Goal: Task Accomplishment & Management: Complete application form

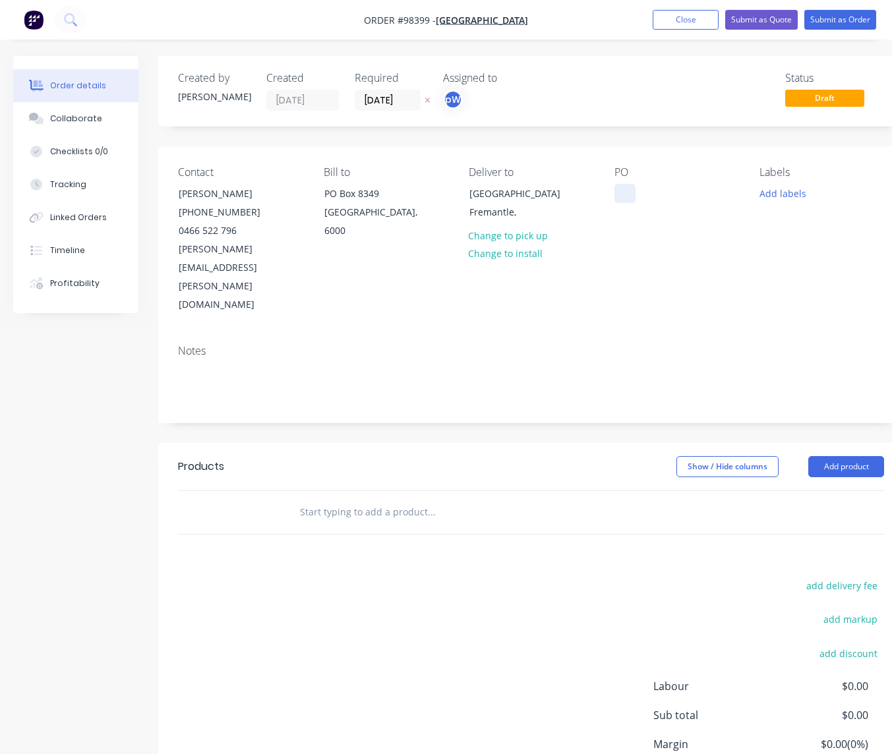
click at [619, 194] on div at bounding box center [624, 193] width 21 height 19
click at [771, 192] on button "Add labels" at bounding box center [782, 193] width 61 height 18
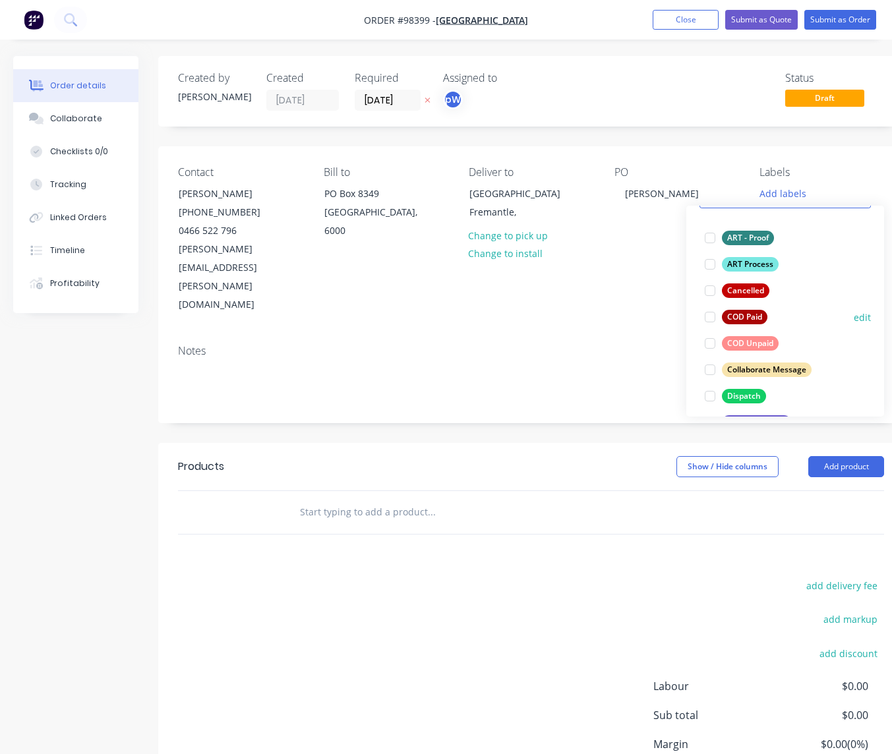
scroll to position [74, 0]
click at [748, 265] on div "ART Process" at bounding box center [750, 263] width 57 height 15
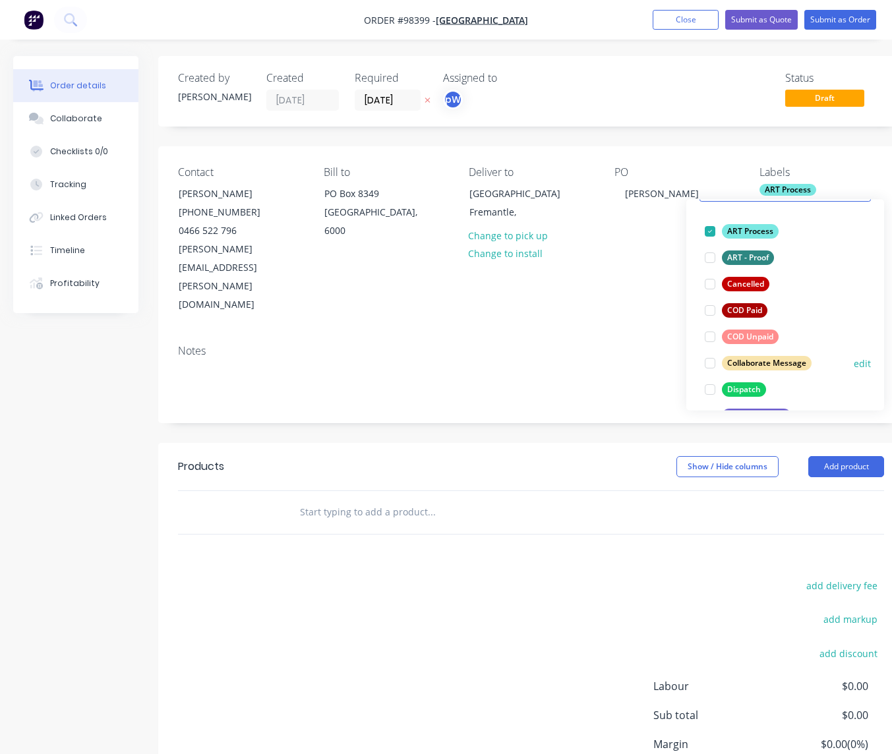
click at [738, 390] on div "Dispatch" at bounding box center [744, 389] width 44 height 15
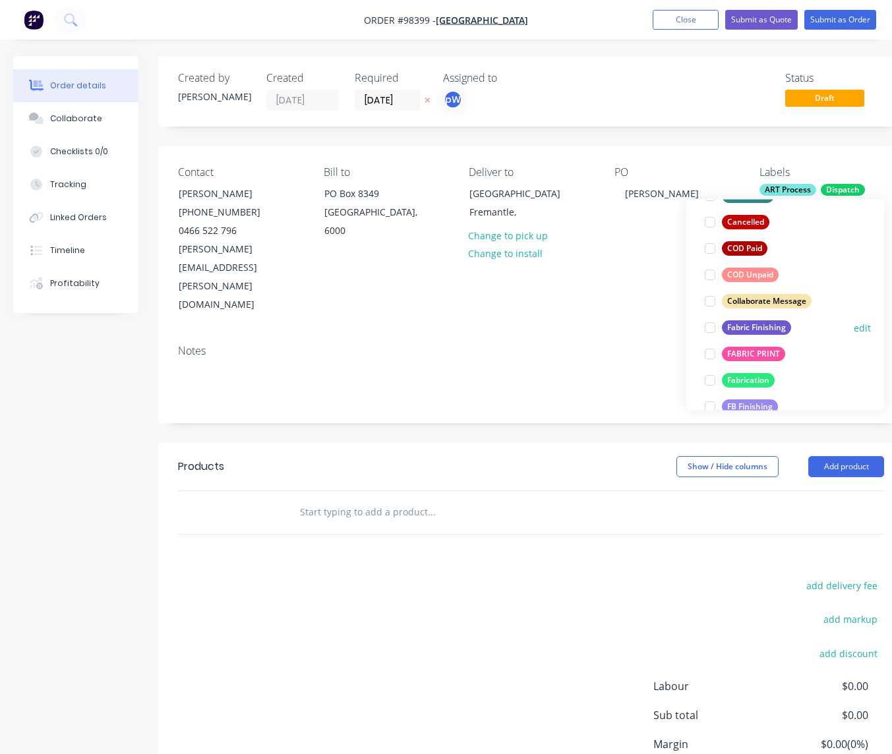
scroll to position [172, 0]
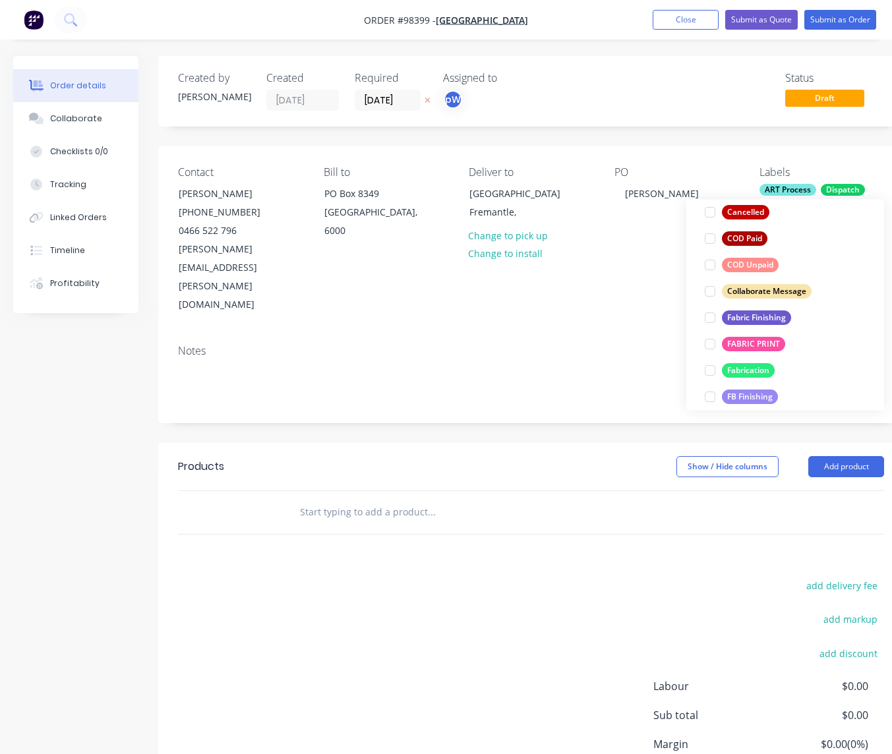
click at [751, 342] on div "FABRIC PRINT" at bounding box center [753, 344] width 63 height 15
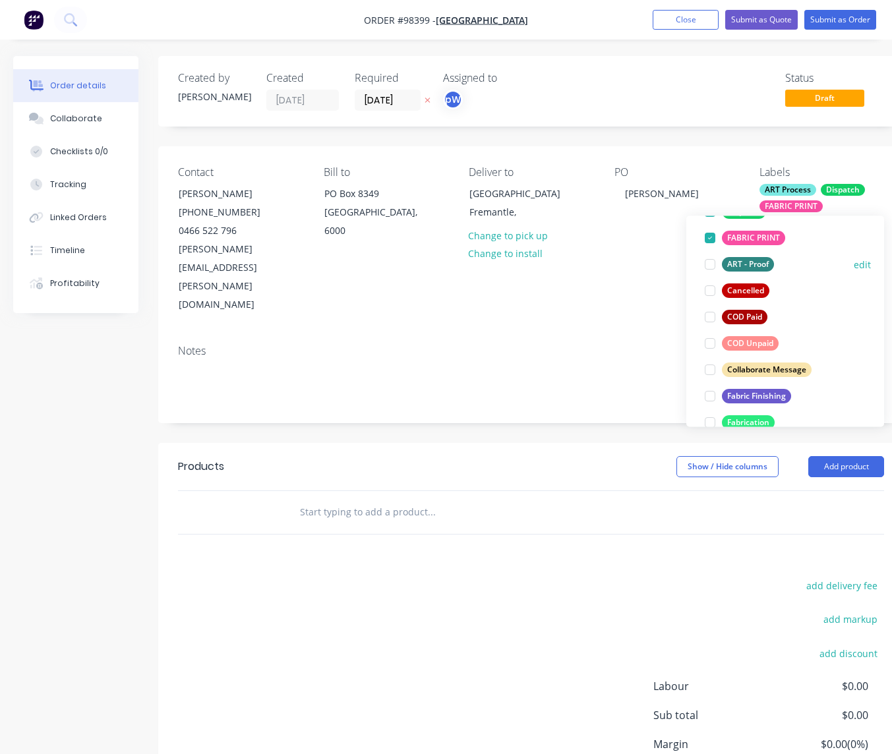
scroll to position [140, 0]
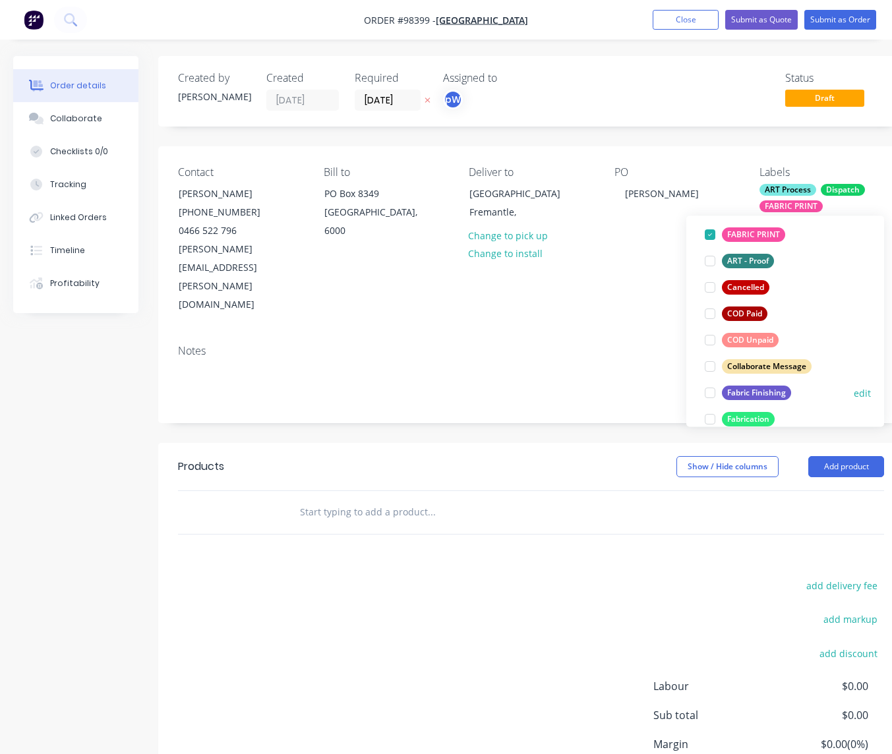
click at [737, 392] on div "Fabric Finishing" at bounding box center [756, 393] width 69 height 15
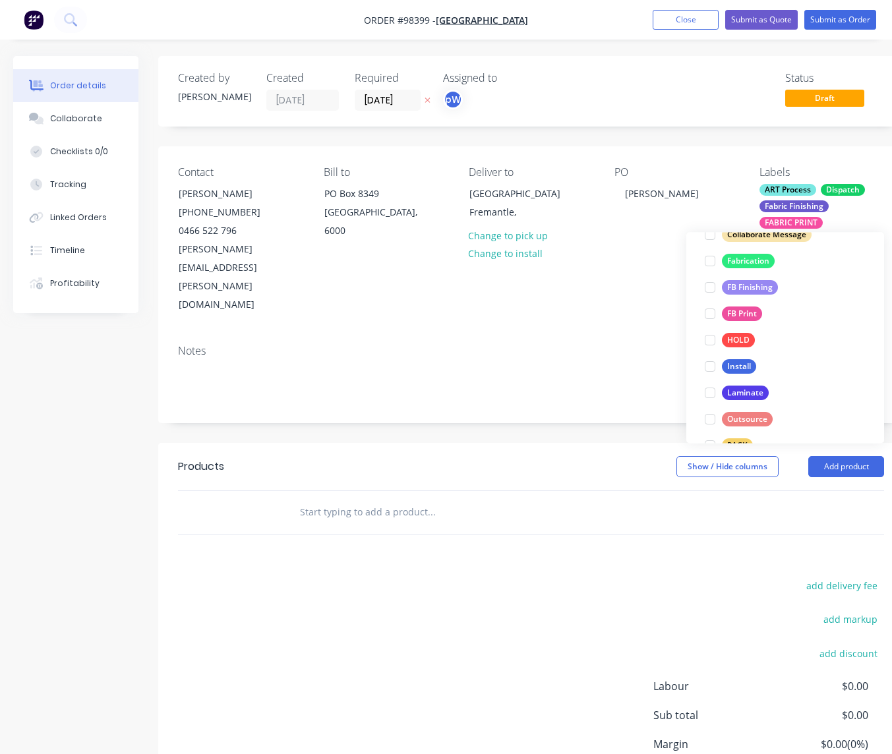
scroll to position [359, 0]
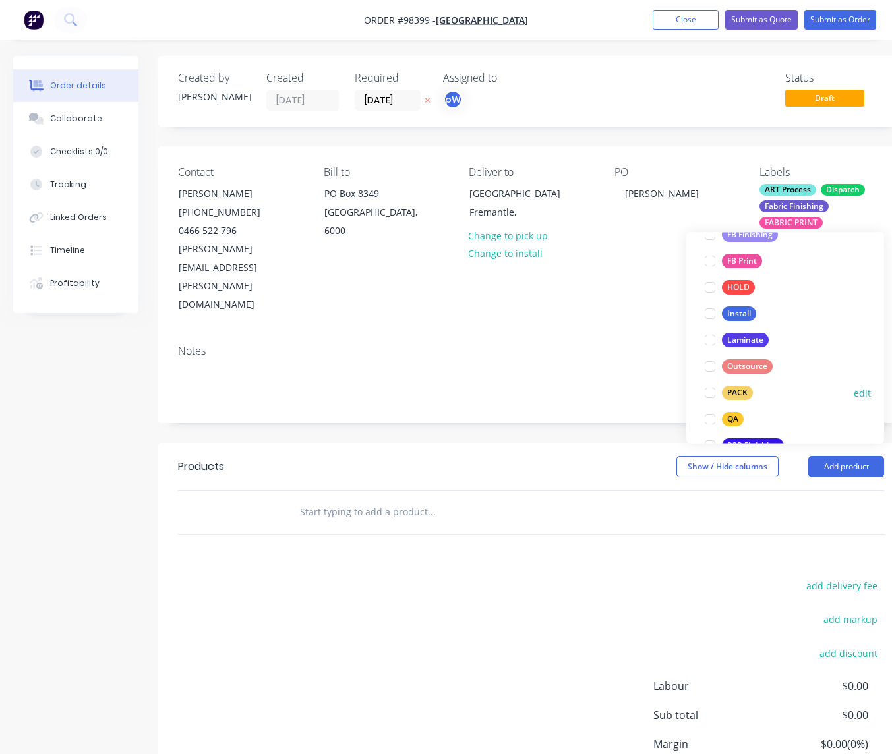
click at [739, 392] on div "PACK" at bounding box center [737, 393] width 31 height 15
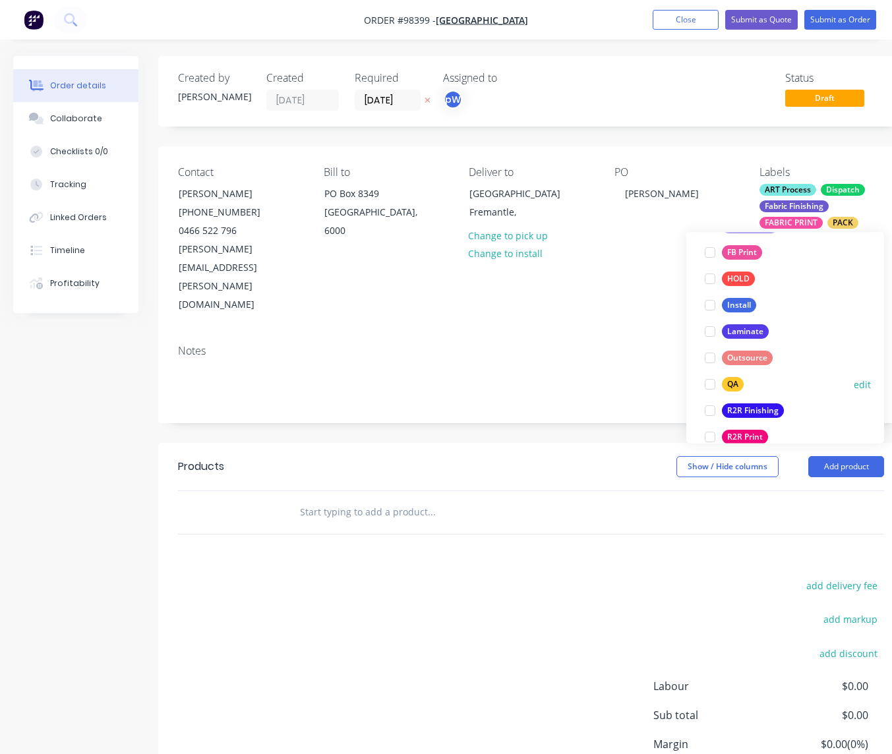
click at [732, 386] on div "QA" at bounding box center [733, 385] width 22 height 15
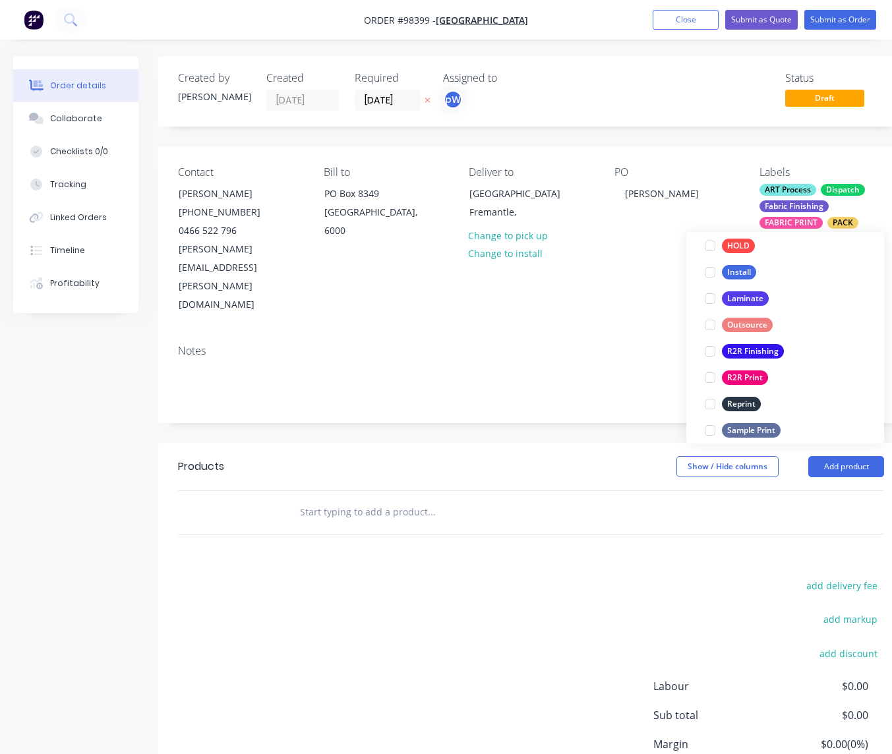
scroll to position [464, 0]
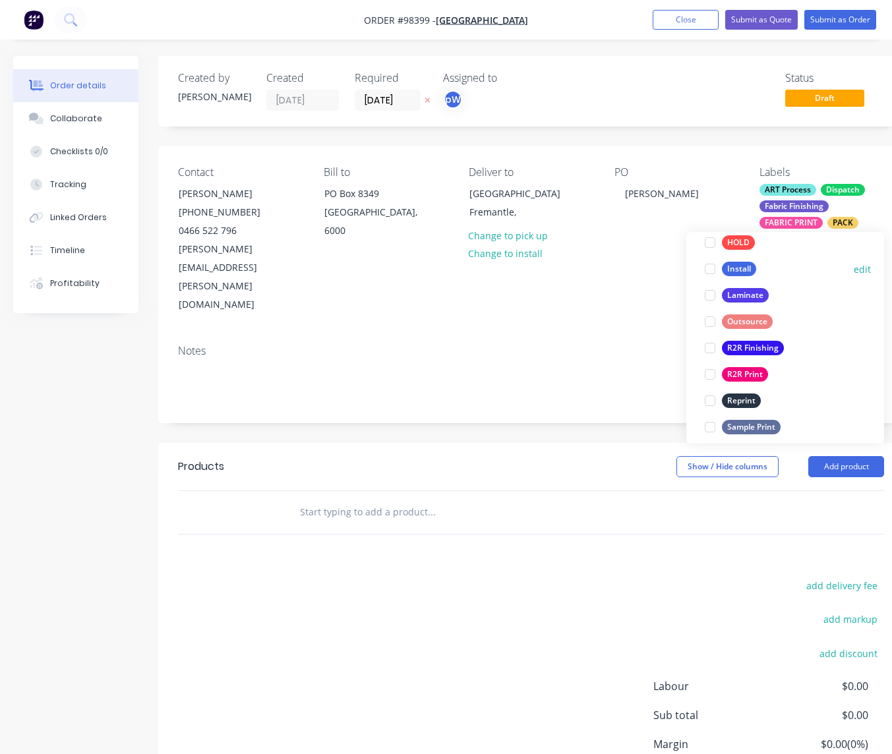
click at [738, 272] on div "Install" at bounding box center [739, 269] width 34 height 15
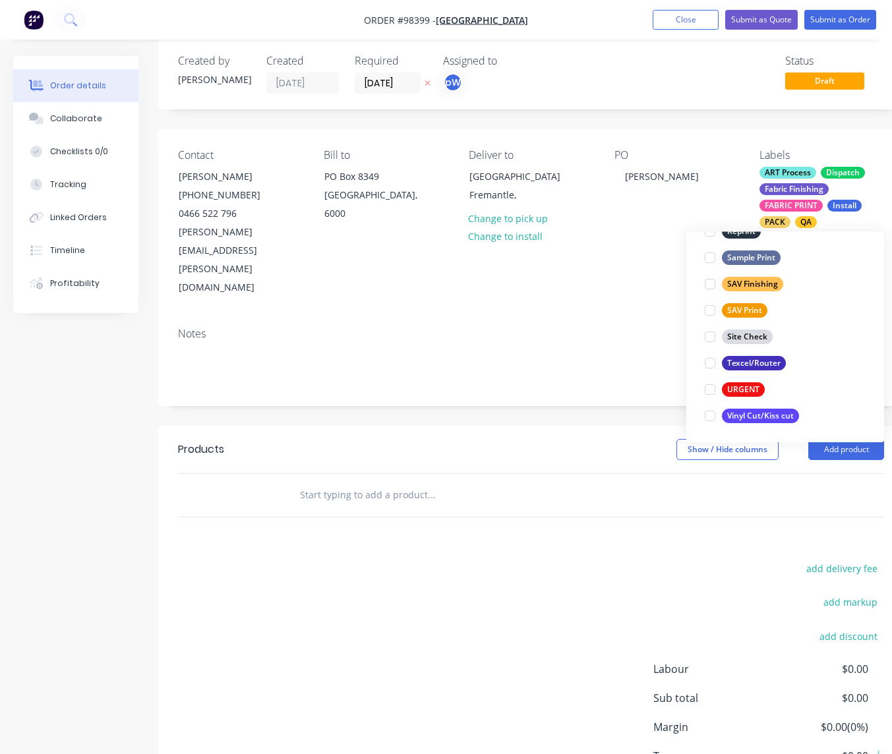
scroll to position [18, 0]
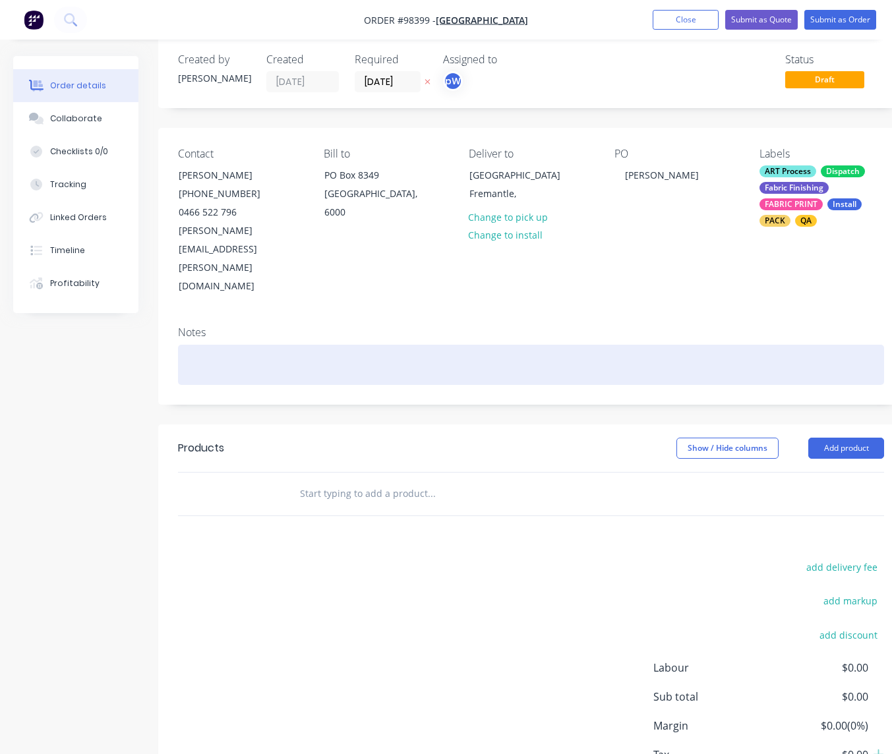
click at [208, 345] on div at bounding box center [531, 365] width 706 height 40
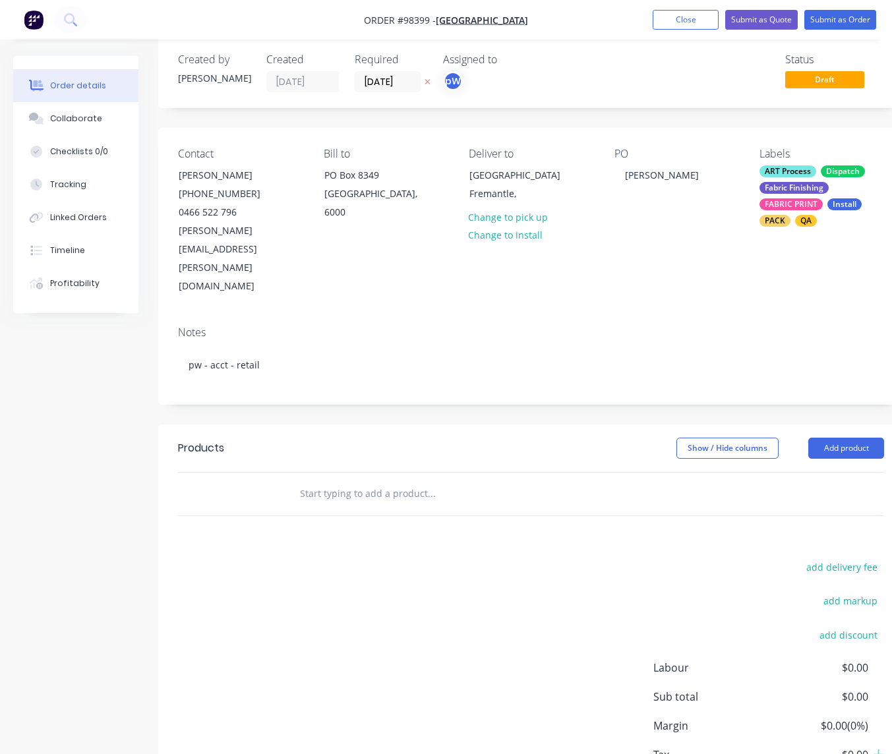
click at [338, 480] on input "text" at bounding box center [431, 493] width 264 height 26
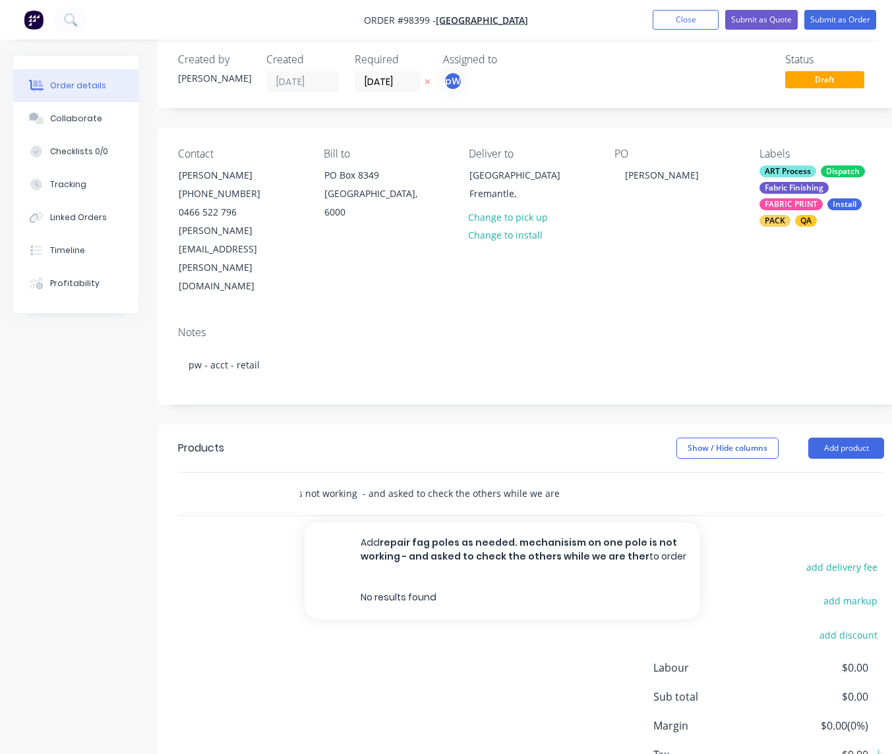
scroll to position [0, 250]
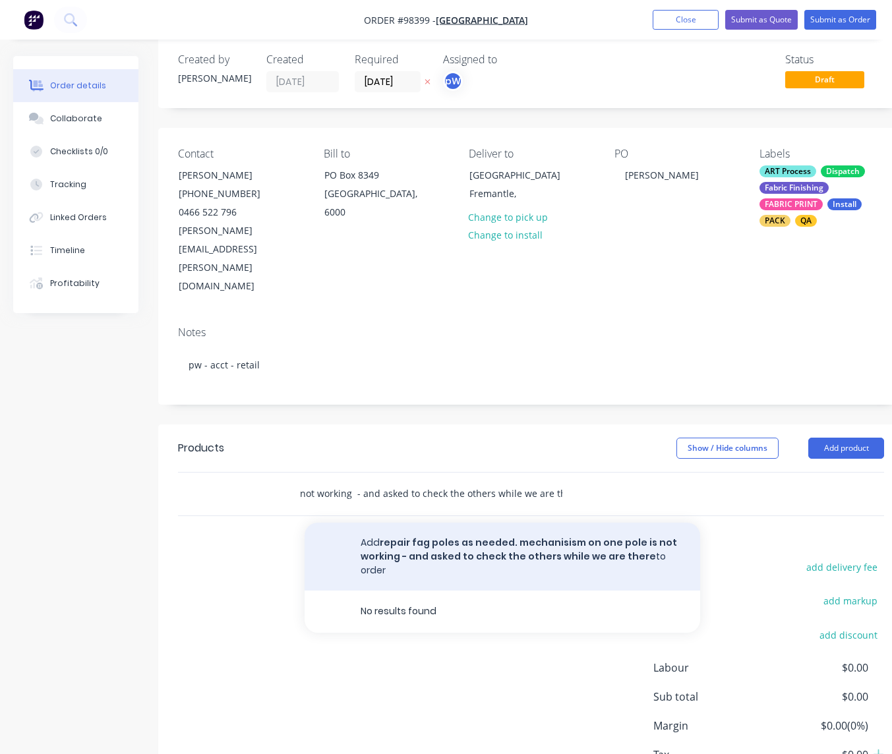
type input "repair fag poles as needed. mechanisism on one pole is not working - and asked …"
click at [508, 523] on button "Add repair fag poles as needed. mechanisism on one pole is not working - and as…" at bounding box center [502, 557] width 395 height 68
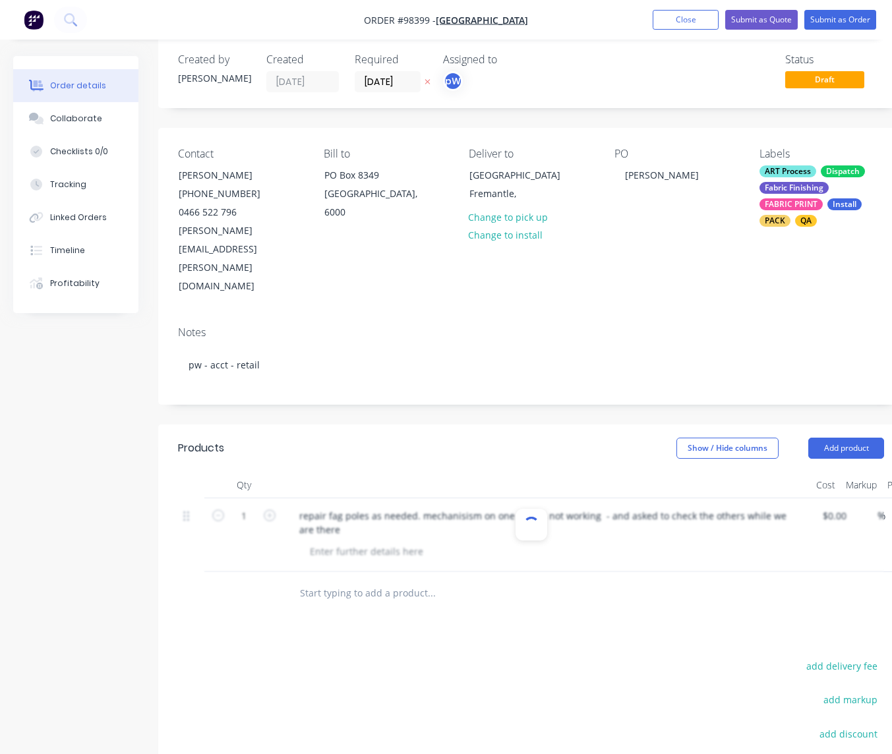
scroll to position [0, 0]
click at [383, 542] on div at bounding box center [366, 551] width 134 height 19
click at [382, 580] on input "text" at bounding box center [431, 593] width 264 height 26
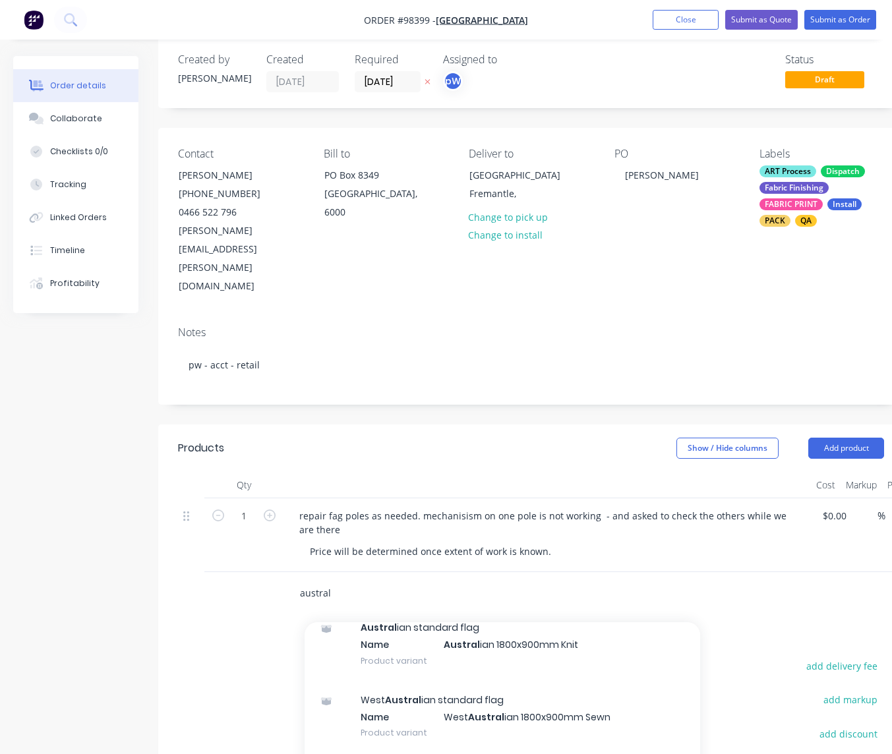
scroll to position [529, 0]
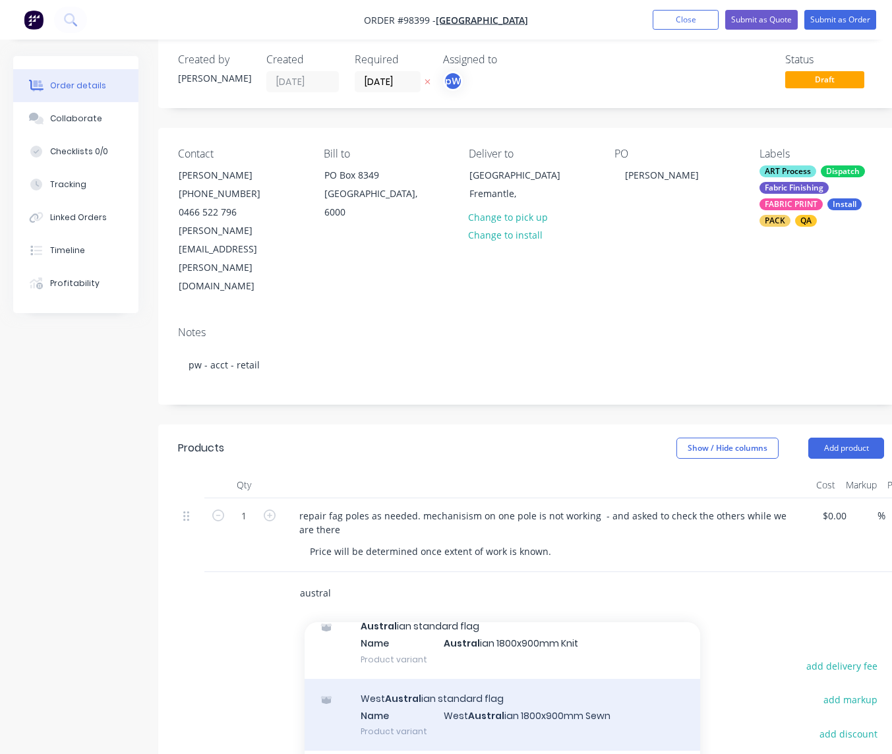
type input "austral"
click at [484, 679] on div "West Austral ian standard flag Name West Austral ian 1800x900mm Sewn Product va…" at bounding box center [502, 715] width 395 height 73
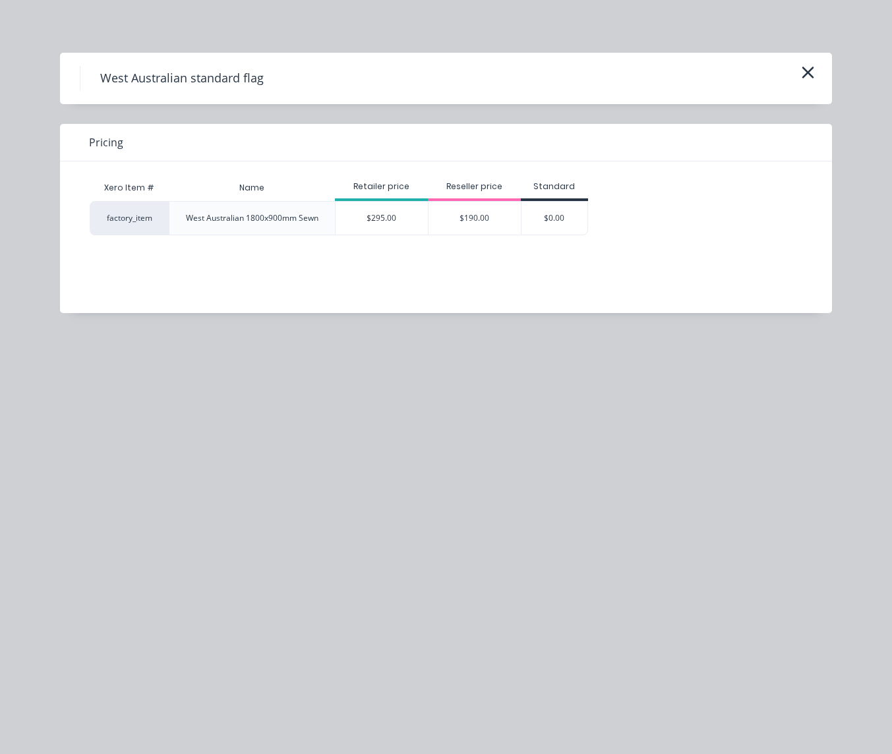
click at [396, 213] on div "$295.00" at bounding box center [381, 218] width 92 height 33
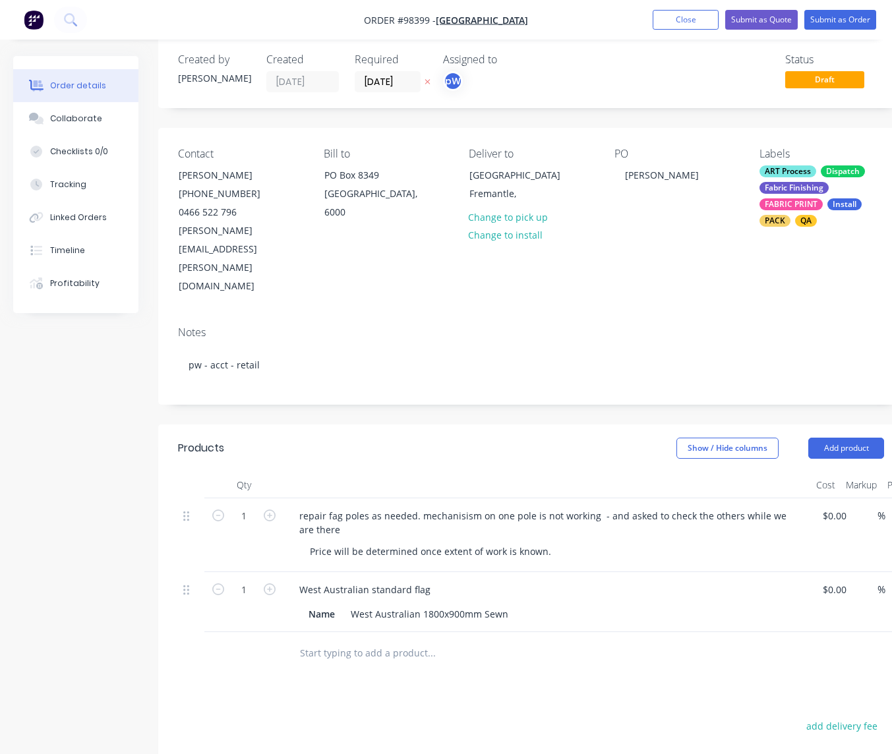
click at [367, 640] on input "text" at bounding box center [431, 653] width 264 height 26
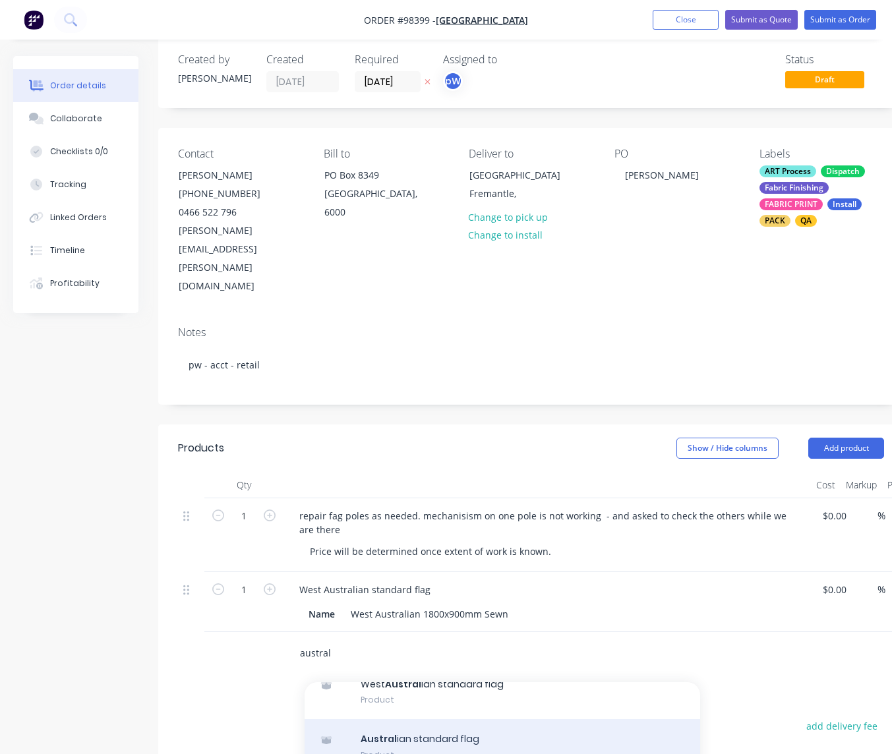
scroll to position [69, 0]
type input "austral"
click at [438, 711] on div "Austral ian standard flag Product" at bounding box center [502, 738] width 395 height 55
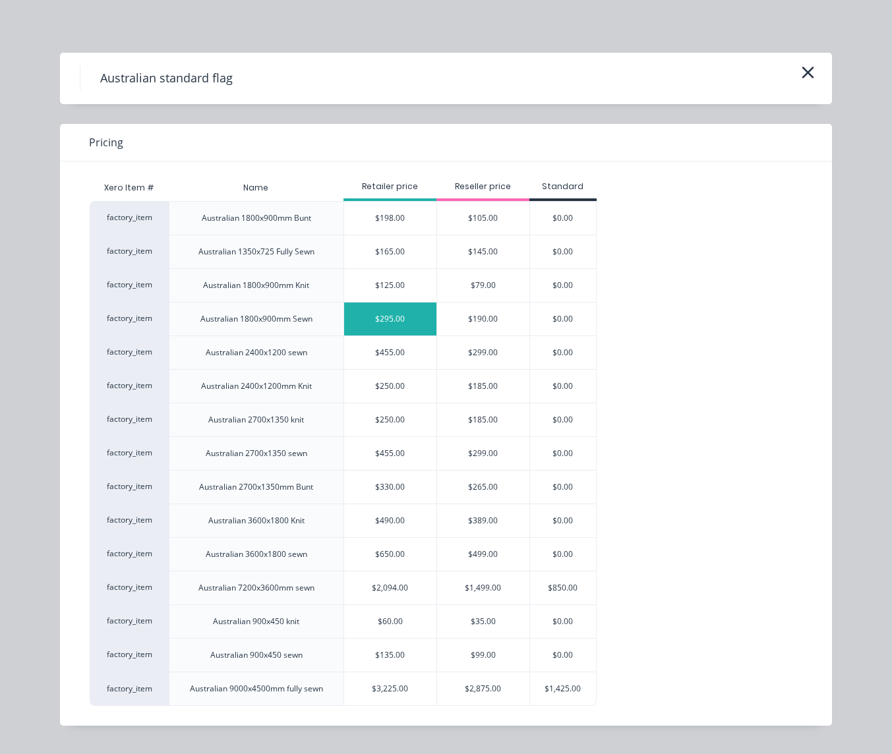
click at [378, 323] on div "$295.00" at bounding box center [390, 319] width 92 height 33
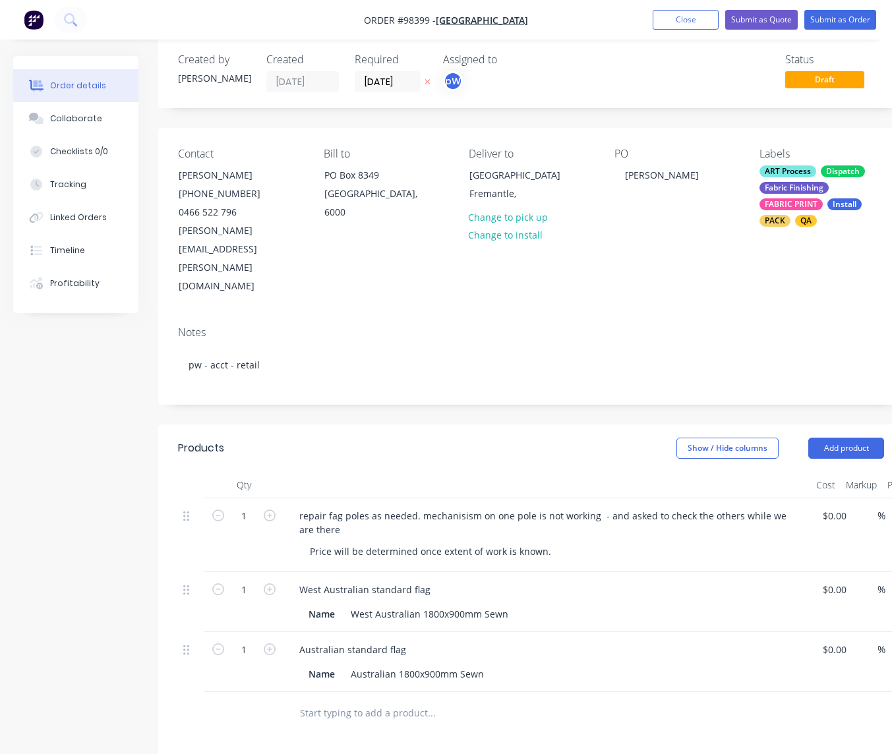
click at [359, 700] on input "text" at bounding box center [431, 713] width 264 height 26
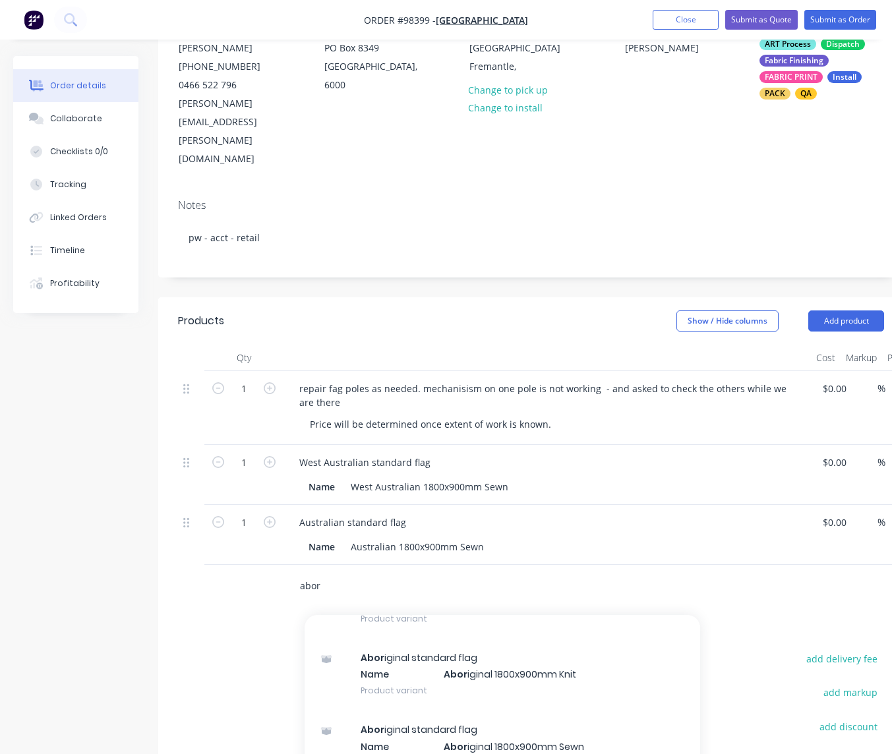
scroll to position [221, 0]
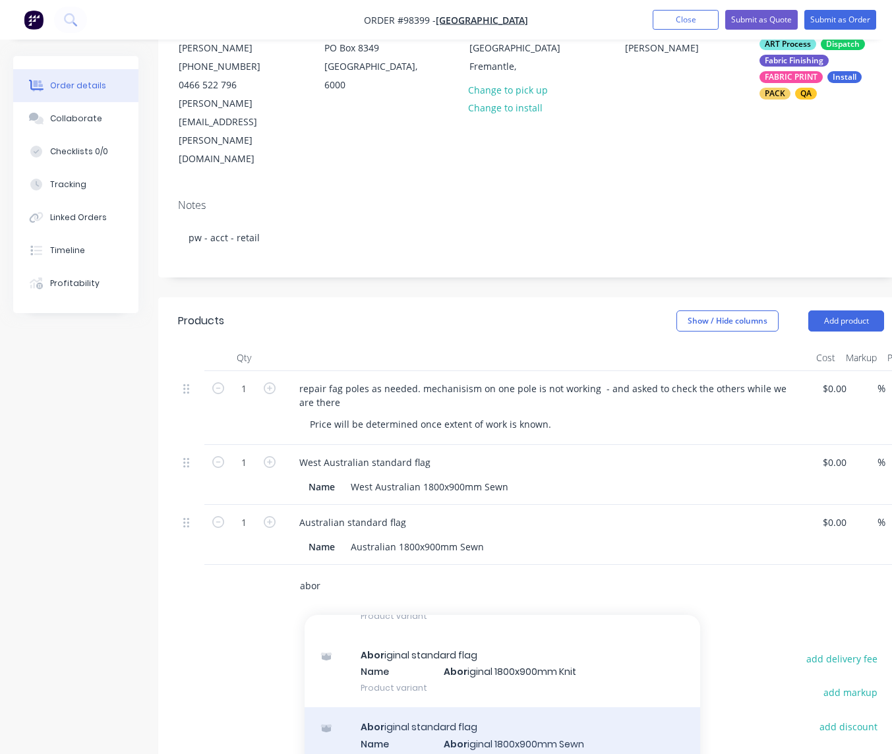
type input "abor"
click at [438, 707] on div "Abor iginal standard flag Name Abor iginal 1800x900mm Sewn Product variant" at bounding box center [502, 743] width 395 height 73
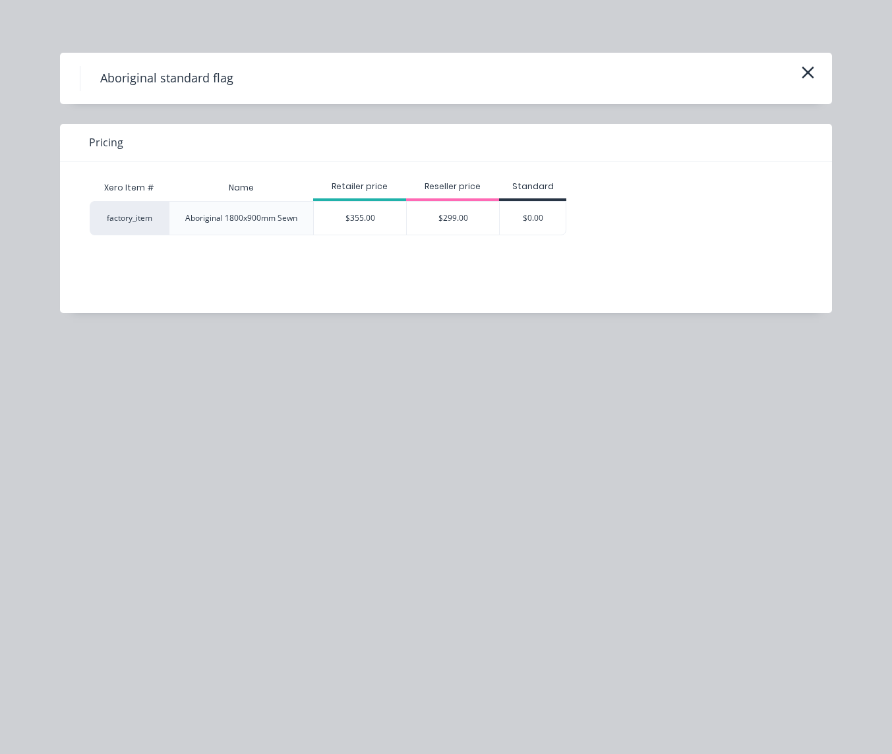
click at [356, 214] on div "$355.00" at bounding box center [360, 218] width 92 height 33
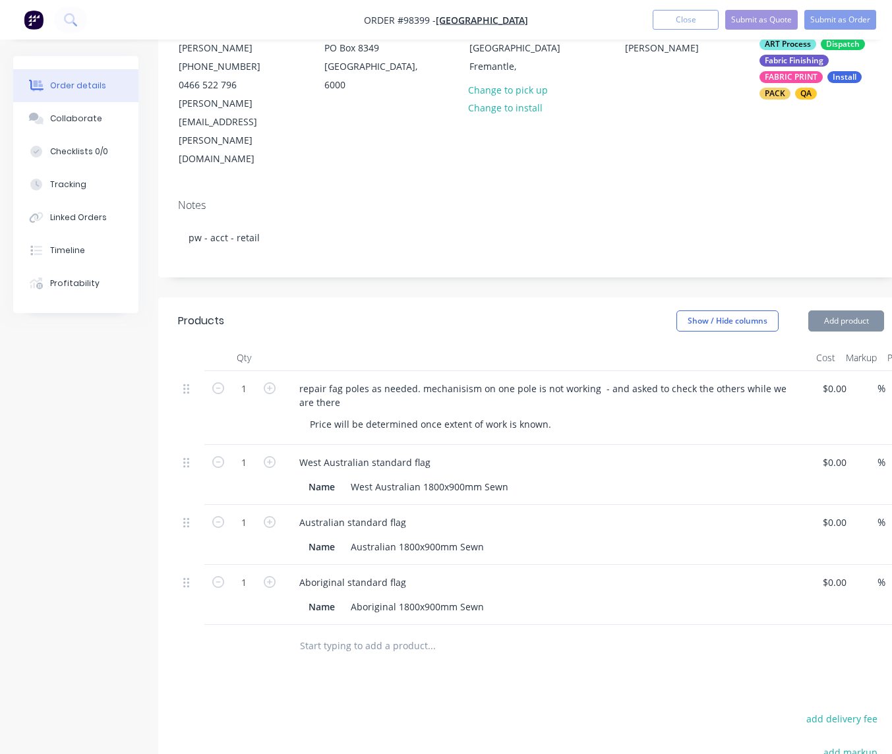
type input "$355.00"
drag, startPoint x: 338, startPoint y: 434, endPoint x: 299, endPoint y: 432, distance: 38.9
click at [303, 477] on div "Name" at bounding box center [321, 486] width 37 height 19
click at [335, 537] on div "Name" at bounding box center [321, 546] width 37 height 19
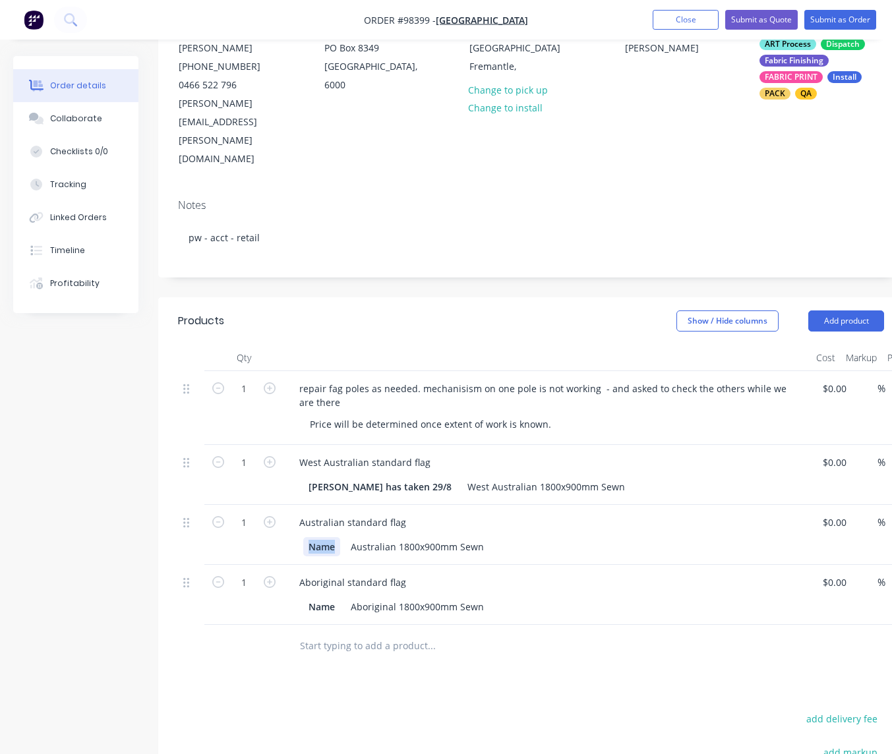
drag, startPoint x: 336, startPoint y: 491, endPoint x: 303, endPoint y: 490, distance: 33.6
click at [303, 537] on div "Name" at bounding box center [321, 546] width 37 height 19
click at [339, 597] on div "Name" at bounding box center [321, 606] width 37 height 19
drag, startPoint x: 337, startPoint y: 552, endPoint x: 285, endPoint y: 549, distance: 51.5
click at [303, 597] on div "Name" at bounding box center [321, 606] width 37 height 19
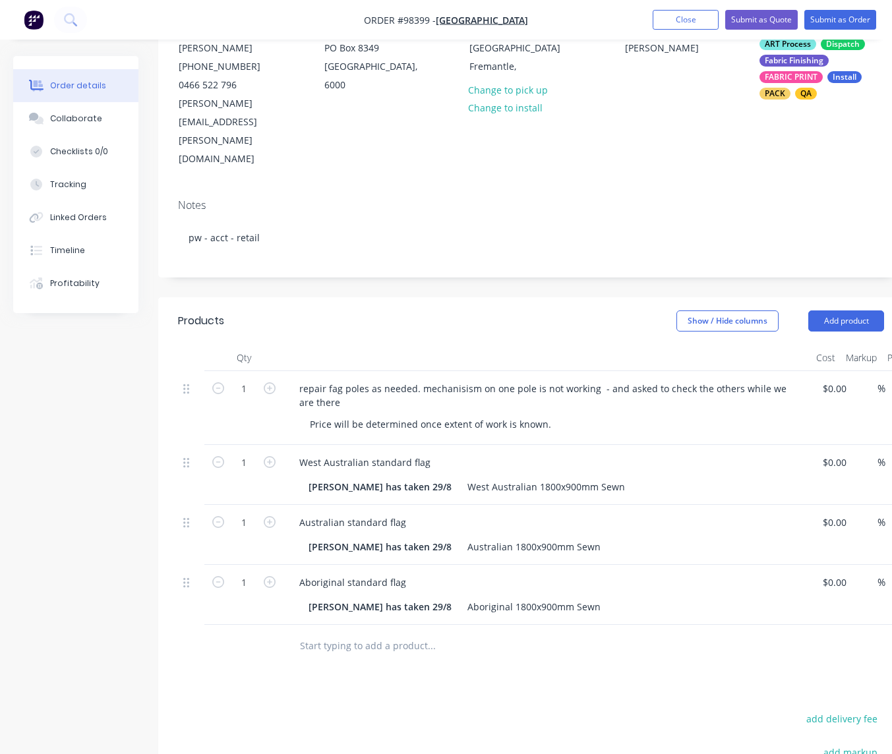
click at [314, 633] on input "text" at bounding box center [431, 646] width 264 height 26
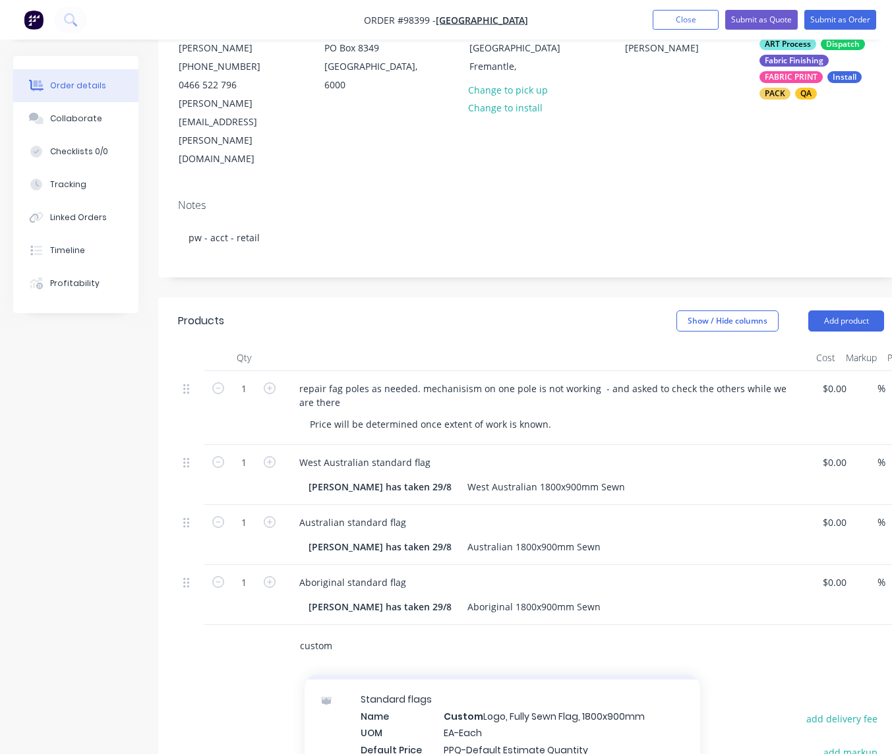
scroll to position [178, 0]
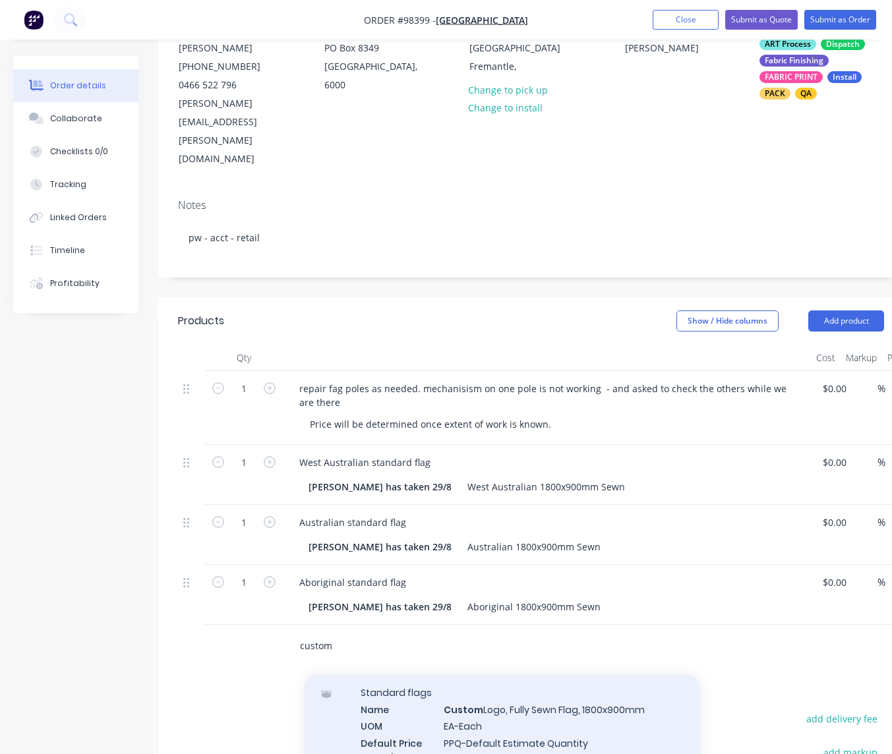
type input "custom"
click at [503, 674] on div "Standard flags Name Custom Logo, Fully Sewn Flag, 1800x900mm UOM EA-Each Defaul…" at bounding box center [502, 740] width 395 height 134
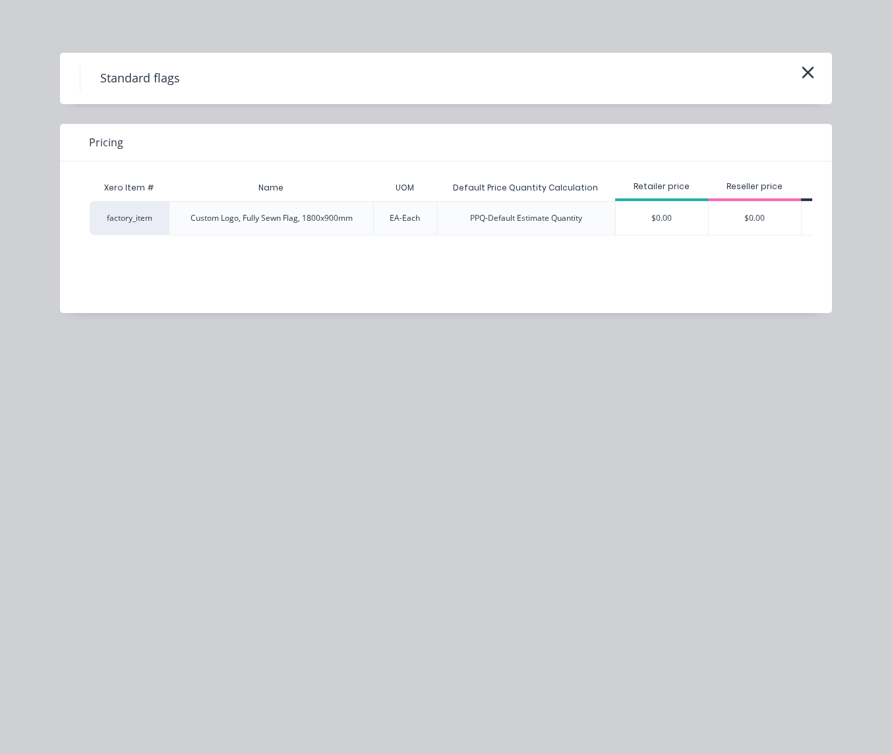
click at [647, 210] on div "$0.00" at bounding box center [662, 218] width 92 height 33
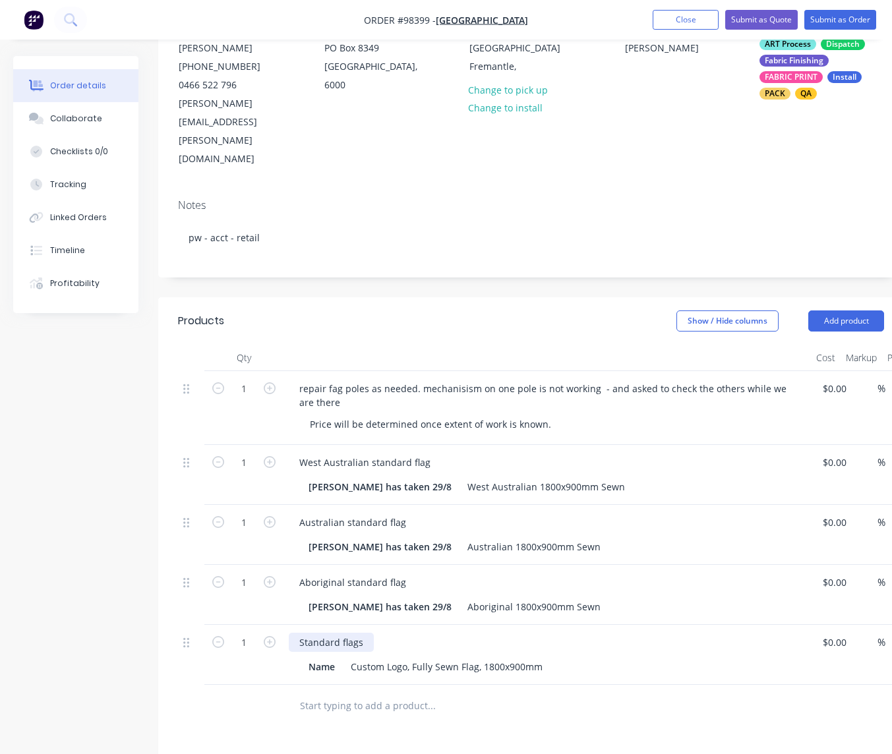
click at [366, 633] on div "Standard flags" at bounding box center [331, 642] width 85 height 19
click at [409, 633] on div "Standard flags - maritime museum flag" at bounding box center [386, 642] width 194 height 19
drag, startPoint x: 425, startPoint y: 585, endPoint x: 373, endPoint y: 590, distance: 52.3
click at [369, 633] on div "Standard flags - maritime museum flag" at bounding box center [386, 642] width 194 height 19
drag, startPoint x: 338, startPoint y: 612, endPoint x: 293, endPoint y: 609, distance: 44.9
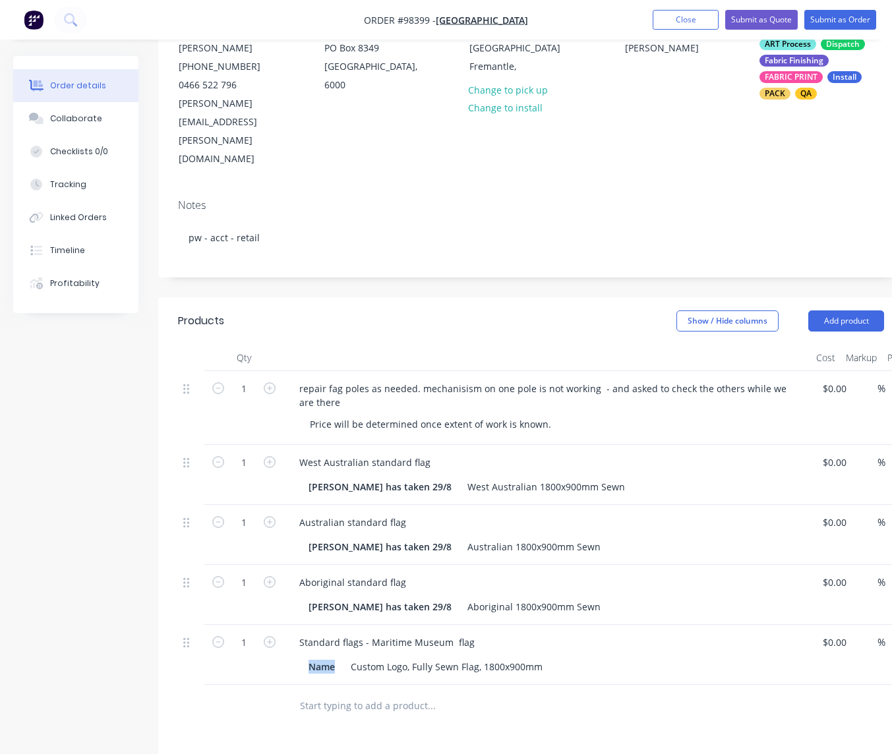
click at [303, 657] on div "Name" at bounding box center [321, 666] width 37 height 19
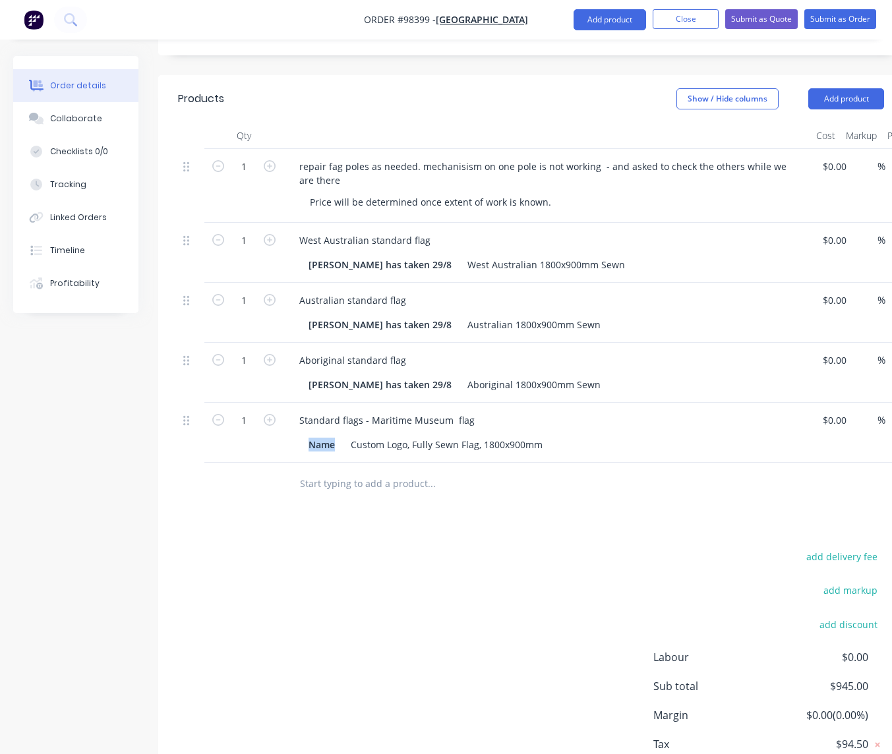
scroll to position [400, 0]
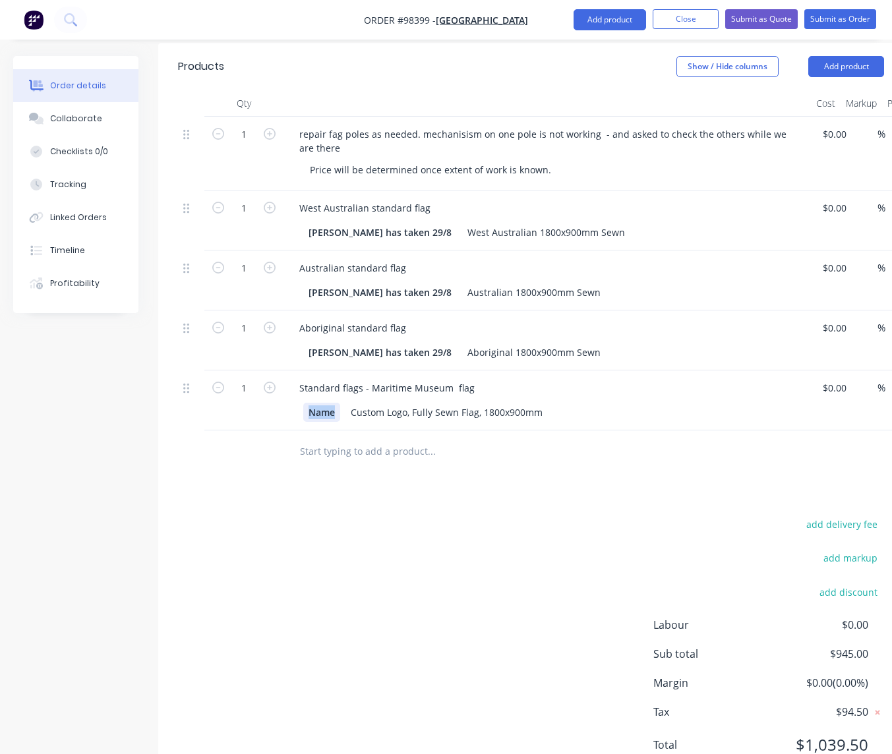
drag, startPoint x: 321, startPoint y: 357, endPoint x: 329, endPoint y: 361, distance: 8.8
click at [321, 403] on div "Name" at bounding box center [321, 412] width 37 height 19
drag, startPoint x: 336, startPoint y: 357, endPoint x: 299, endPoint y: 354, distance: 37.7
click at [303, 403] on div "Name" at bounding box center [321, 412] width 37 height 19
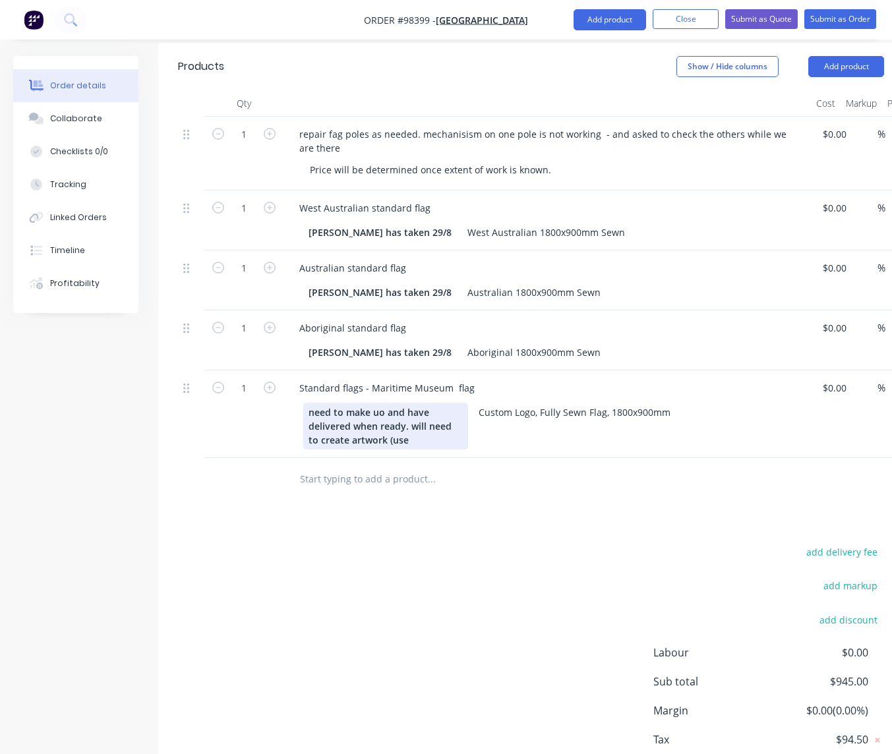
click at [384, 403] on div "need to make uo and have delivered when ready. will need to create artwork (use" at bounding box center [385, 426] width 165 height 47
click at [414, 403] on div "need to make up and have delivered when ready. will need to create artwork (use" at bounding box center [385, 426] width 165 height 47
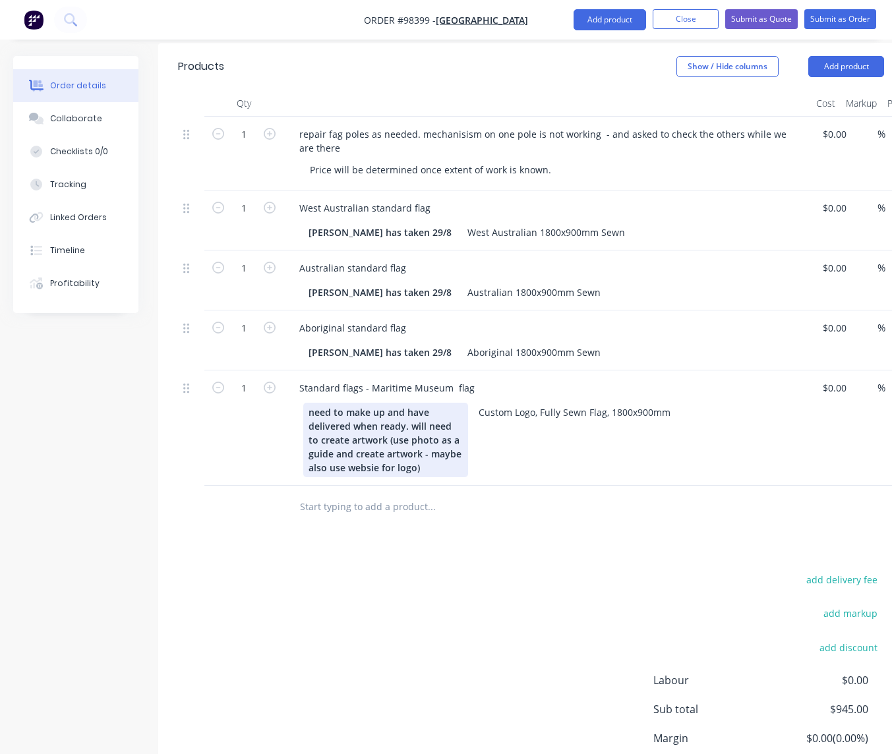
click at [374, 413] on div "need to make up and have delivered when ready. will need to create artwork (use…" at bounding box center [385, 440] width 165 height 74
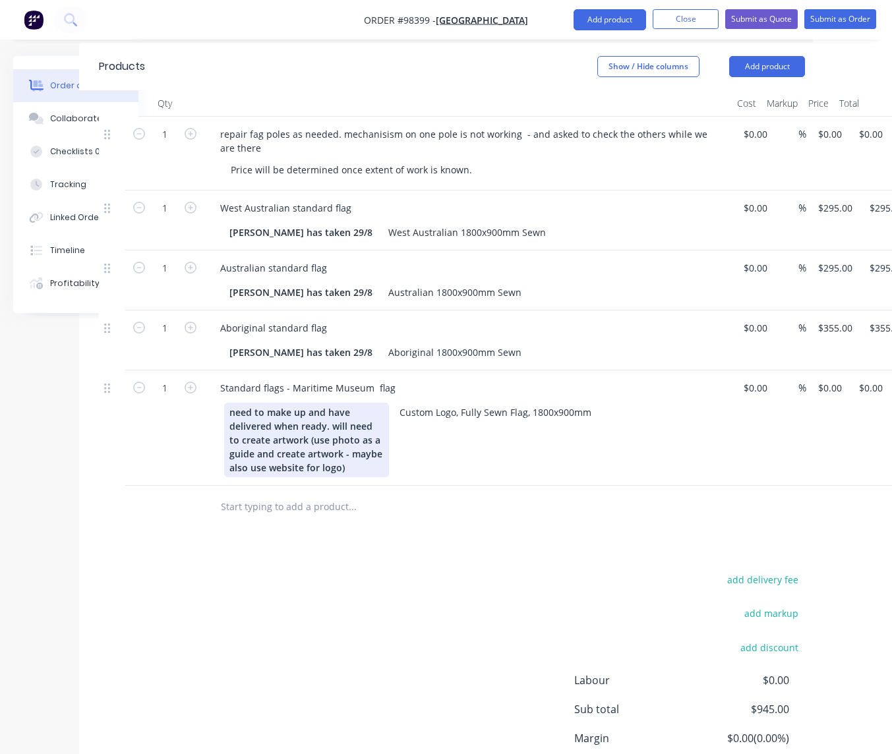
scroll to position [400, 84]
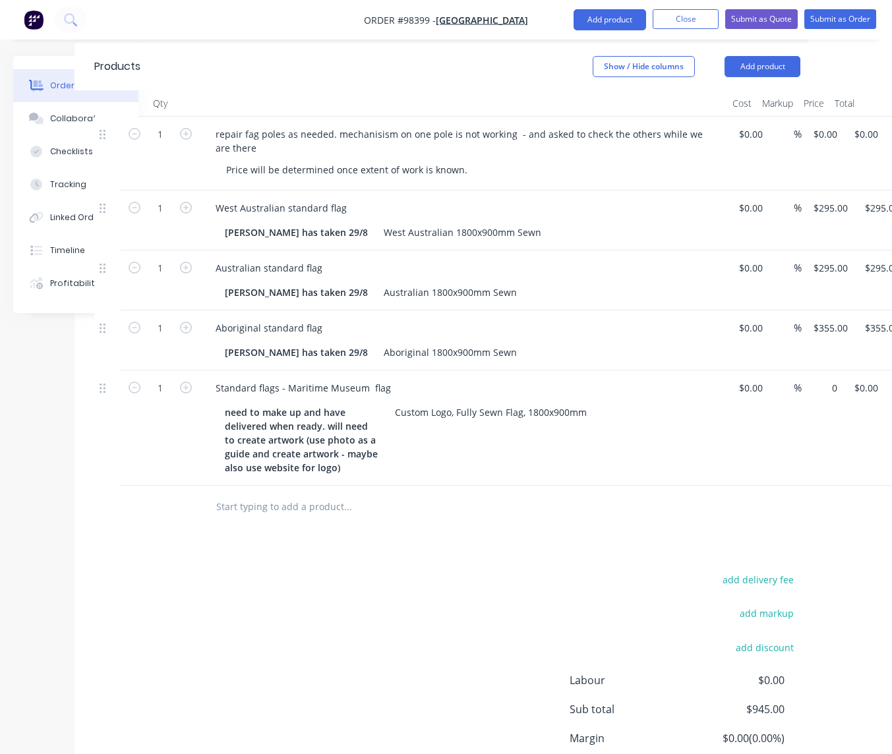
click at [829, 378] on input "0" at bounding box center [827, 387] width 30 height 19
type input "$455.00"
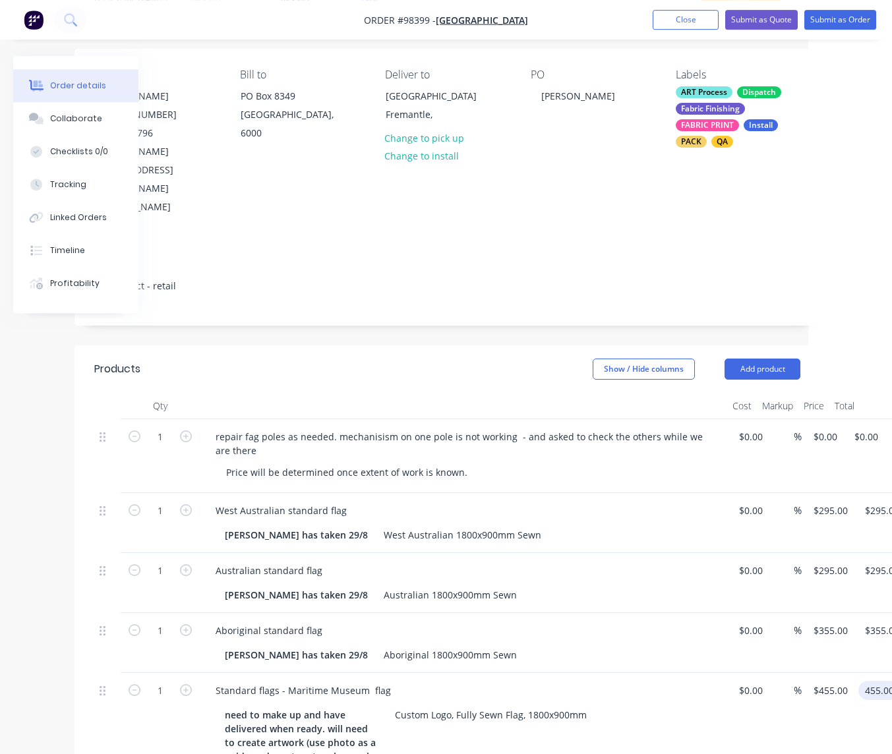
scroll to position [0, 84]
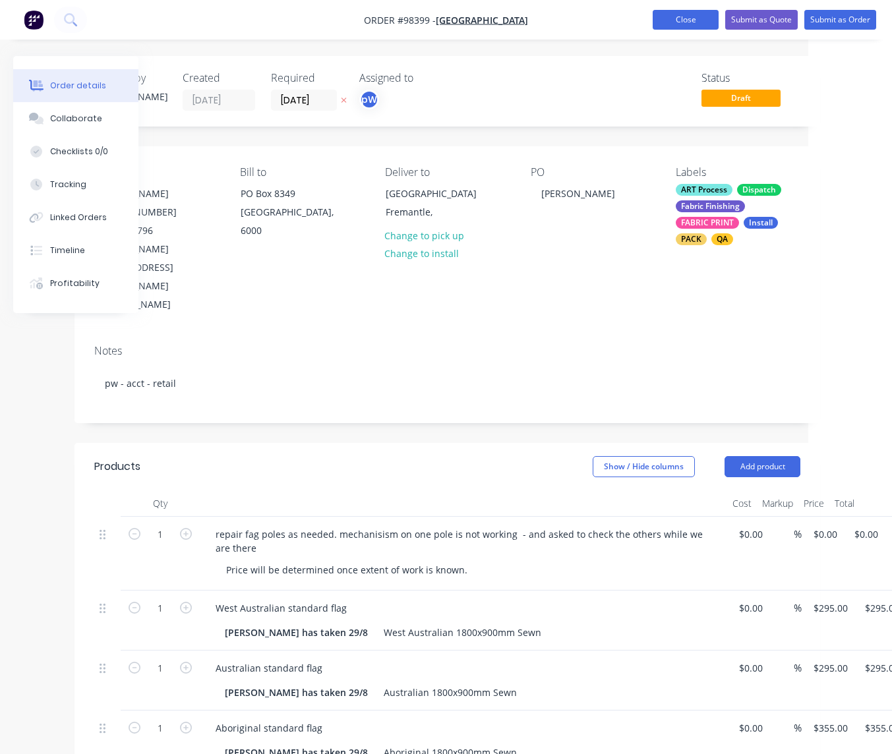
type input "$455.00"
click at [676, 24] on button "Close" at bounding box center [686, 20] width 66 height 20
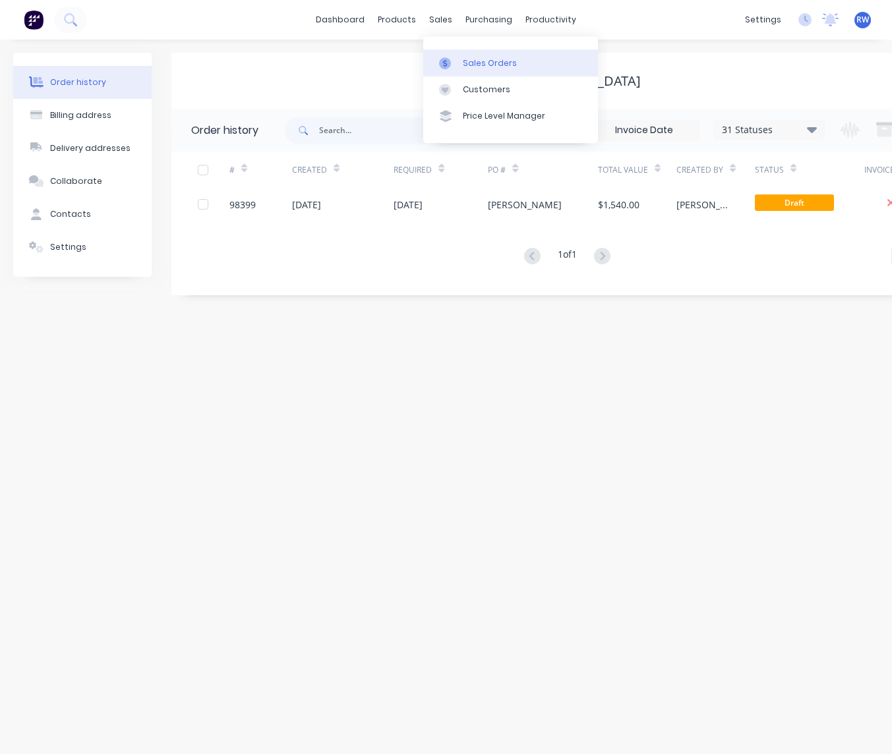
click at [495, 60] on div "Sales Orders" at bounding box center [490, 63] width 54 height 12
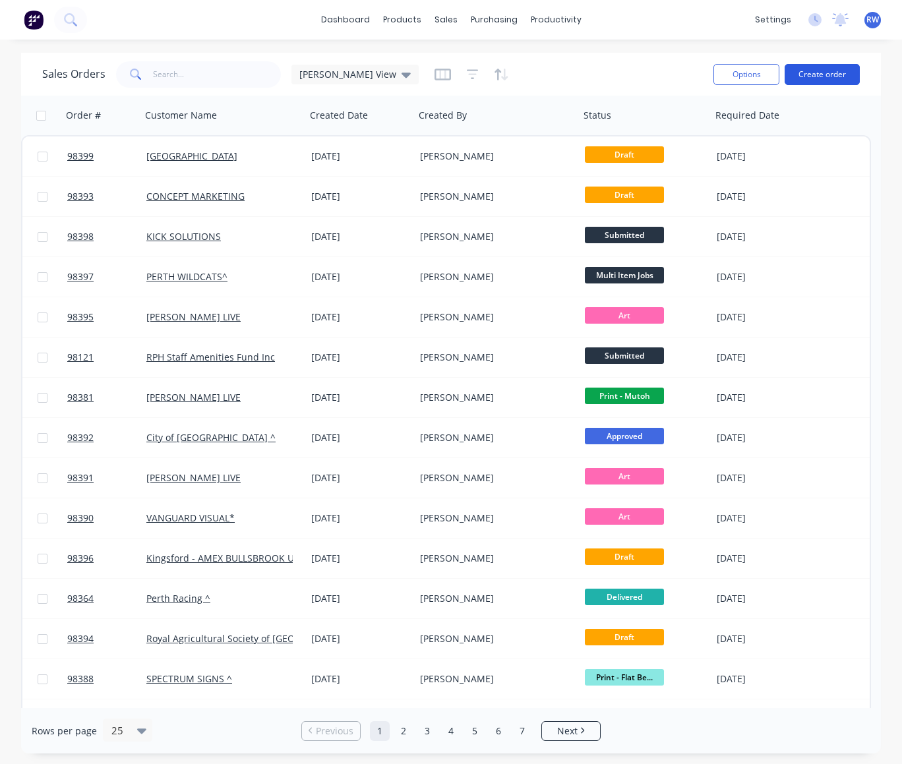
click at [820, 78] on button "Create order" at bounding box center [821, 74] width 75 height 21
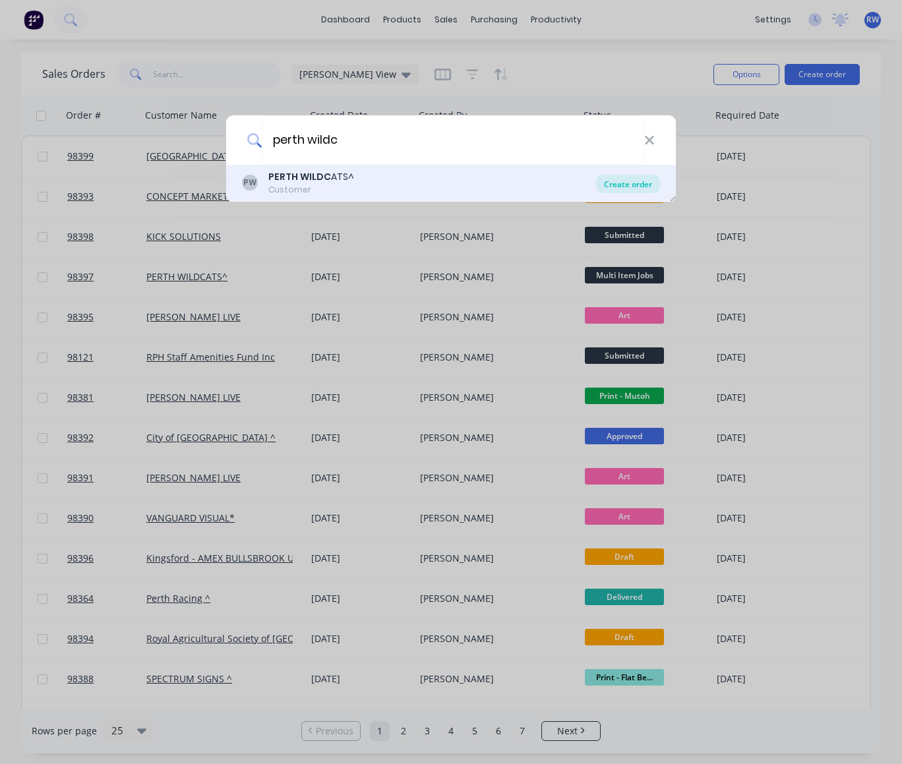
type input "perth wildc"
click at [630, 182] on div "Create order" at bounding box center [628, 184] width 64 height 18
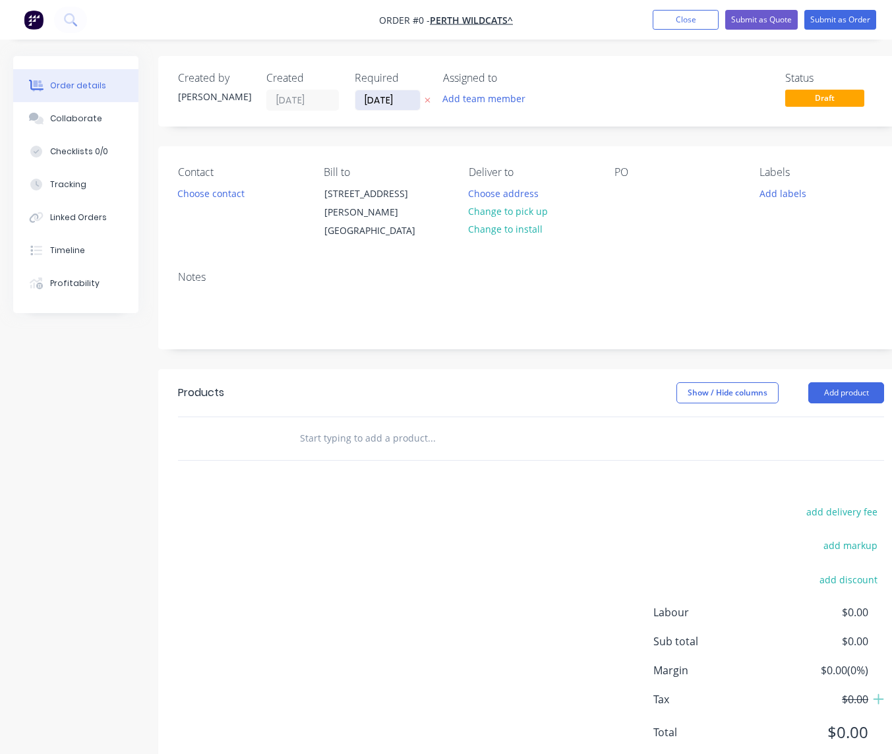
click at [414, 101] on input "[DATE]" at bounding box center [387, 100] width 65 height 20
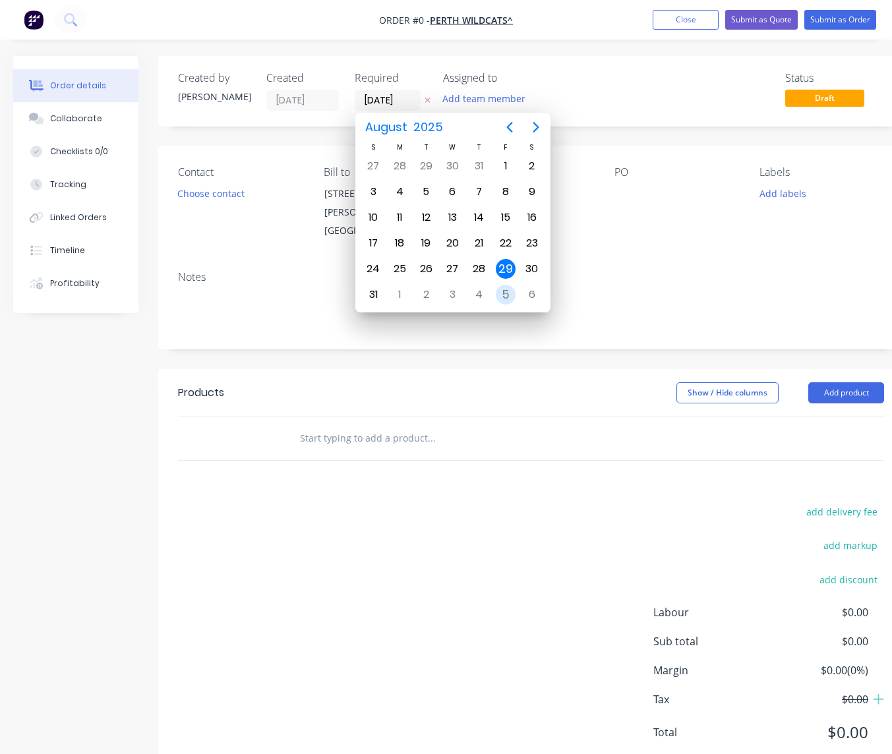
click at [503, 294] on div "5" at bounding box center [506, 295] width 20 height 20
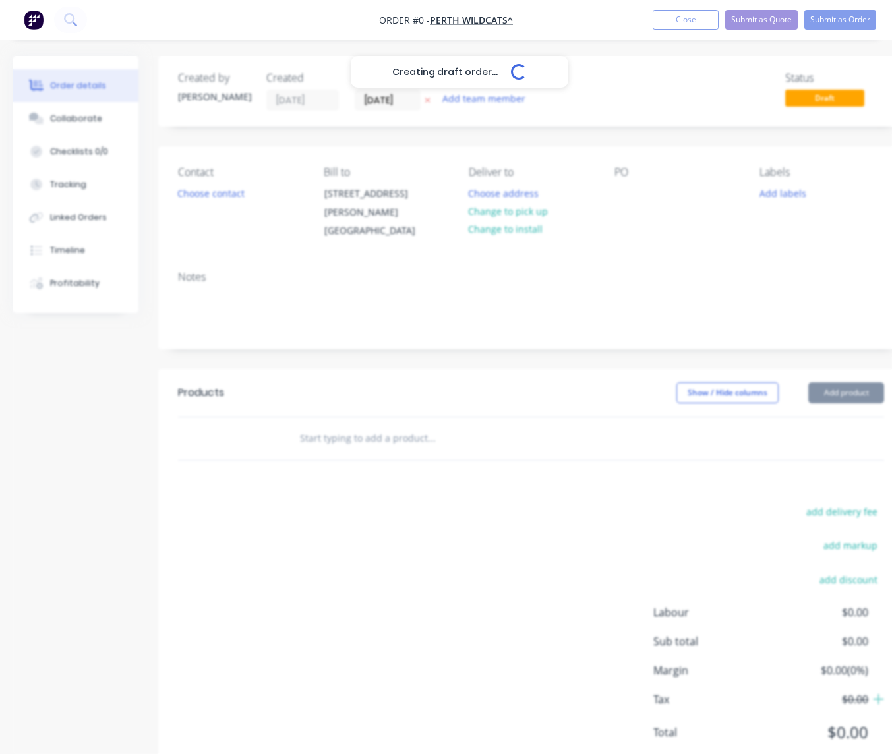
type input "[DATE]"
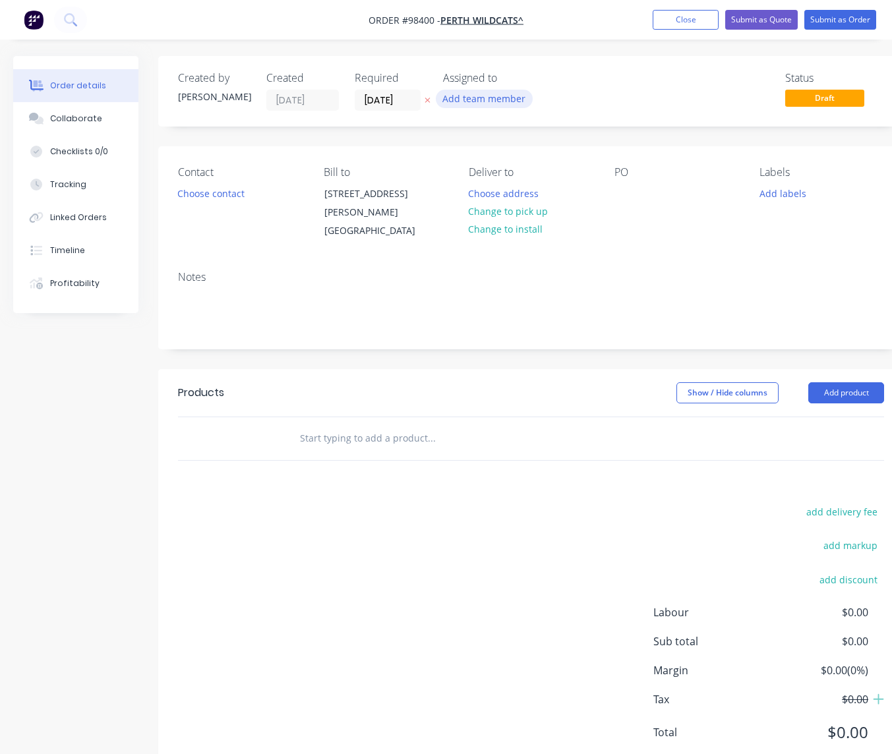
click at [469, 103] on button "Add team member" at bounding box center [484, 99] width 97 height 18
type input "[PERSON_NAME]"
click at [494, 170] on div "[PERSON_NAME]" at bounding box center [549, 172] width 132 height 14
click at [215, 200] on button "Choose contact" at bounding box center [211, 193] width 81 height 18
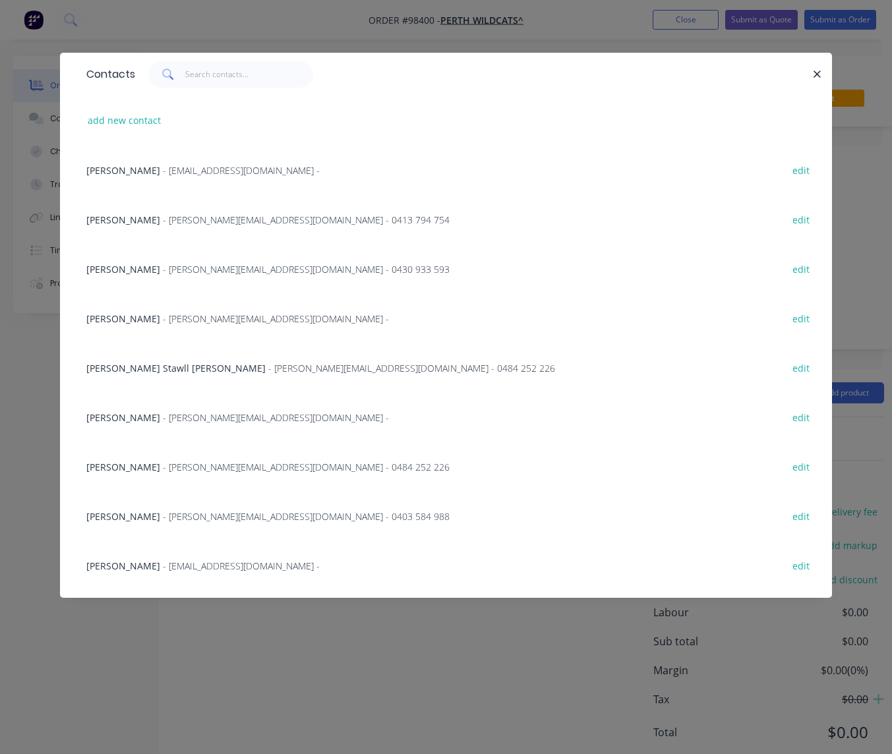
click at [113, 269] on span "[PERSON_NAME]" at bounding box center [123, 269] width 74 height 13
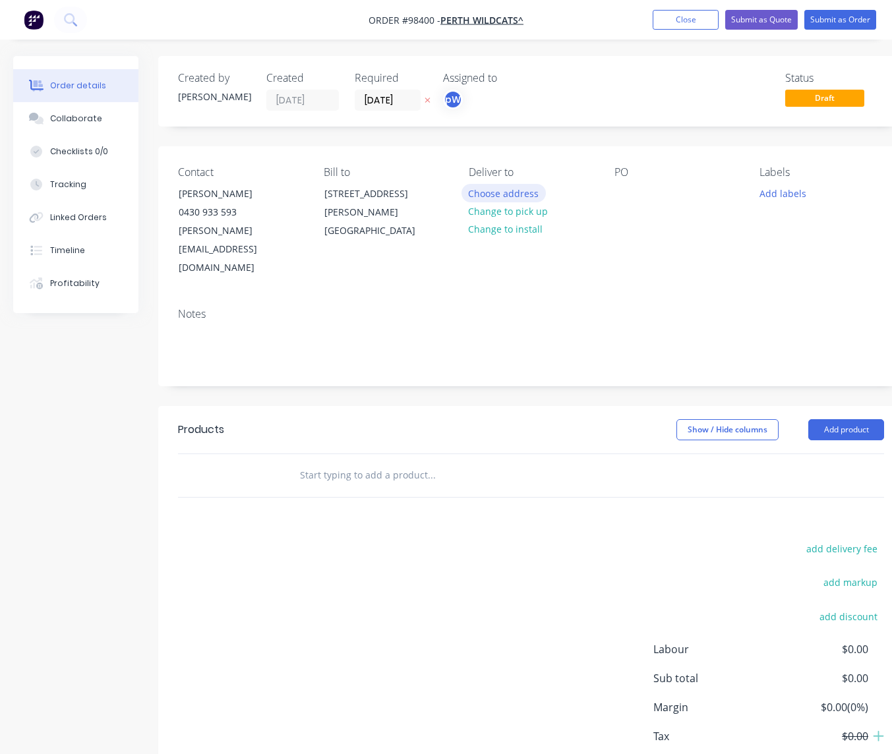
click at [503, 200] on button "Choose address" at bounding box center [503, 193] width 84 height 18
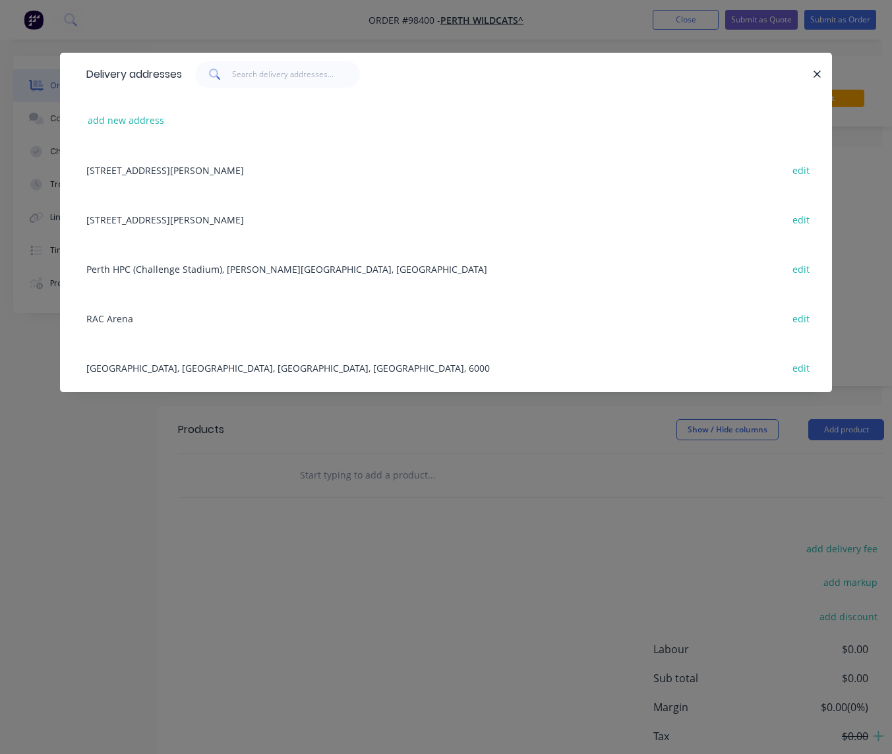
click at [132, 318] on div "RAC Arena edit" at bounding box center [446, 317] width 732 height 49
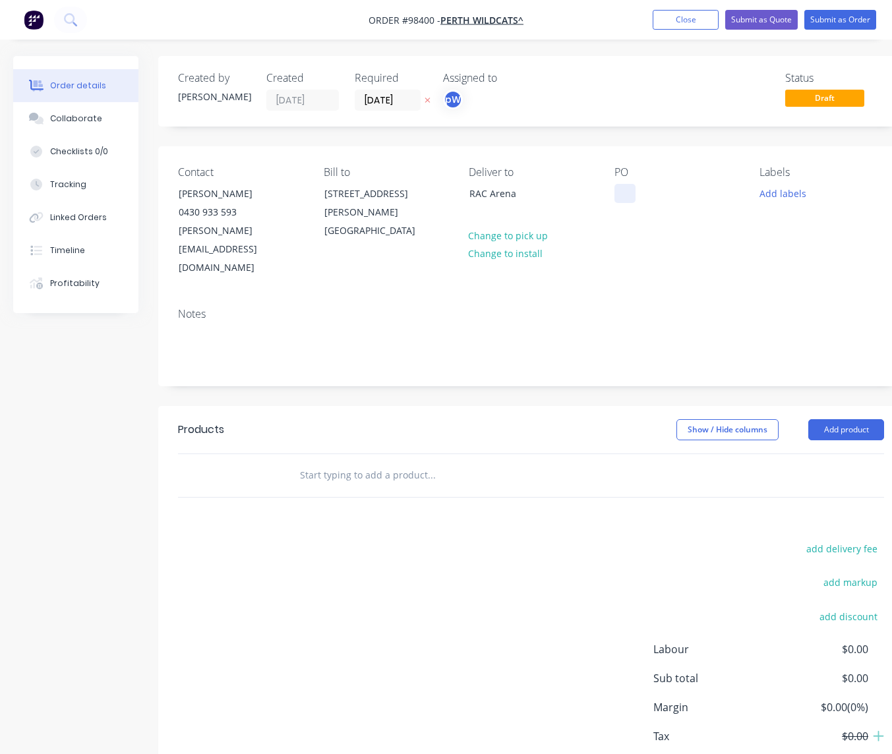
click at [620, 195] on div at bounding box center [624, 193] width 21 height 19
click at [779, 193] on button "Add labels" at bounding box center [782, 193] width 61 height 18
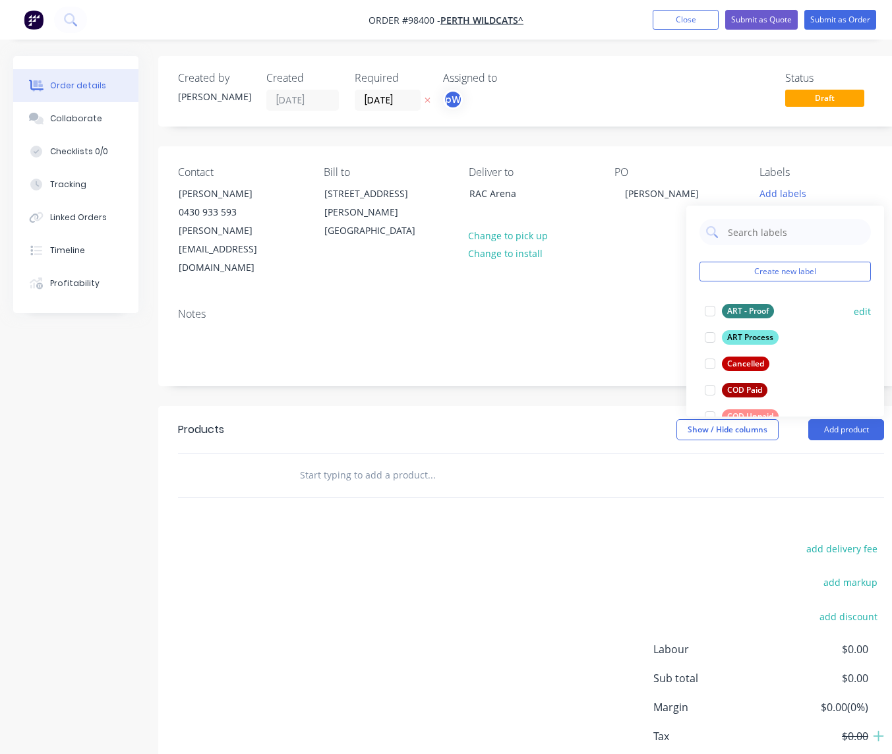
click at [733, 312] on div "ART - Proof" at bounding box center [748, 311] width 52 height 15
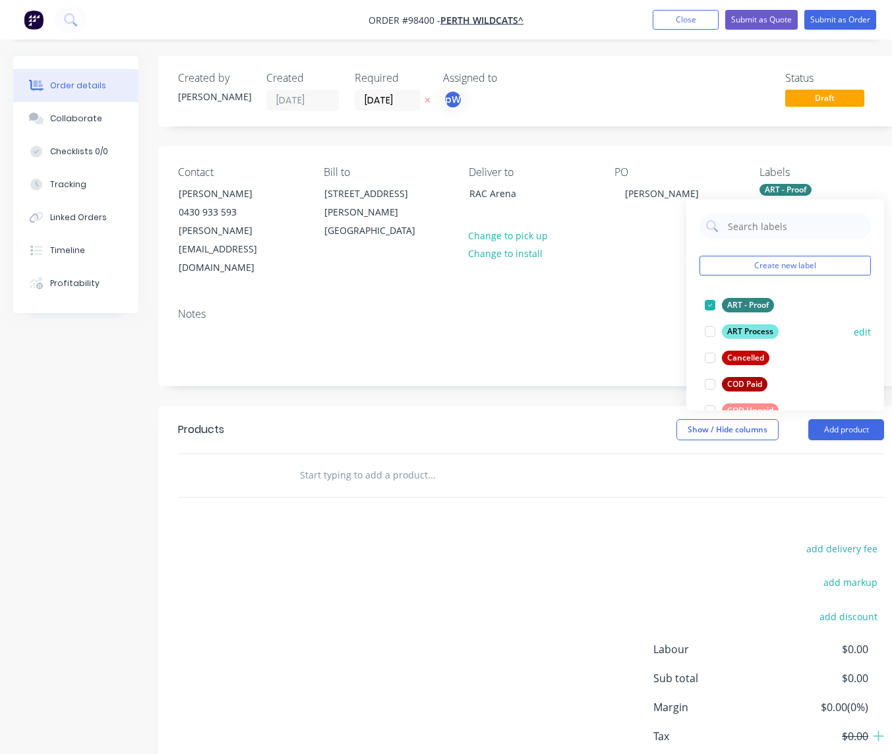
click at [745, 334] on div "ART Process" at bounding box center [750, 331] width 57 height 15
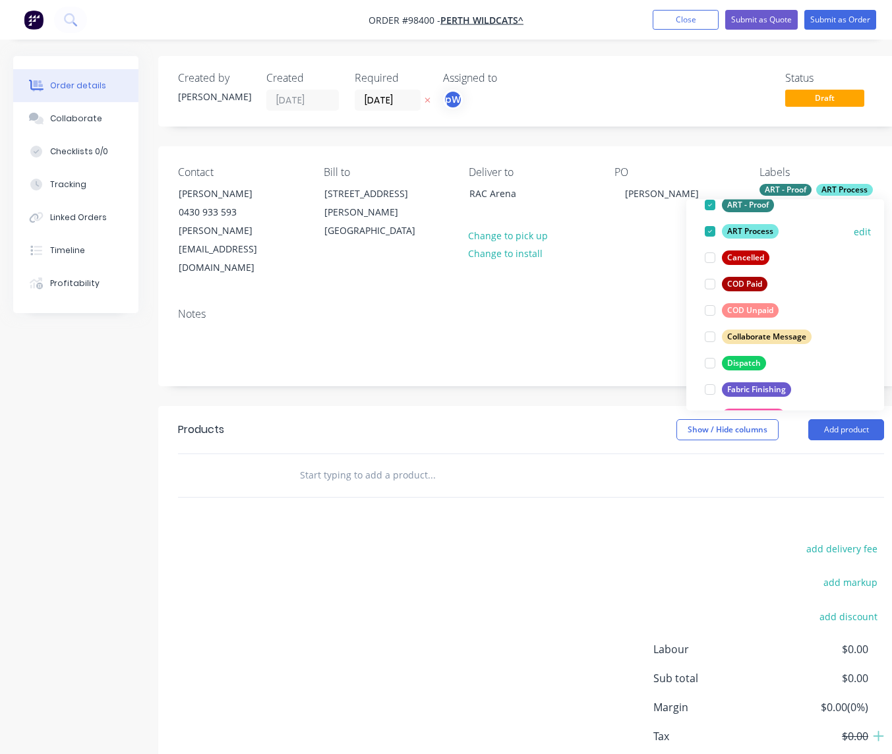
scroll to position [119, 0]
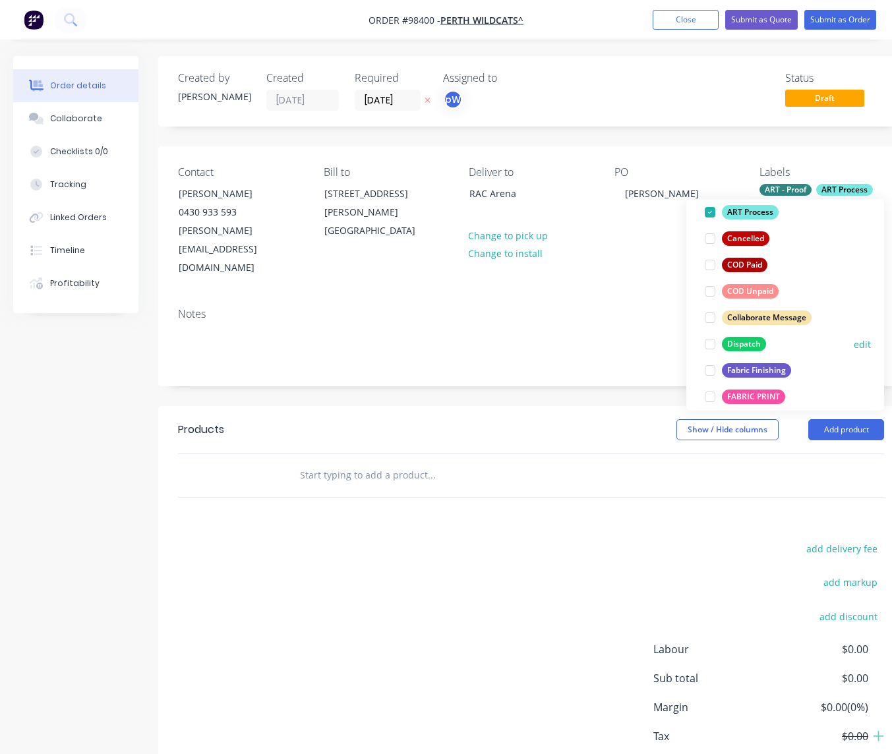
click at [740, 341] on div "Dispatch" at bounding box center [744, 344] width 44 height 15
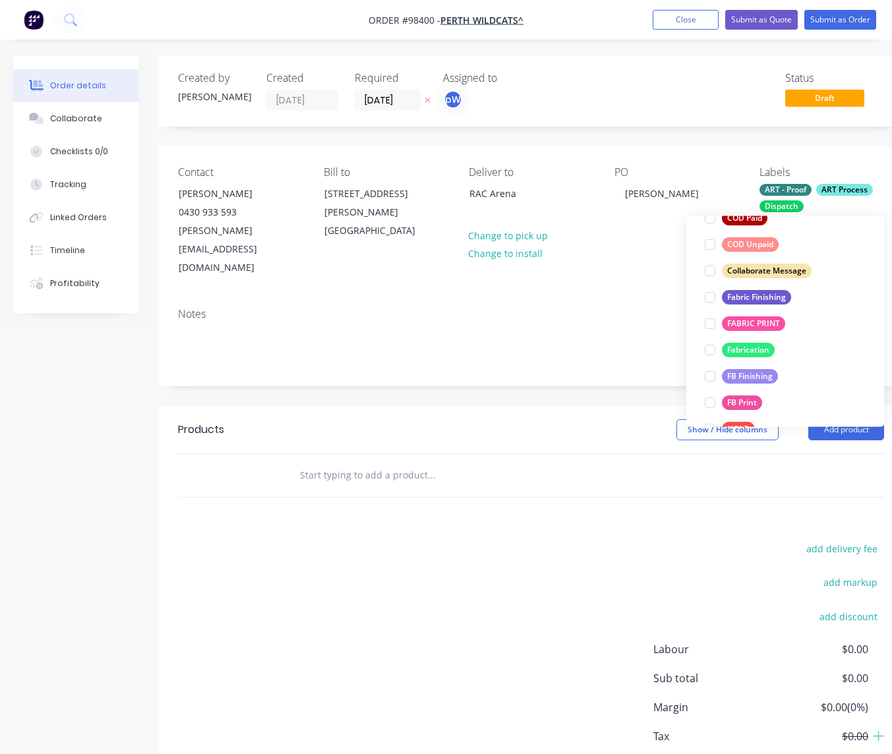
scroll to position [211, 0]
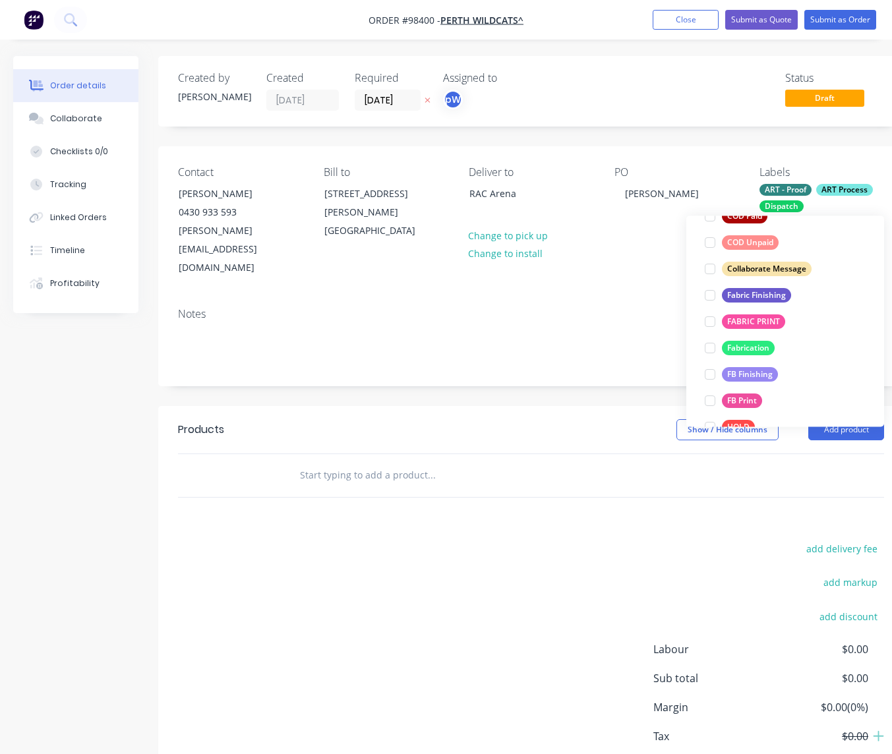
drag, startPoint x: 739, startPoint y: 296, endPoint x: 740, endPoint y: 311, distance: 15.2
click at [739, 296] on div "Fabric Finishing" at bounding box center [756, 295] width 69 height 15
click at [745, 323] on div "FABRIC PRINT" at bounding box center [753, 322] width 63 height 15
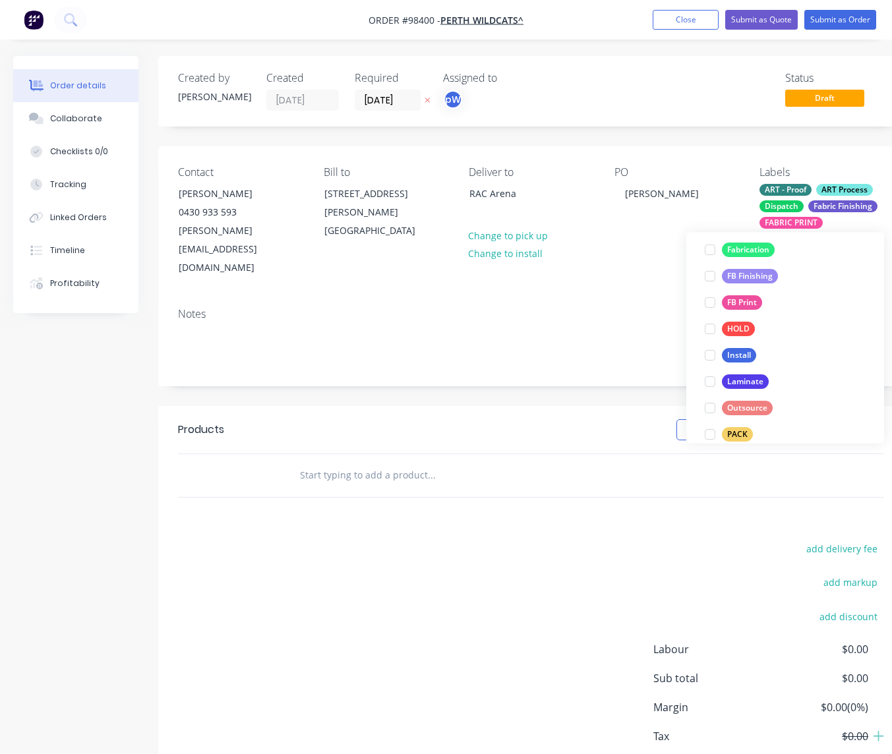
scroll to position [330, 0]
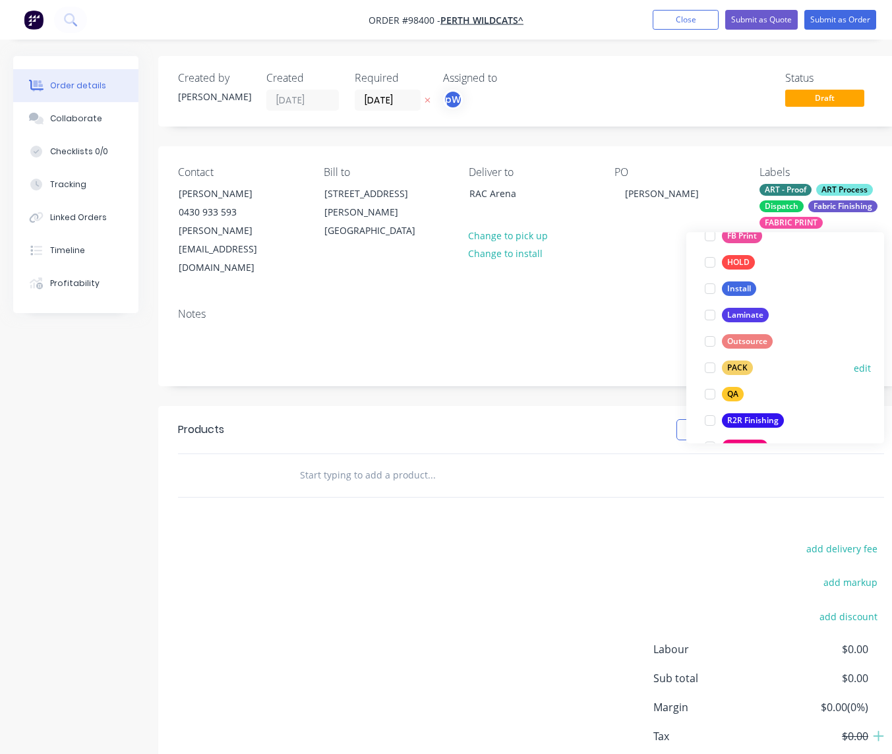
click at [734, 366] on div "PACK" at bounding box center [737, 368] width 31 height 15
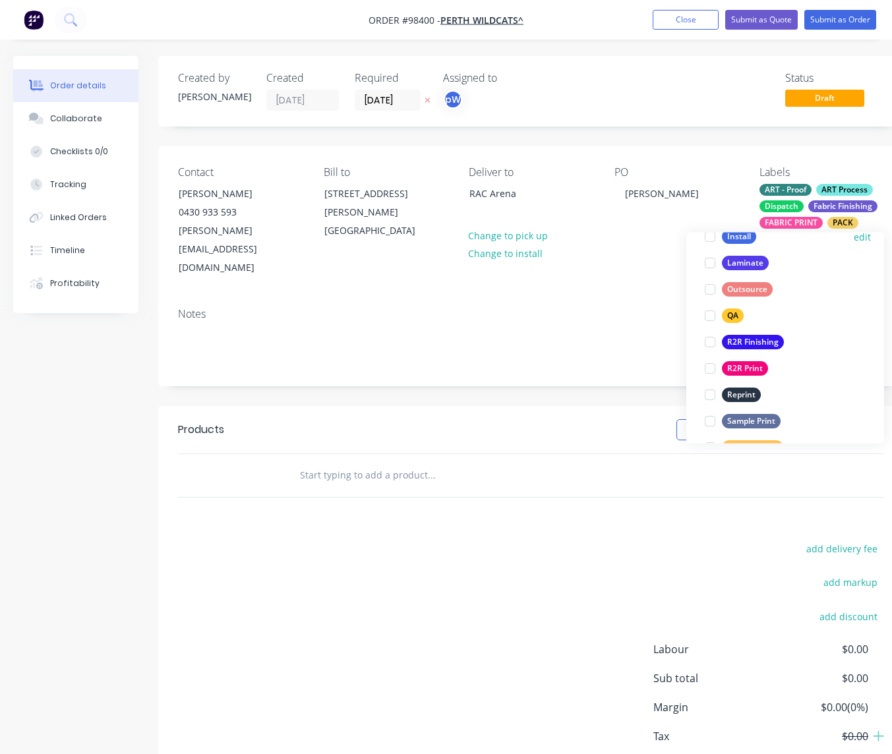
scroll to position [471, 0]
click at [728, 313] on div "QA" at bounding box center [733, 315] width 22 height 15
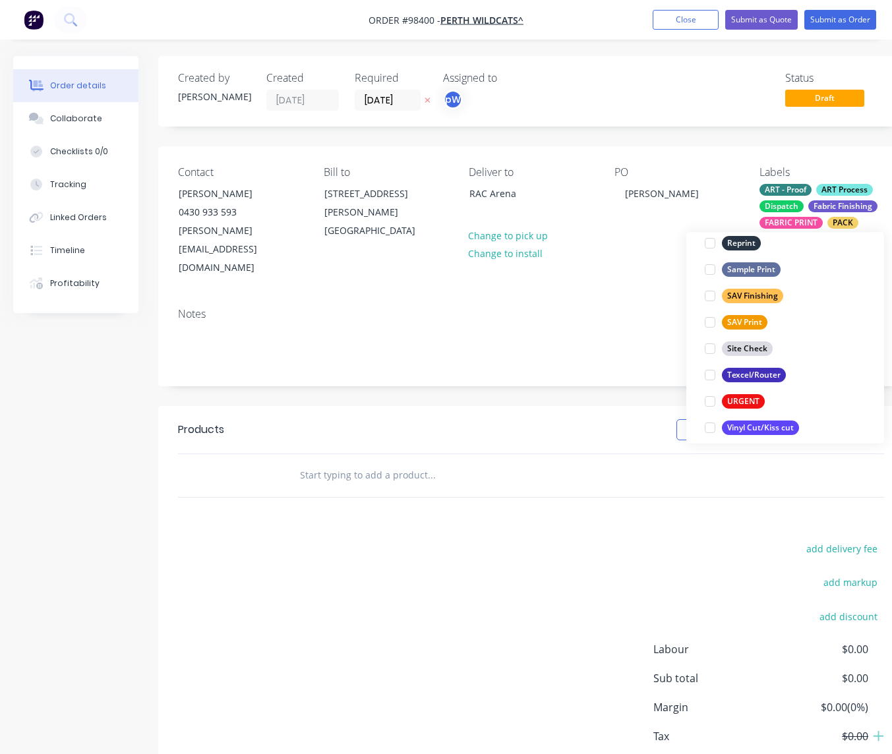
scroll to position [633, 0]
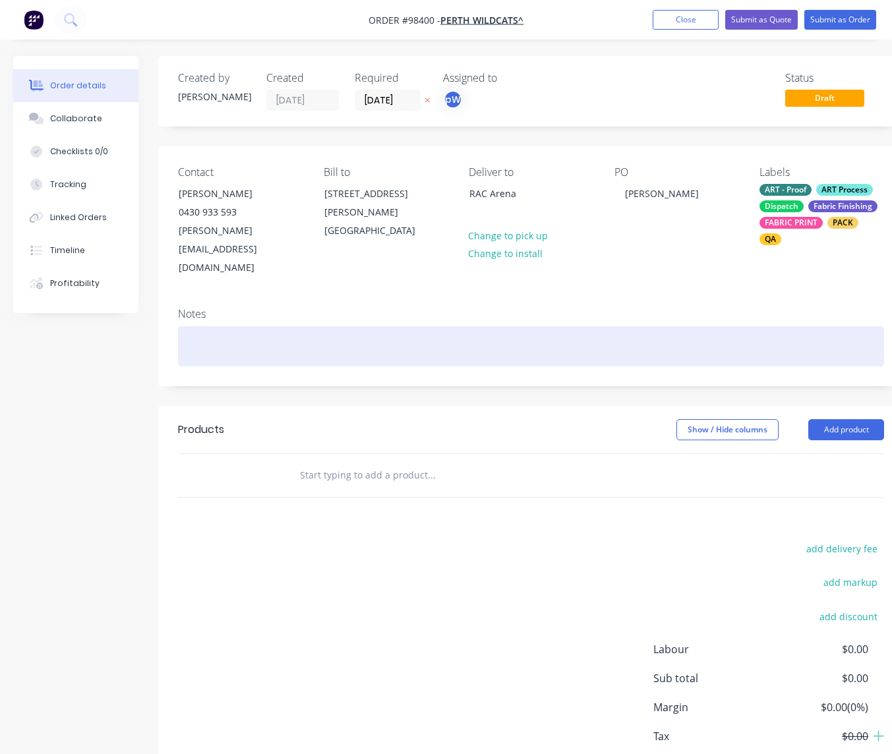
click at [224, 326] on div at bounding box center [531, 346] width 706 height 40
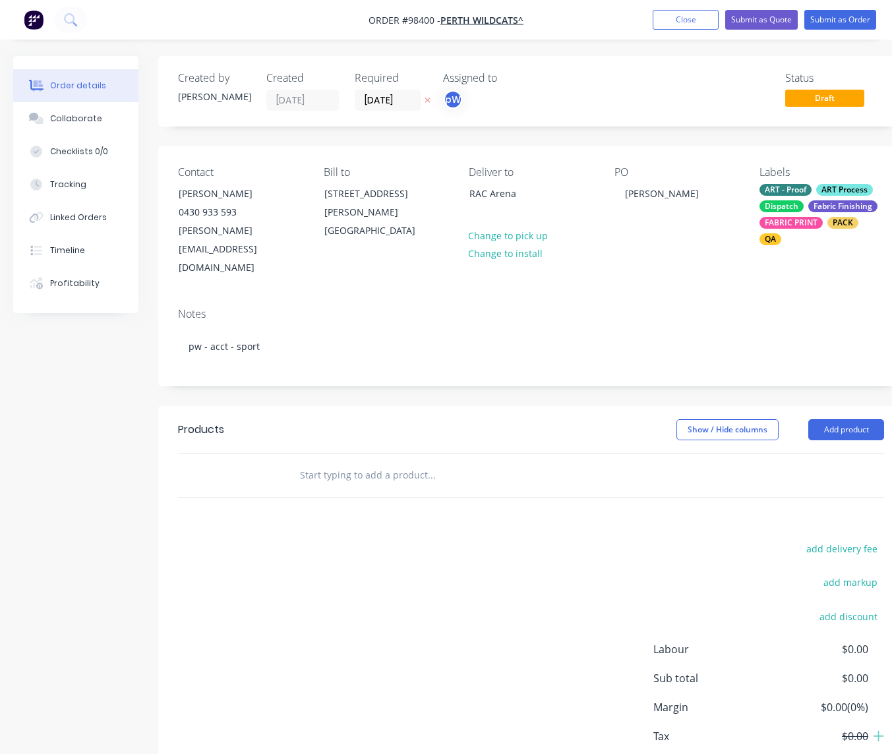
click at [345, 462] on input "text" at bounding box center [431, 475] width 264 height 26
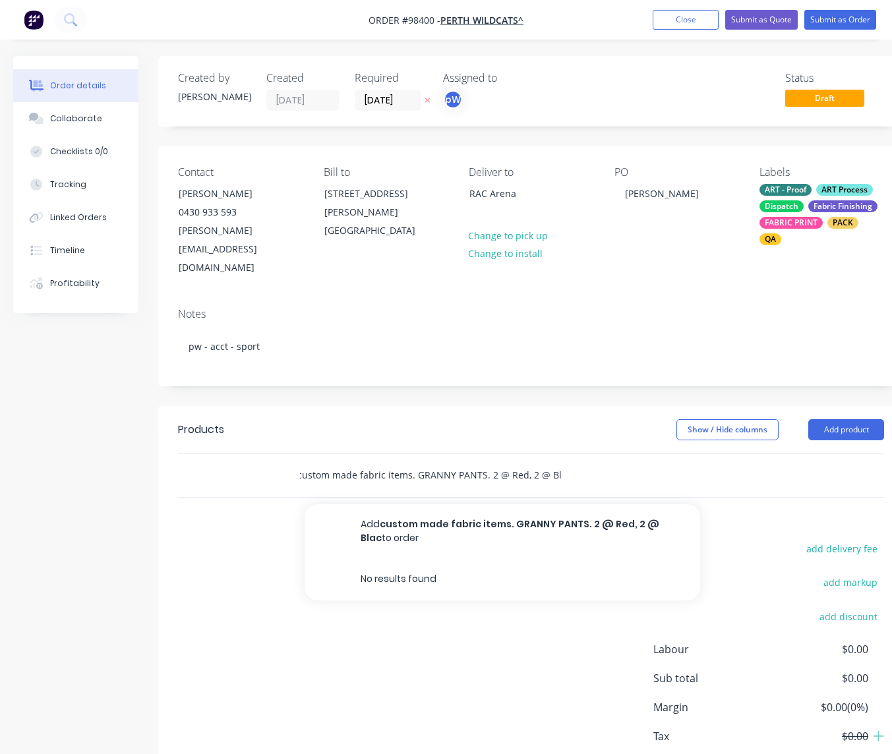
scroll to position [0, 8]
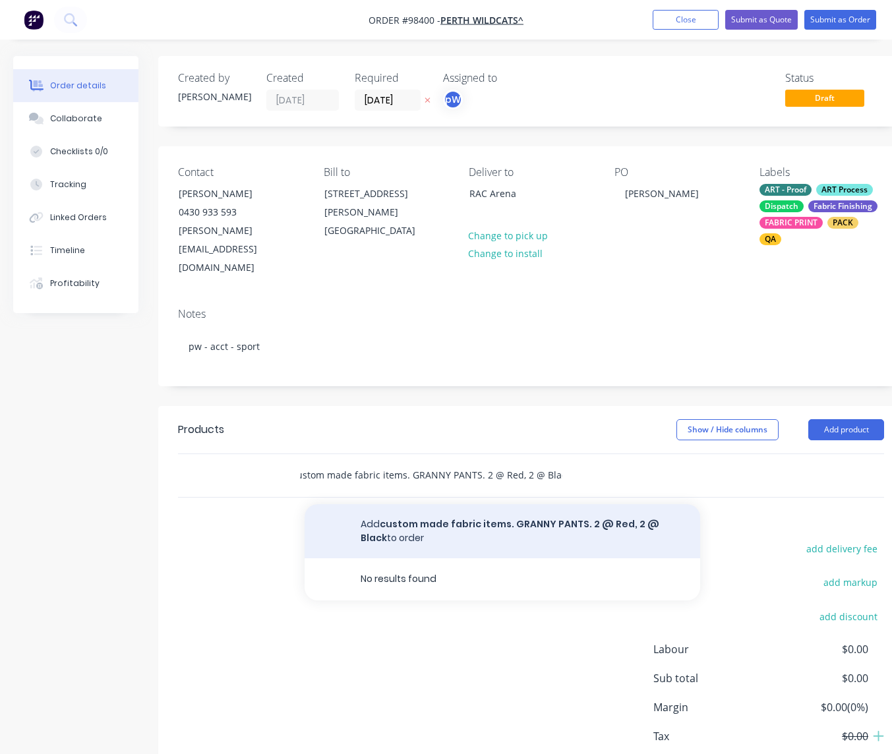
type input "custom made fabric items. GRANNY PANTS. 2 @ Red, 2 @ Black"
click at [427, 504] on button "Add custom made fabric items. GRANNY PANTS. 2 @ Red, 2 @ Black to order" at bounding box center [502, 531] width 395 height 54
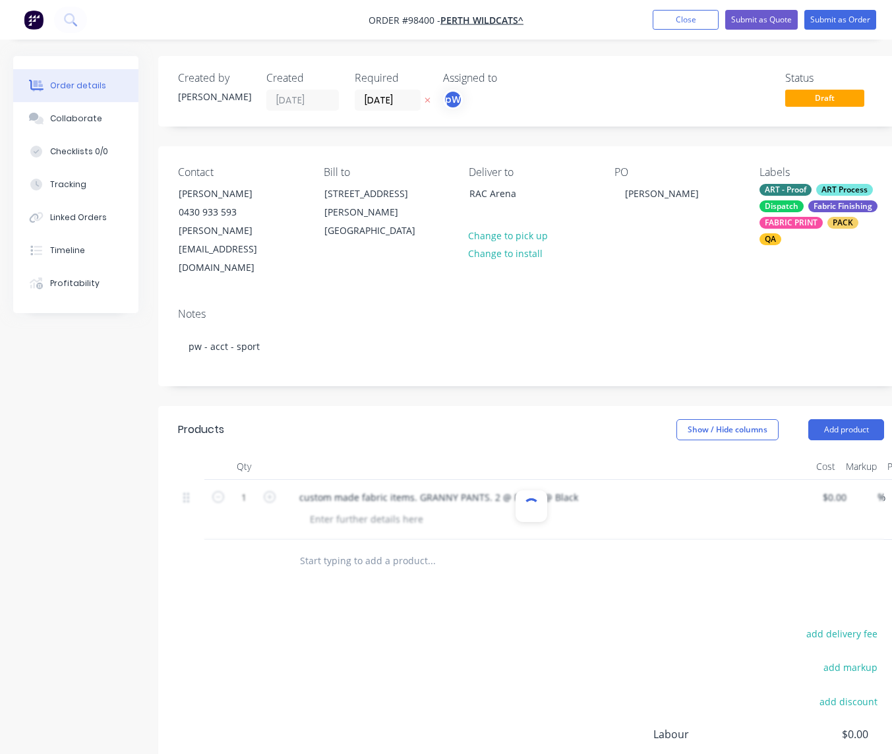
scroll to position [0, 0]
drag, startPoint x: 248, startPoint y: 461, endPoint x: 275, endPoint y: 464, distance: 26.5
click at [261, 488] on input "1" at bounding box center [244, 498] width 34 height 20
type input "4"
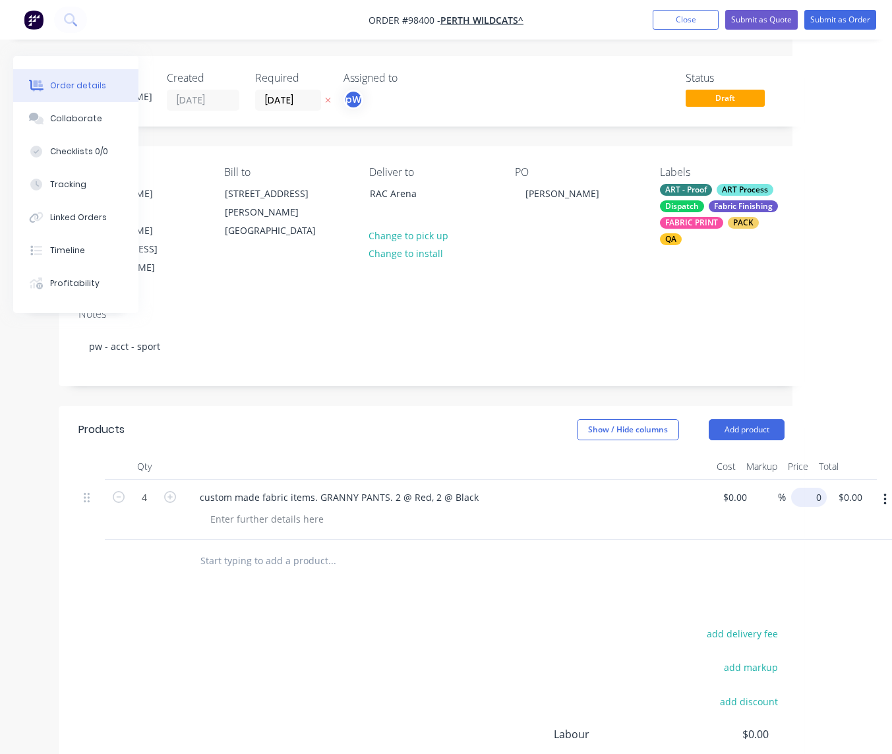
click at [815, 488] on input "0" at bounding box center [811, 497] width 30 height 19
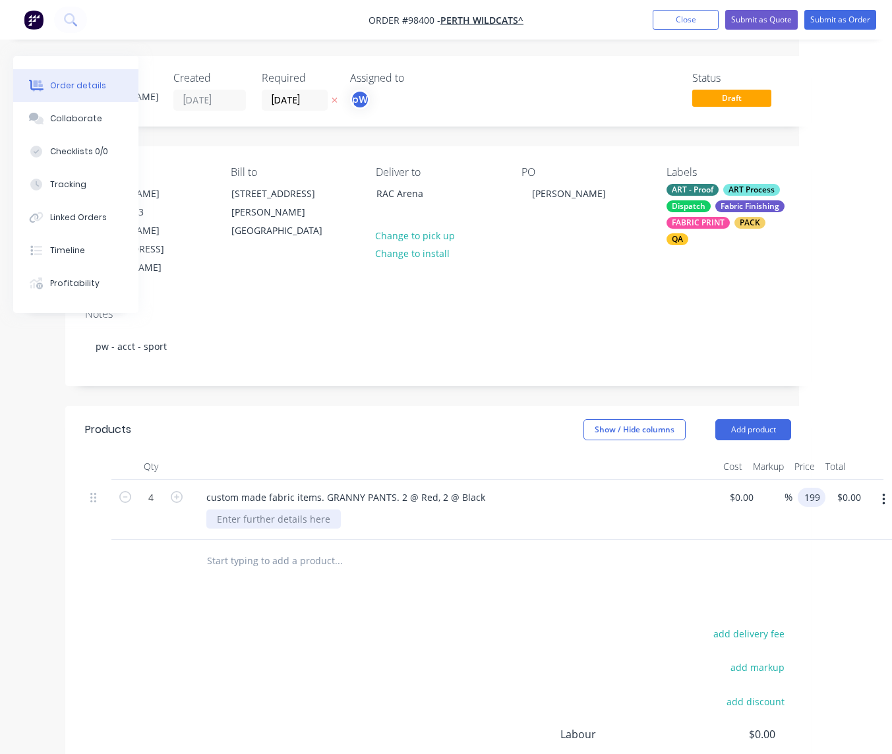
type input "$199.00"
type input "$796.00"
click at [301, 509] on div at bounding box center [273, 518] width 134 height 19
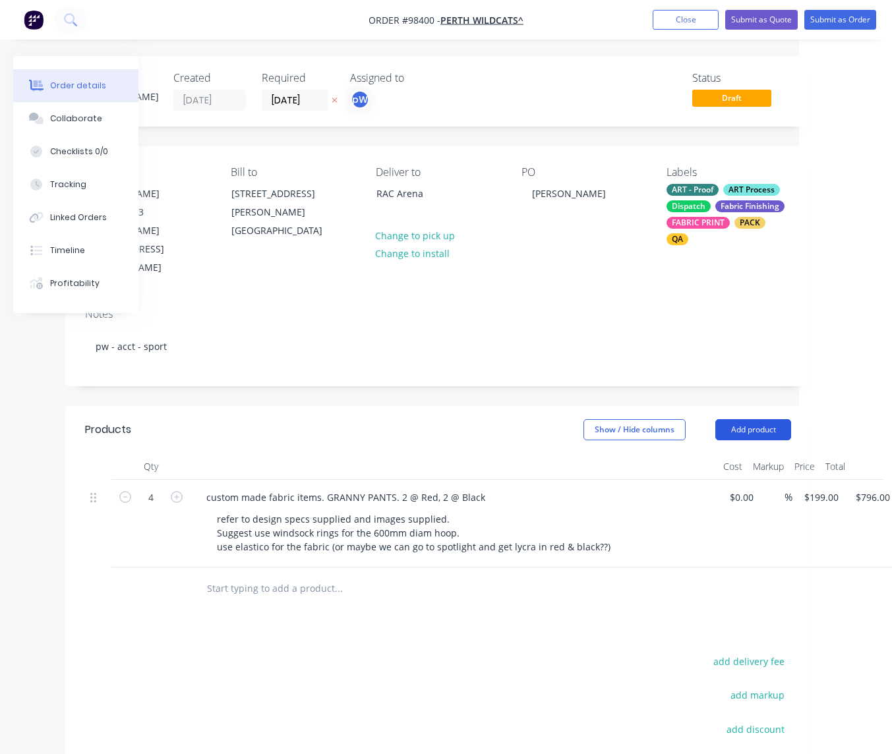
click at [755, 419] on button "Add product" at bounding box center [753, 429] width 76 height 21
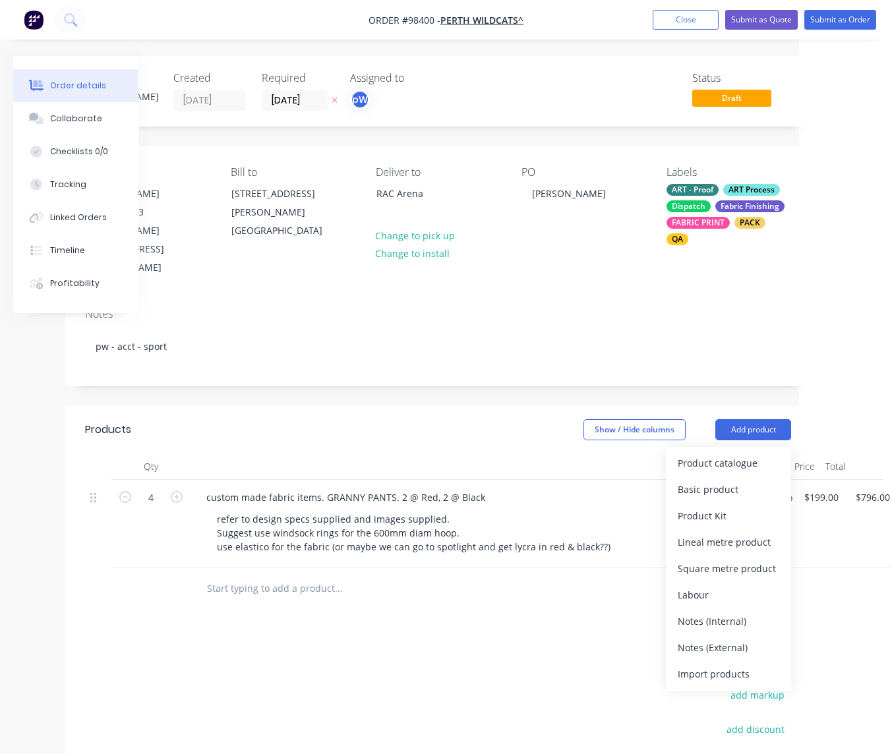
drag, startPoint x: 711, startPoint y: 610, endPoint x: 585, endPoint y: 604, distance: 126.0
click at [709, 638] on div "Notes (External)" at bounding box center [729, 647] width 102 height 19
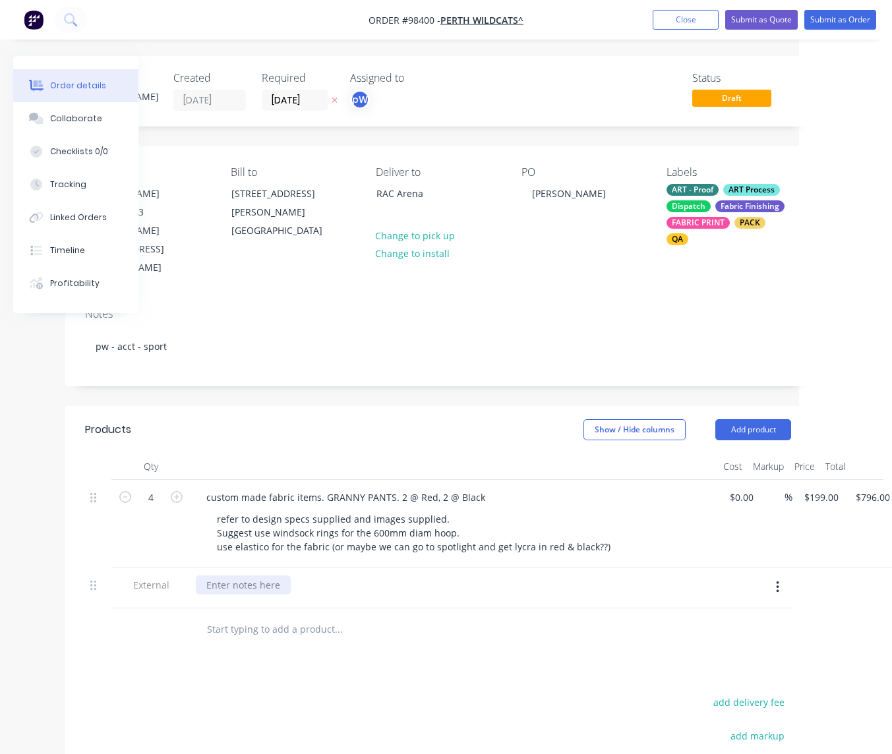
click at [241, 575] on div at bounding box center [243, 584] width 95 height 19
click at [261, 575] on div "to be deliverd to RAC arena - [DATE]" at bounding box center [286, 584] width 180 height 19
click at [728, 419] on button "Add product" at bounding box center [753, 429] width 76 height 21
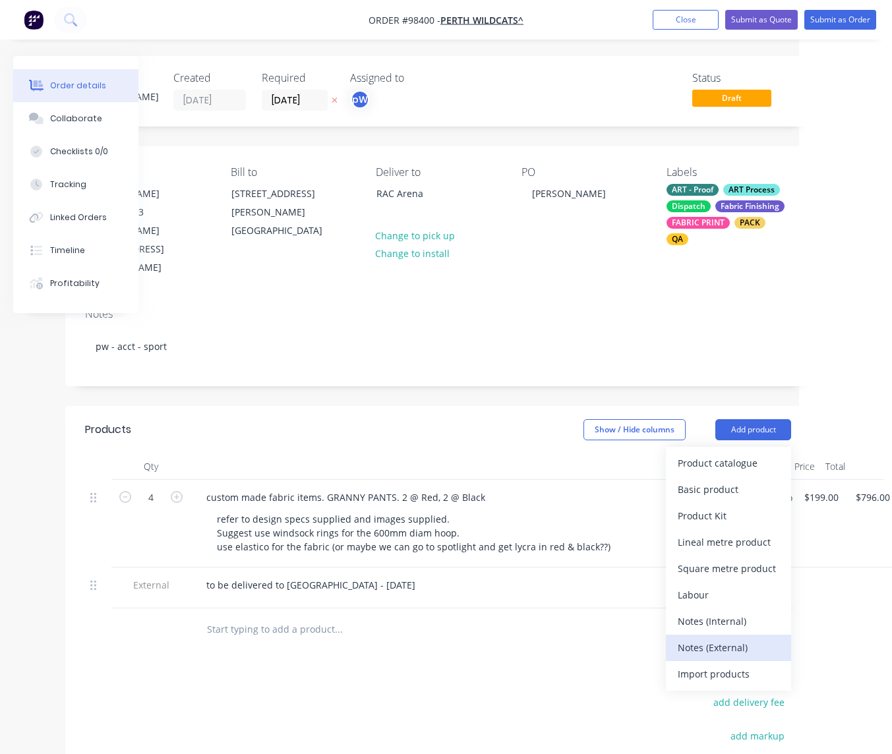
click at [736, 638] on div "Notes (External)" at bounding box center [729, 647] width 102 height 19
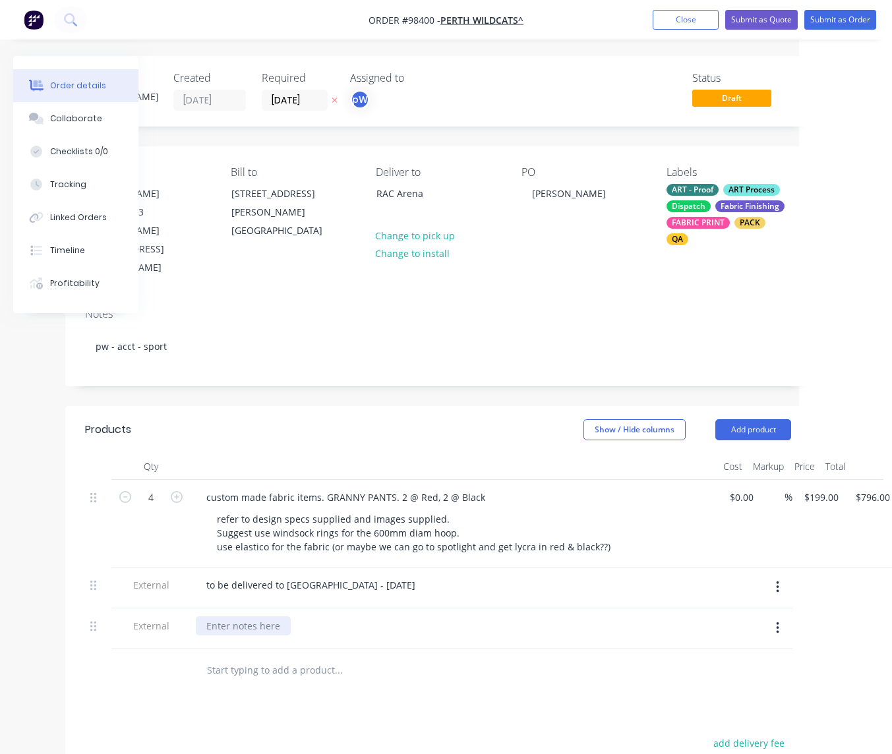
click at [252, 616] on div at bounding box center [243, 625] width 95 height 19
paste div
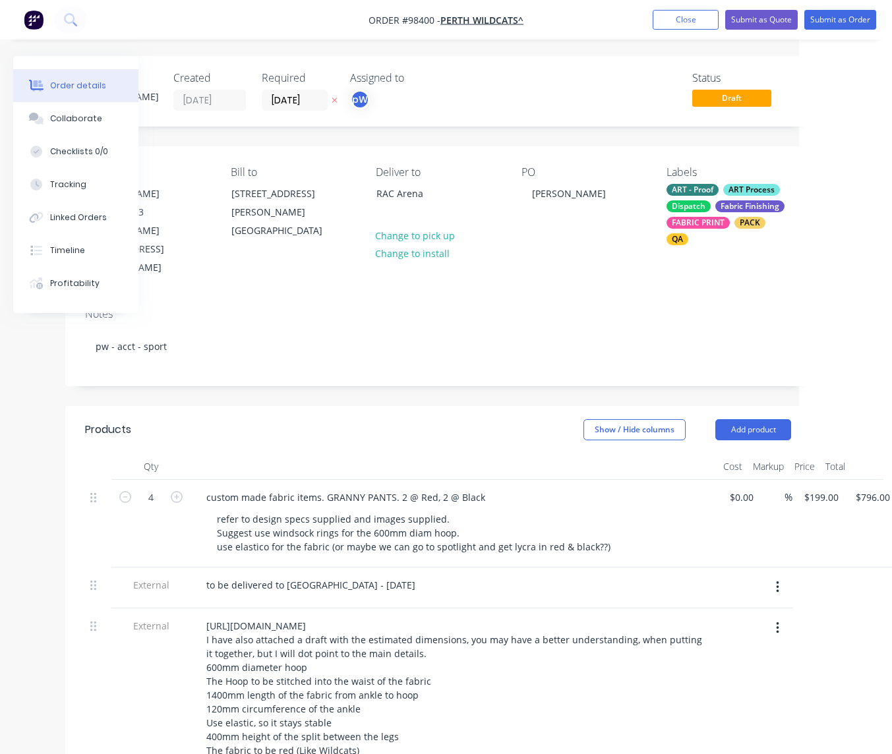
click at [94, 617] on div at bounding box center [98, 704] width 26 height 193
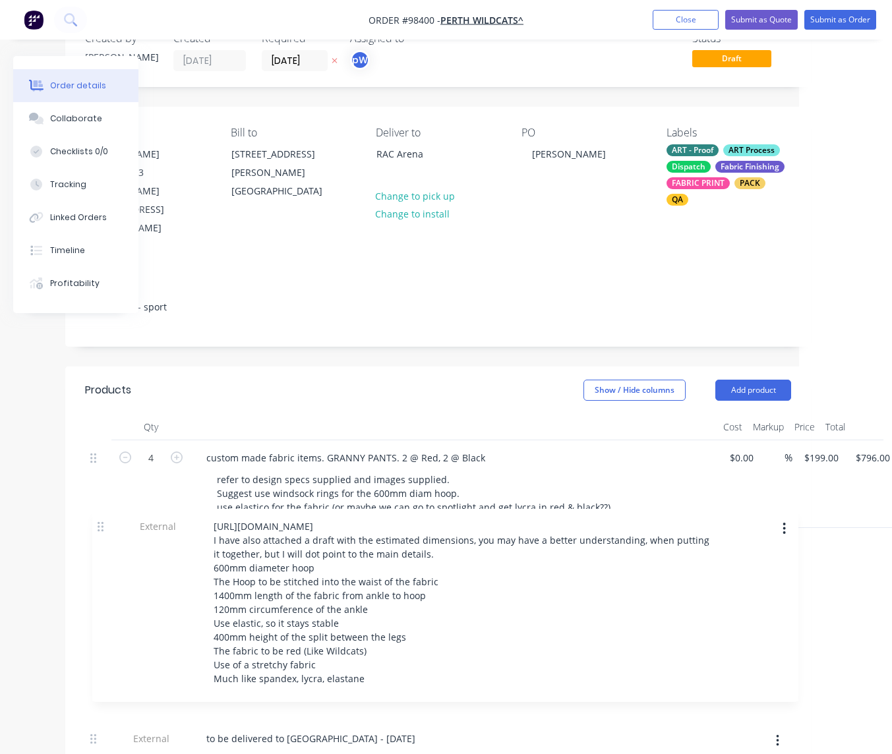
drag, startPoint x: 92, startPoint y: 593, endPoint x: 99, endPoint y: 527, distance: 66.3
click at [99, 527] on div "4 custom made fabric items. GRANNY PANTS. 2 @ Red, 2 @ Black refer to design sp…" at bounding box center [438, 601] width 706 height 322
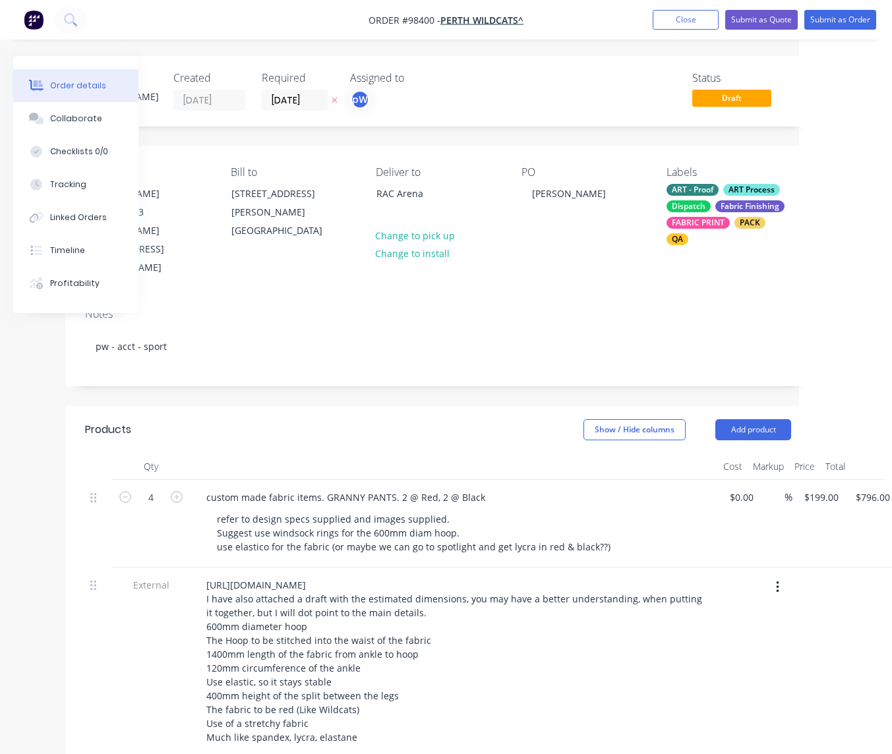
click at [683, 30] on nav "Order #98400 - PERTH WILDCATS^ Add product Close Submit as Quote Submit as Order" at bounding box center [446, 20] width 892 height 40
click at [683, 19] on button "Close" at bounding box center [686, 20] width 66 height 20
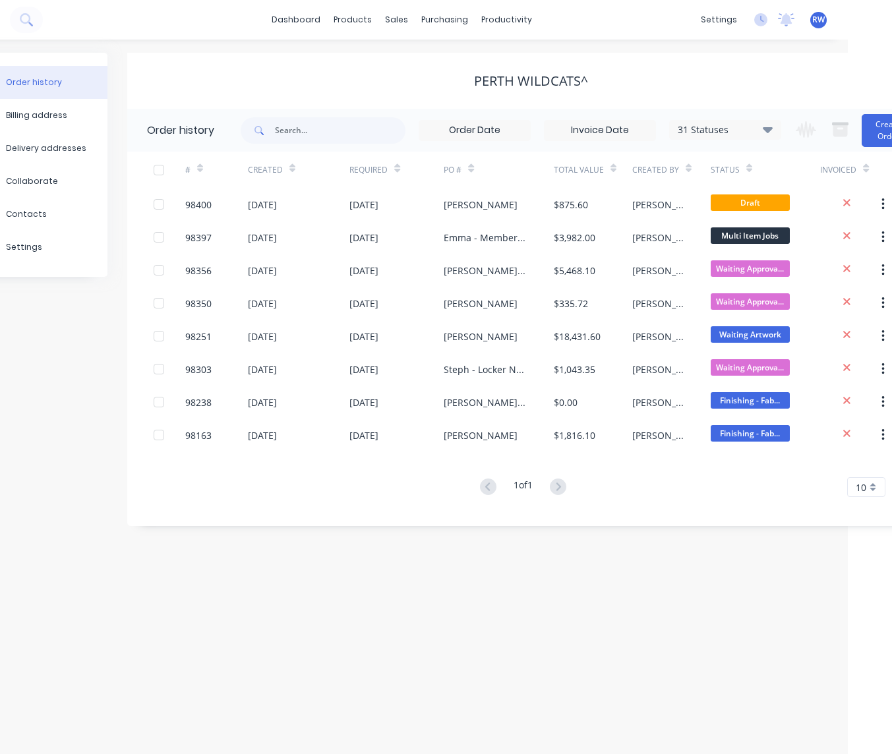
scroll to position [0, 86]
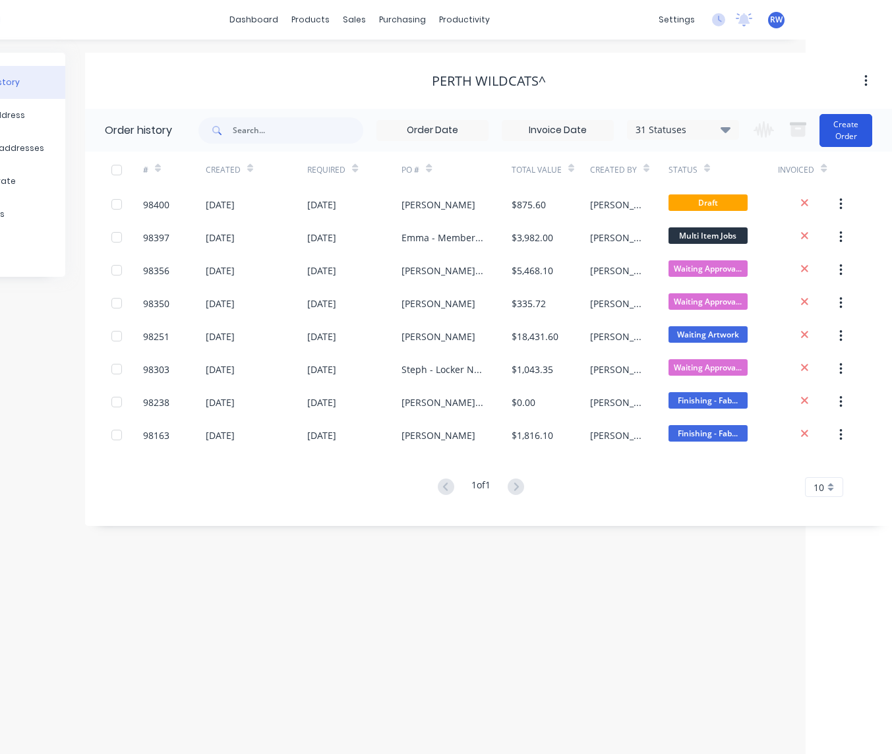
click at [848, 123] on button "Create Order" at bounding box center [845, 130] width 53 height 33
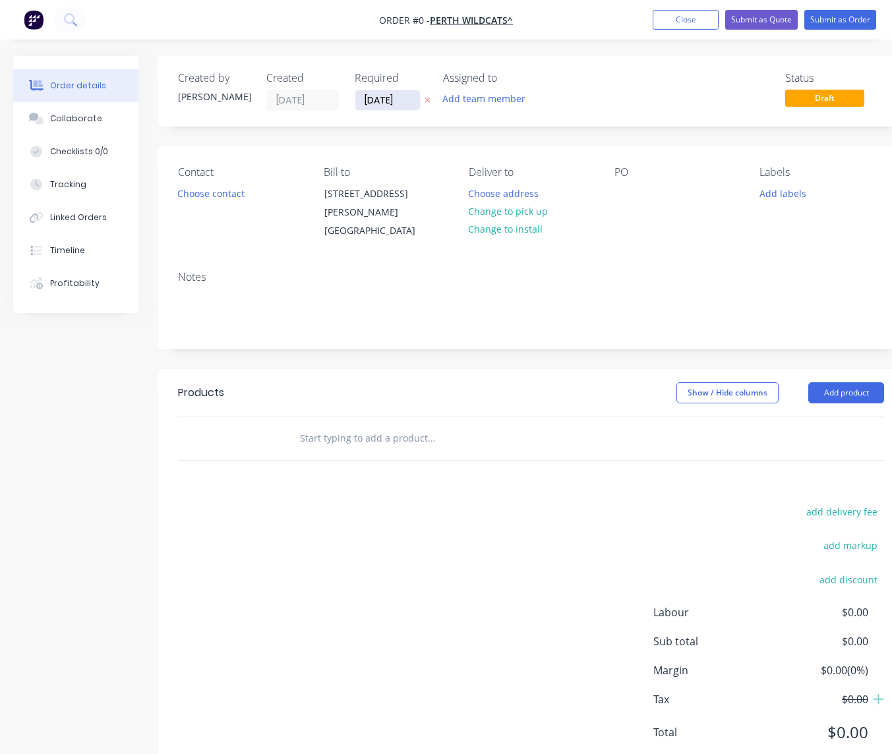
click at [414, 102] on input "[DATE]" at bounding box center [387, 100] width 65 height 20
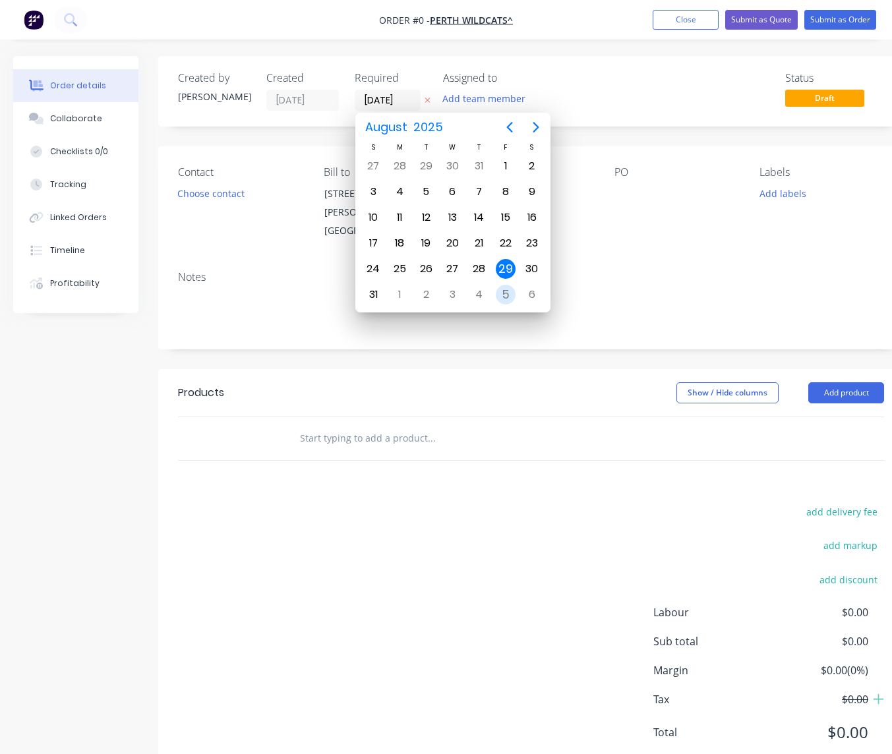
click at [502, 297] on div "5" at bounding box center [506, 295] width 20 height 20
type input "[DATE]"
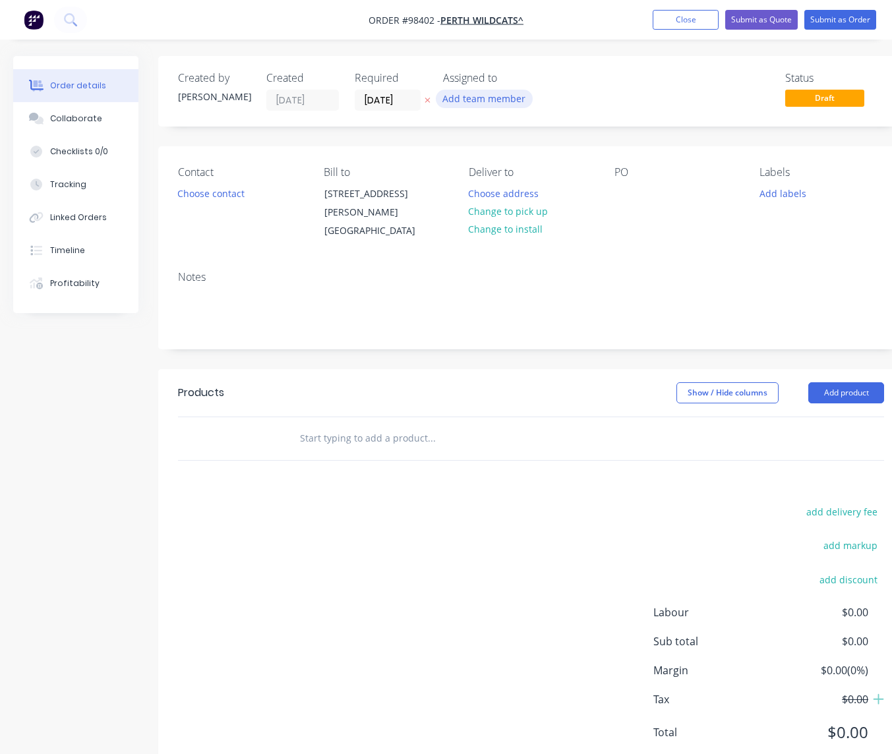
click at [463, 100] on button "Add team member" at bounding box center [484, 99] width 97 height 18
type input "[PERSON_NAME]"
click at [487, 175] on div "[PERSON_NAME]" at bounding box center [549, 172] width 132 height 14
click at [225, 193] on button "Choose contact" at bounding box center [211, 193] width 81 height 18
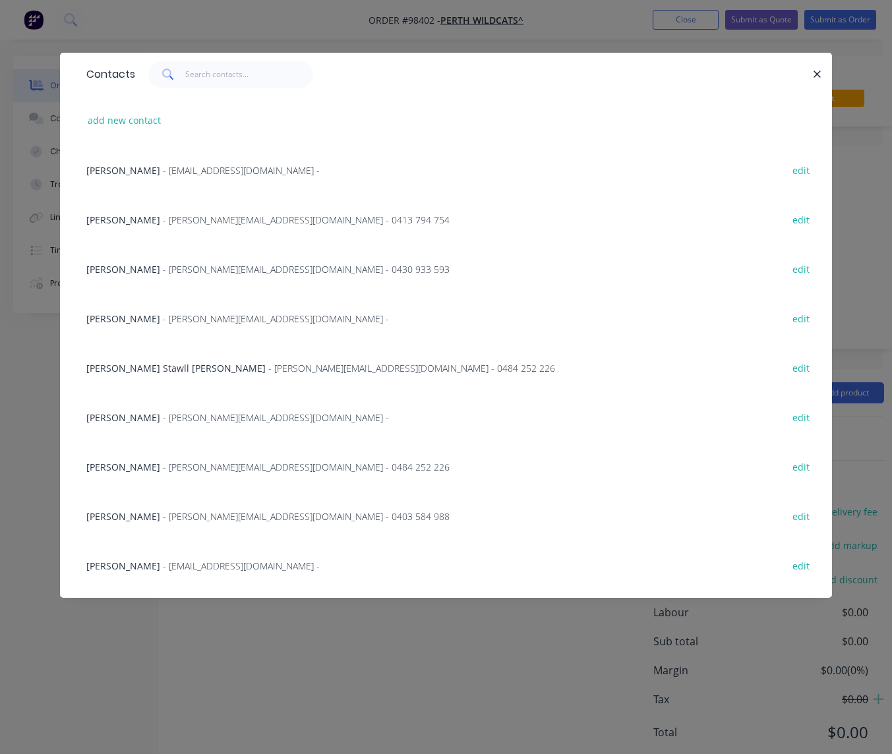
click at [160, 218] on span "[PERSON_NAME]" at bounding box center [123, 220] width 74 height 13
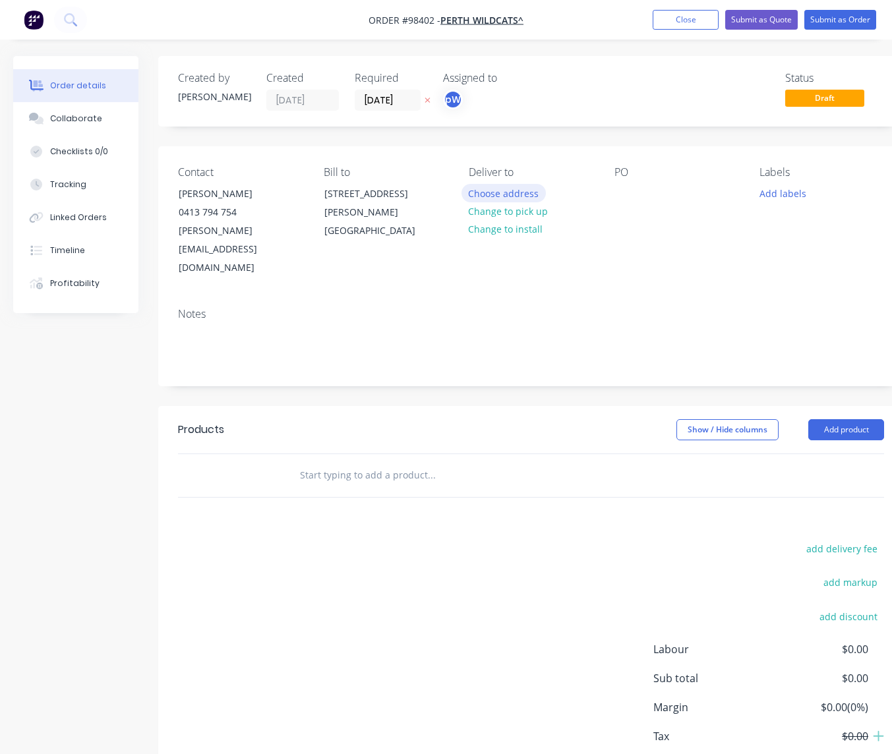
click at [504, 194] on button "Choose address" at bounding box center [503, 193] width 84 height 18
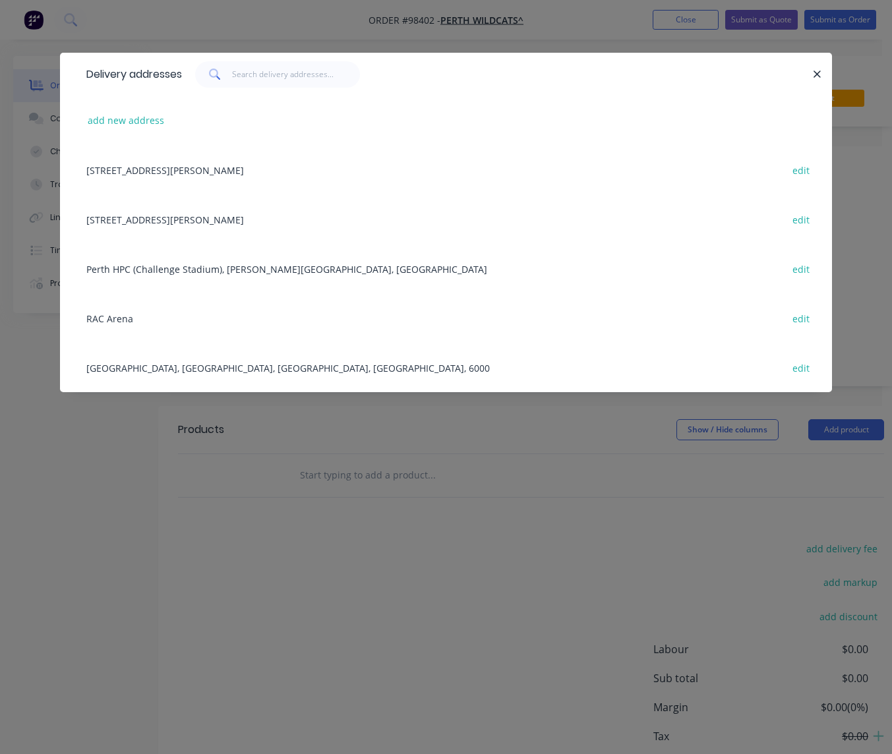
scroll to position [43, 0]
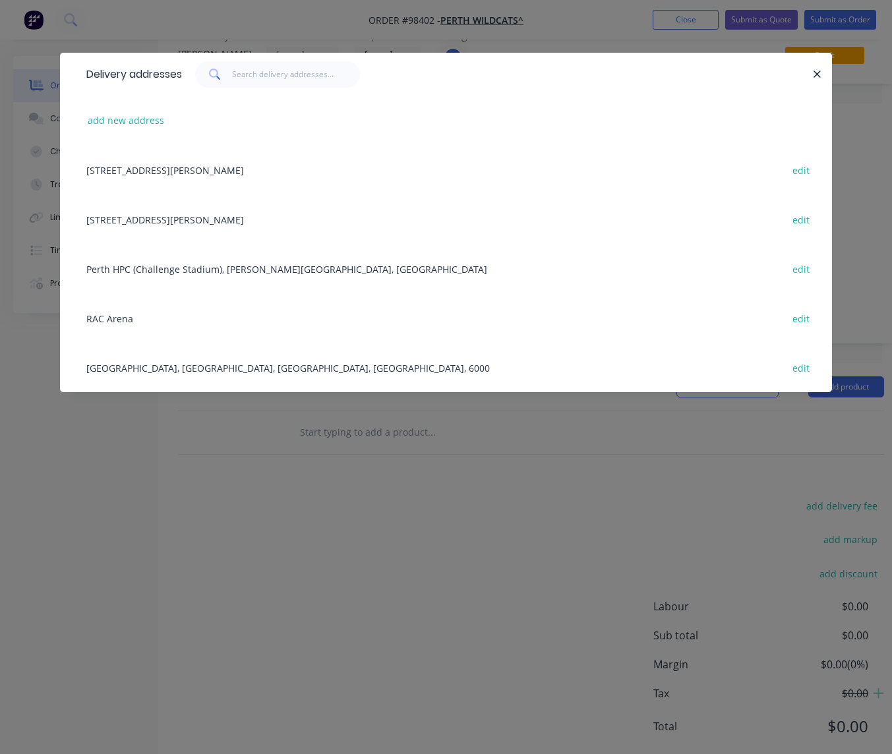
click at [192, 330] on div "RAC Arena edit" at bounding box center [446, 317] width 732 height 49
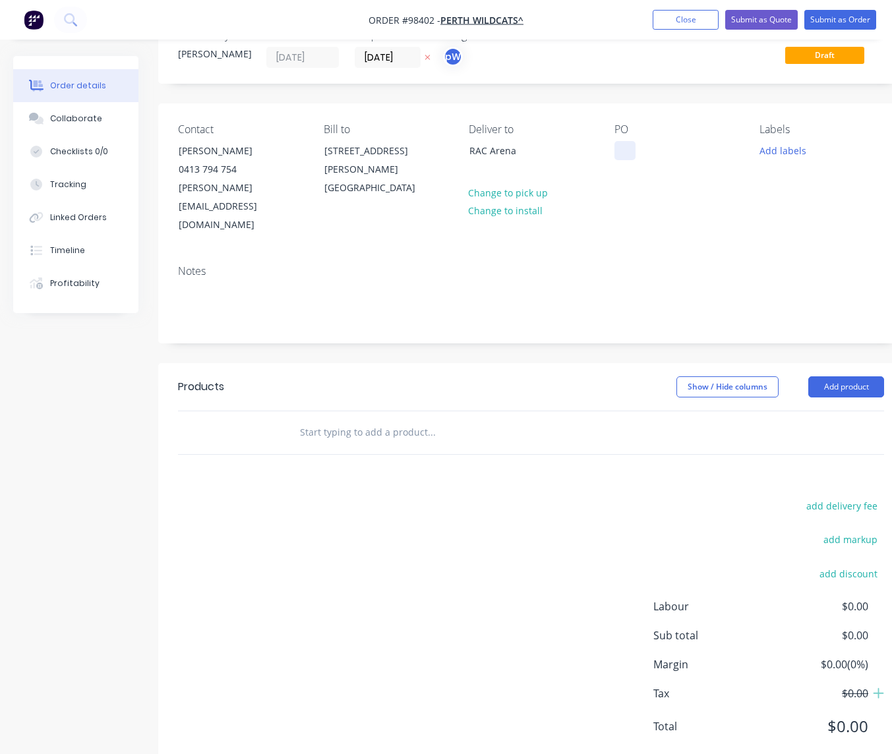
click at [615, 151] on div at bounding box center [624, 150] width 21 height 19
click at [776, 148] on button "Add labels" at bounding box center [782, 150] width 61 height 18
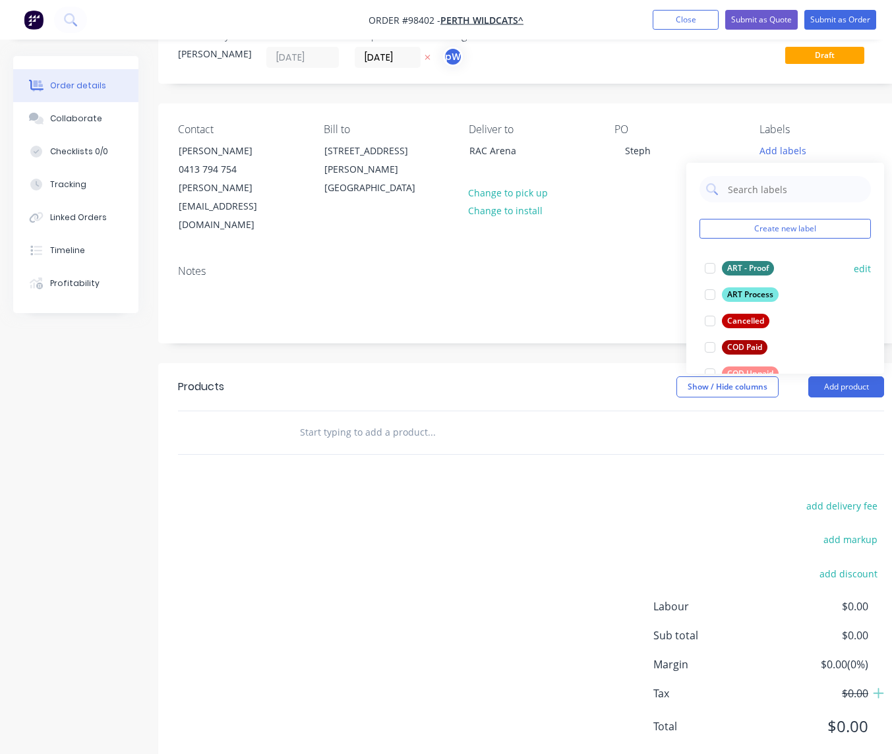
click at [751, 267] on div "ART - Proof" at bounding box center [748, 268] width 52 height 15
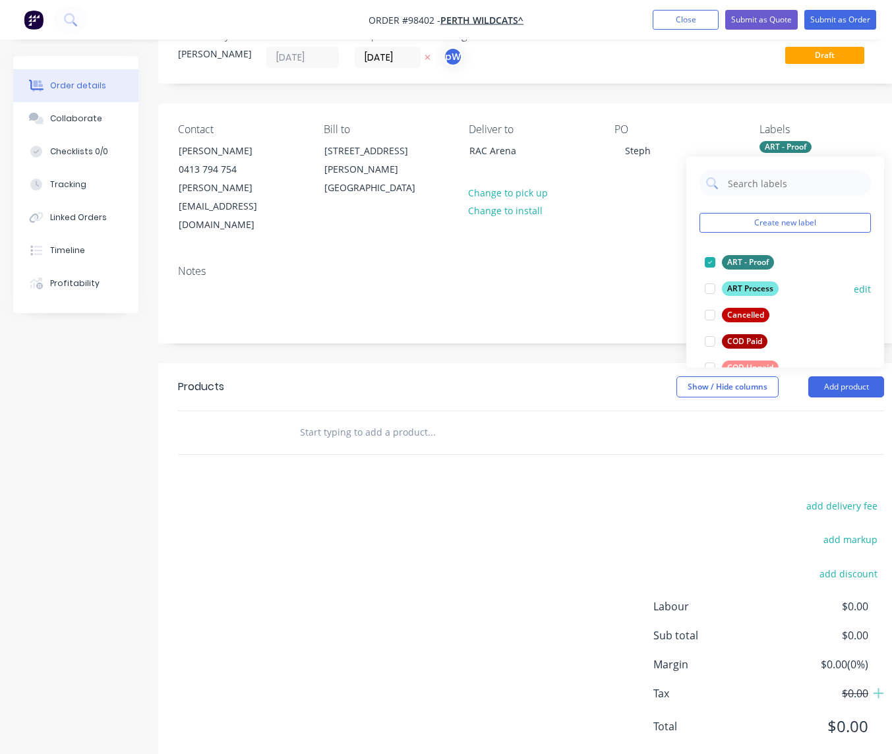
click at [752, 289] on div "ART Process" at bounding box center [750, 288] width 57 height 15
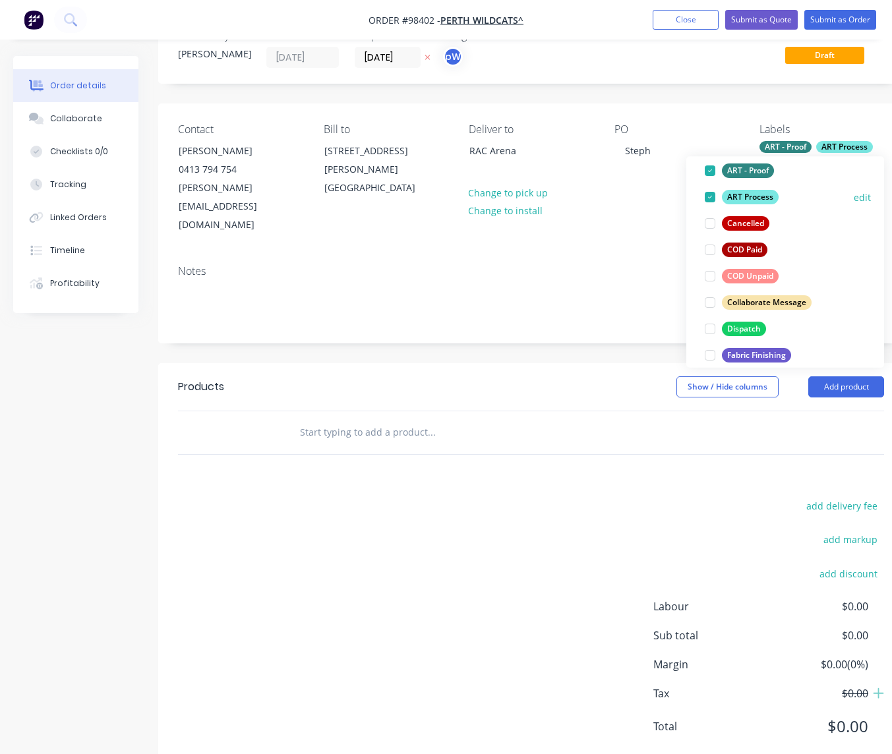
scroll to position [92, 0]
click at [743, 326] on div "Dispatch" at bounding box center [744, 328] width 44 height 15
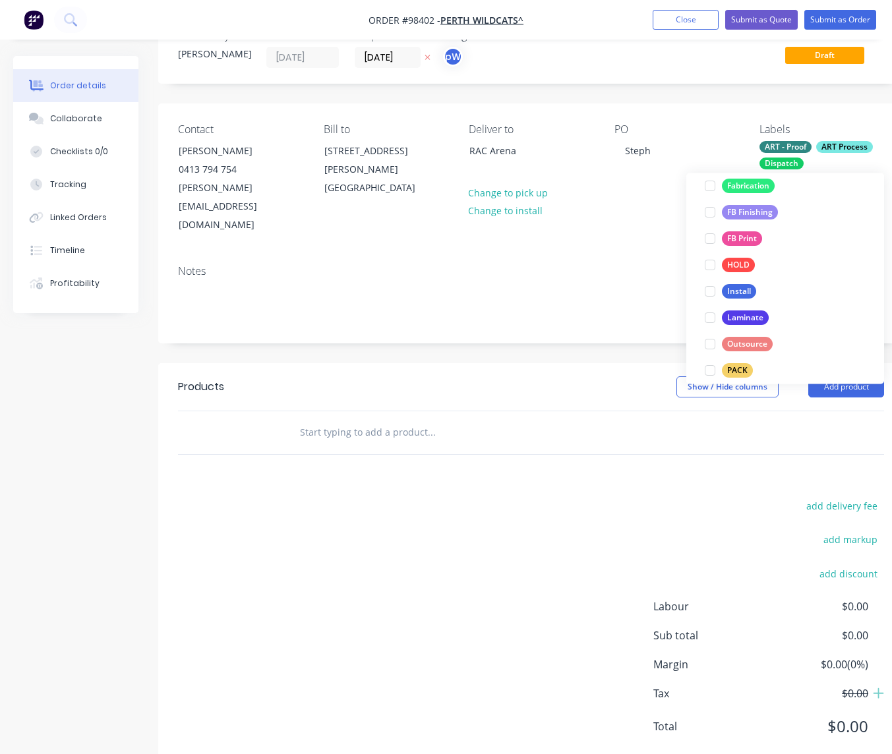
scroll to position [337, 0]
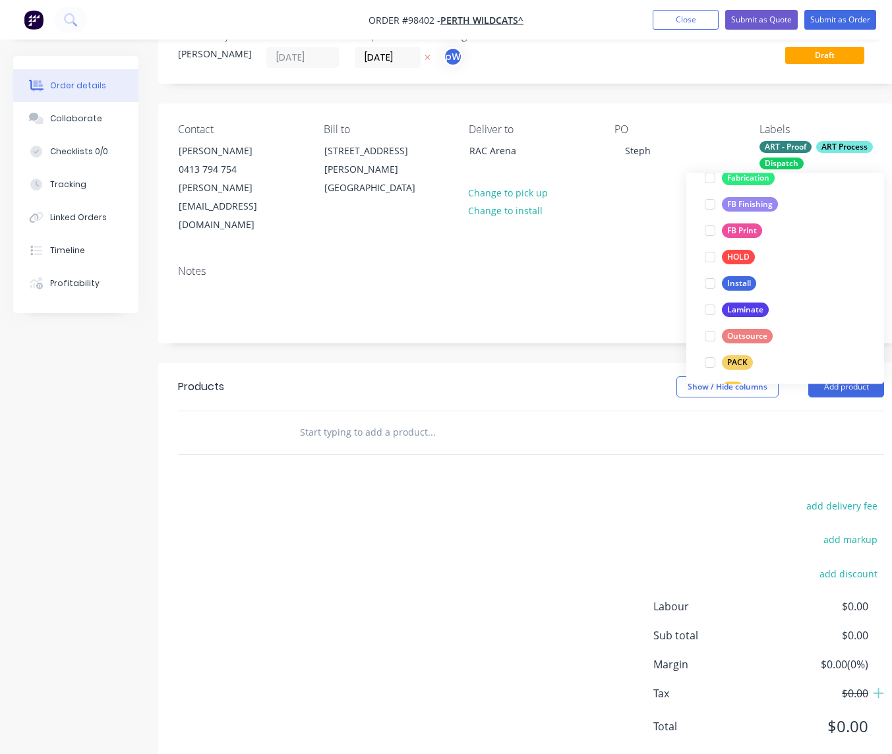
drag, startPoint x: 732, startPoint y: 203, endPoint x: 728, endPoint y: 225, distance: 22.8
click at [732, 204] on div "FB Finishing" at bounding box center [750, 205] width 56 height 15
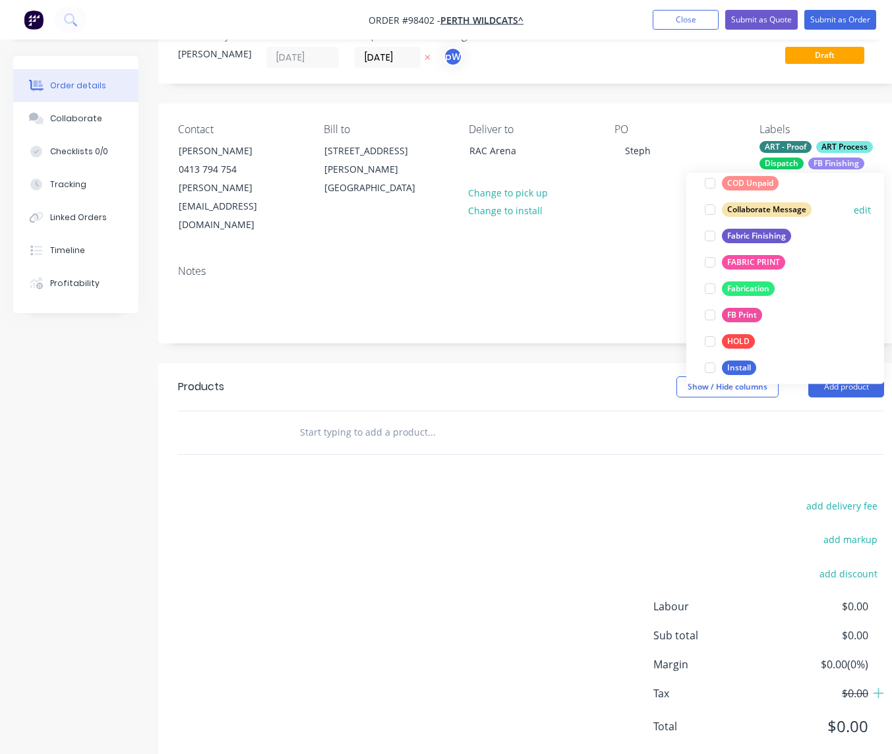
scroll to position [258, 0]
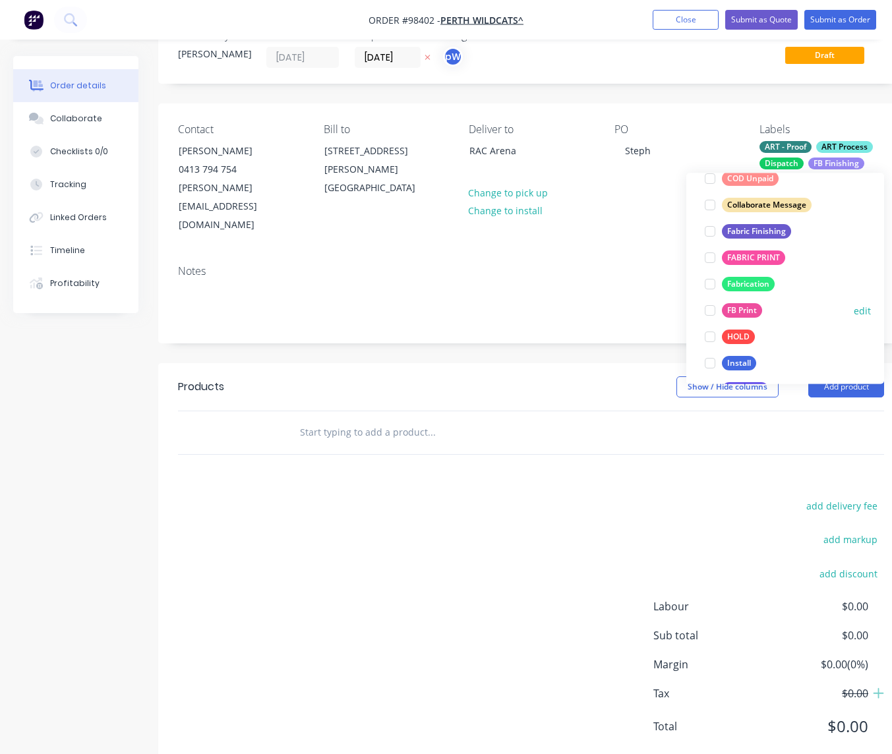
click at [736, 309] on div "FB Print" at bounding box center [742, 311] width 40 height 15
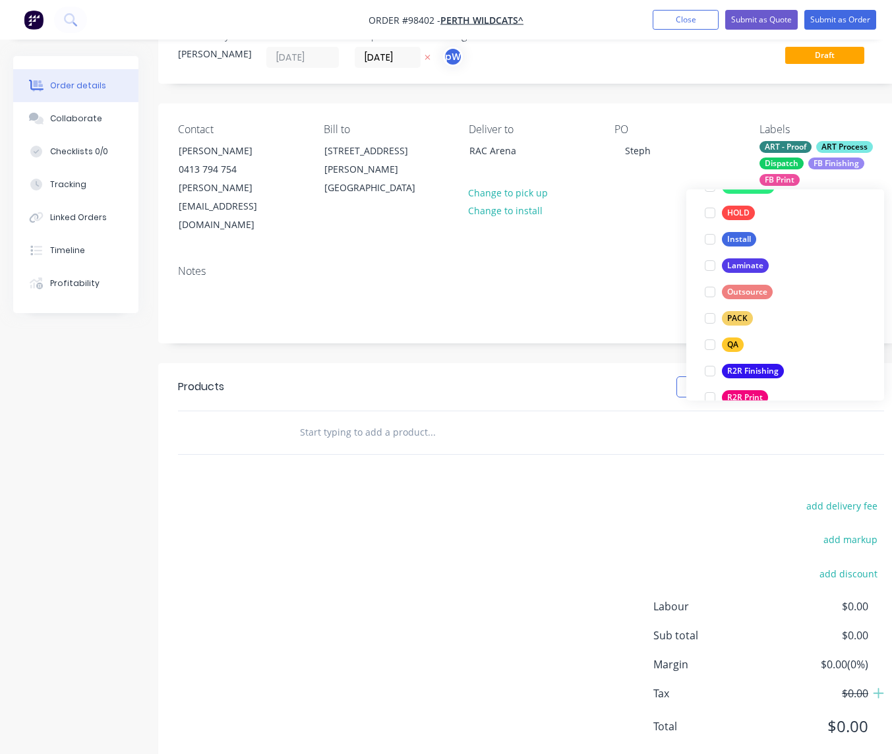
scroll to position [400, 0]
drag, startPoint x: 736, startPoint y: 315, endPoint x: 733, endPoint y: 325, distance: 10.4
click at [736, 315] on div "PACK" at bounding box center [737, 317] width 31 height 15
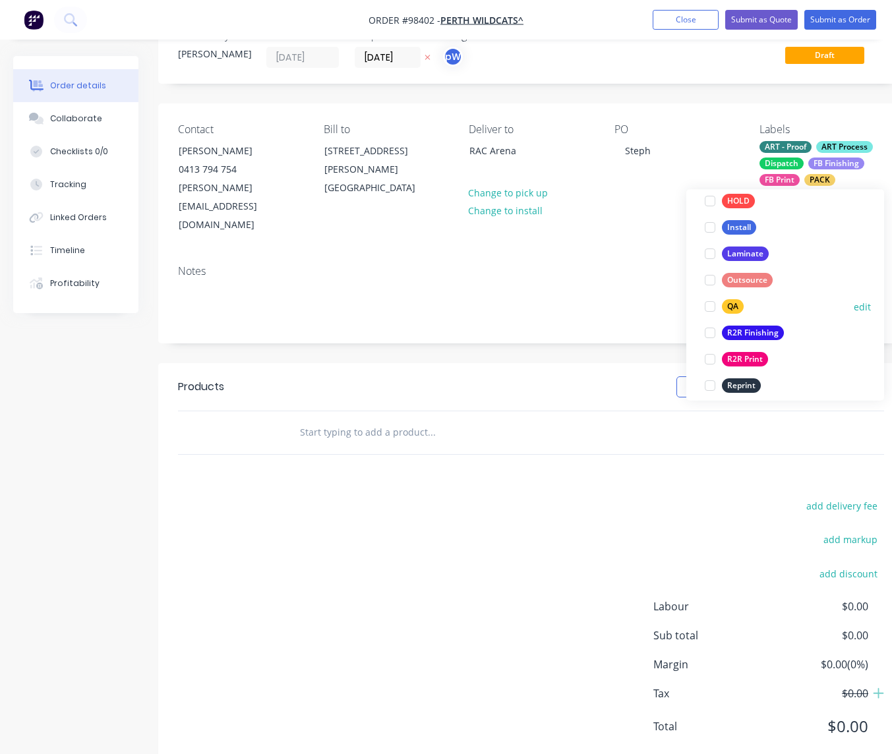
click at [728, 305] on div "QA" at bounding box center [733, 307] width 22 height 15
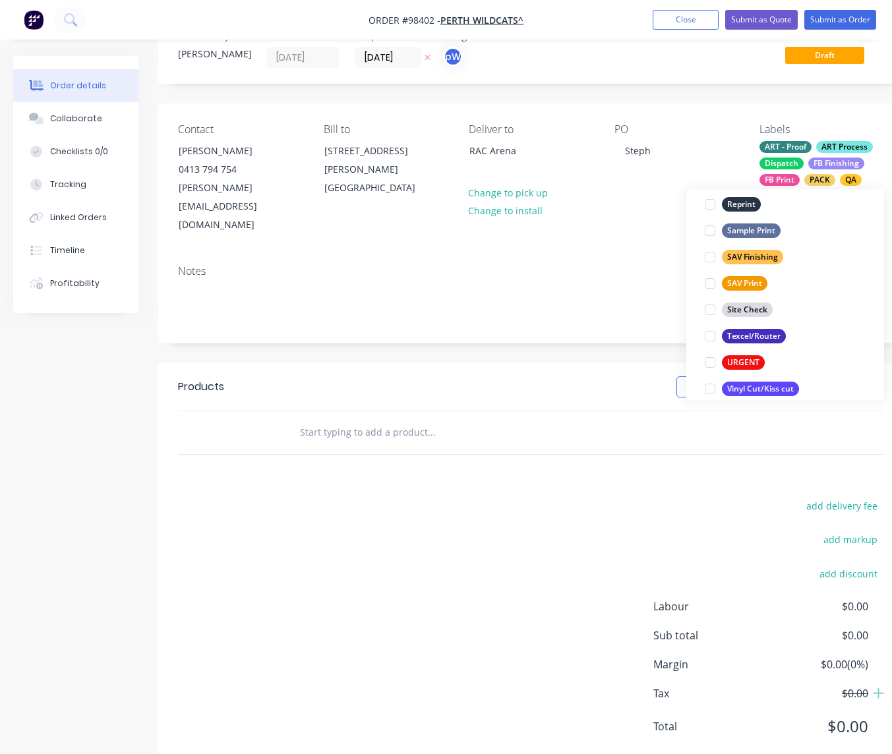
scroll to position [633, 0]
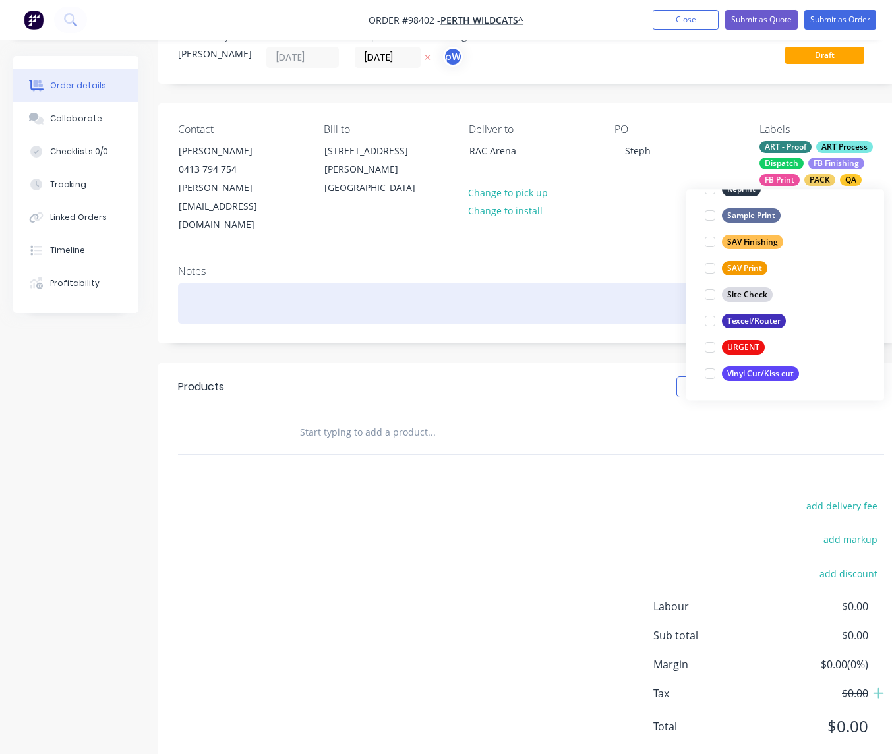
click at [320, 283] on div at bounding box center [531, 303] width 706 height 40
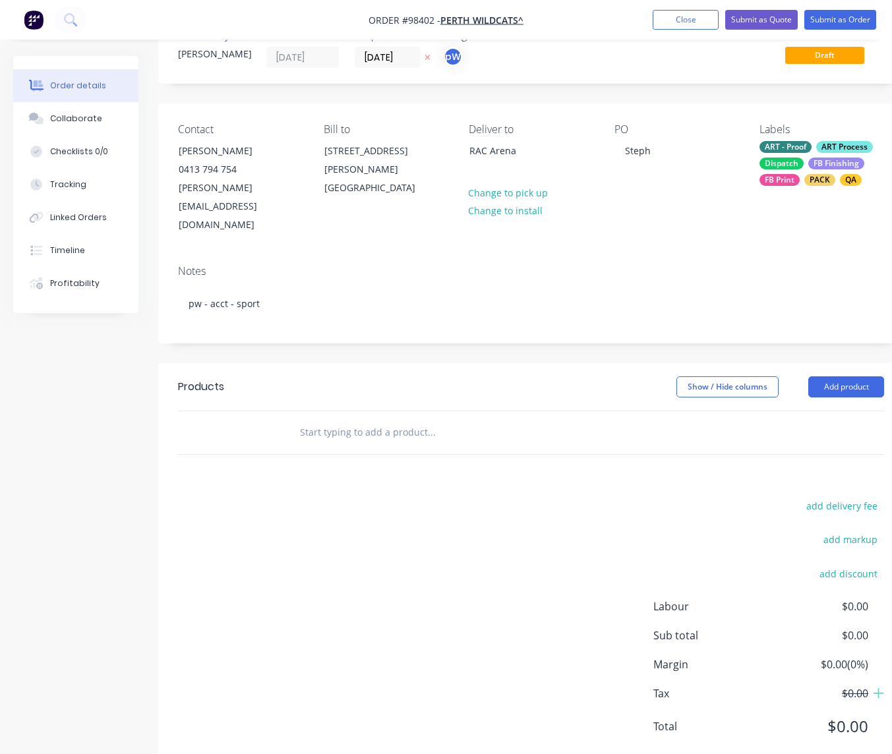
click at [321, 419] on input "text" at bounding box center [431, 432] width 264 height 26
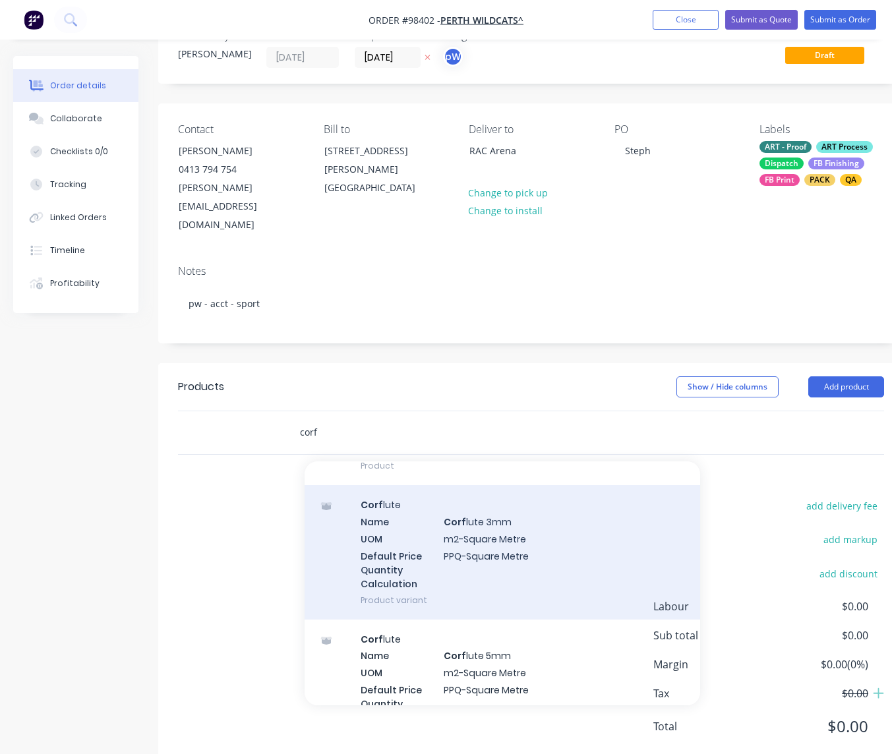
scroll to position [103, 0]
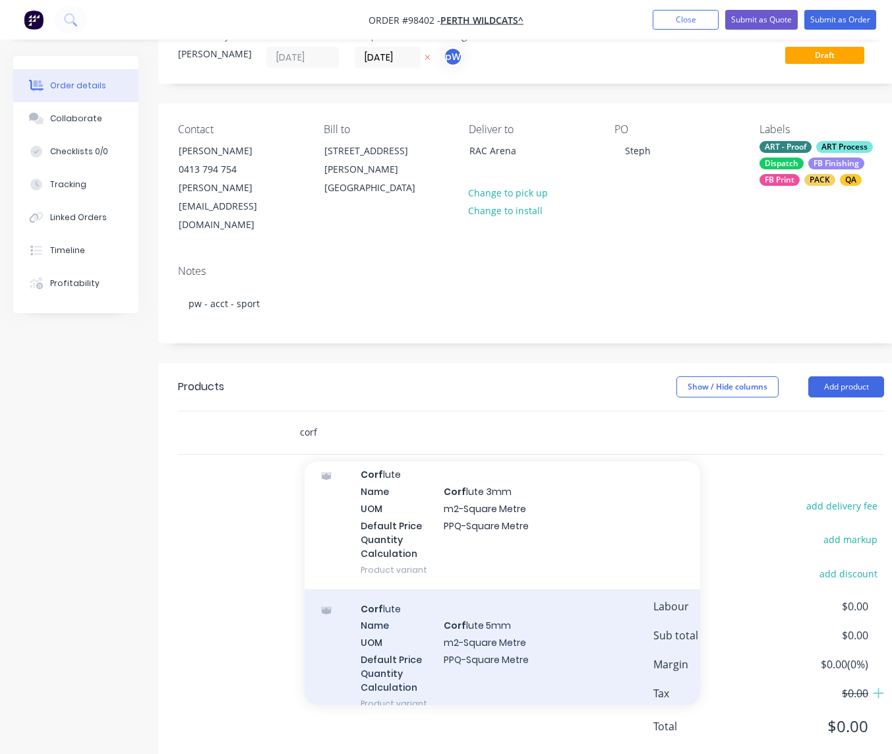
type input "corf"
click at [473, 595] on div "Corf lute Name Corf lute 5mm UOM m2-Square Metre Default Price Quantity Calcula…" at bounding box center [502, 656] width 395 height 134
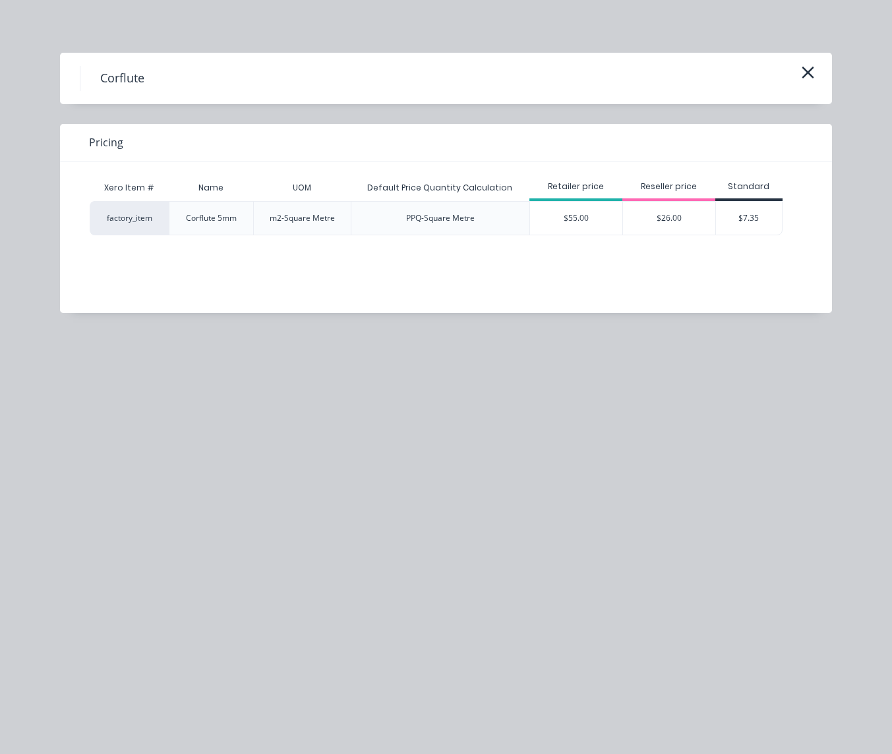
drag, startPoint x: 571, startPoint y: 218, endPoint x: 569, endPoint y: 227, distance: 9.4
click at [569, 225] on div "$55.00" at bounding box center [576, 218] width 92 height 33
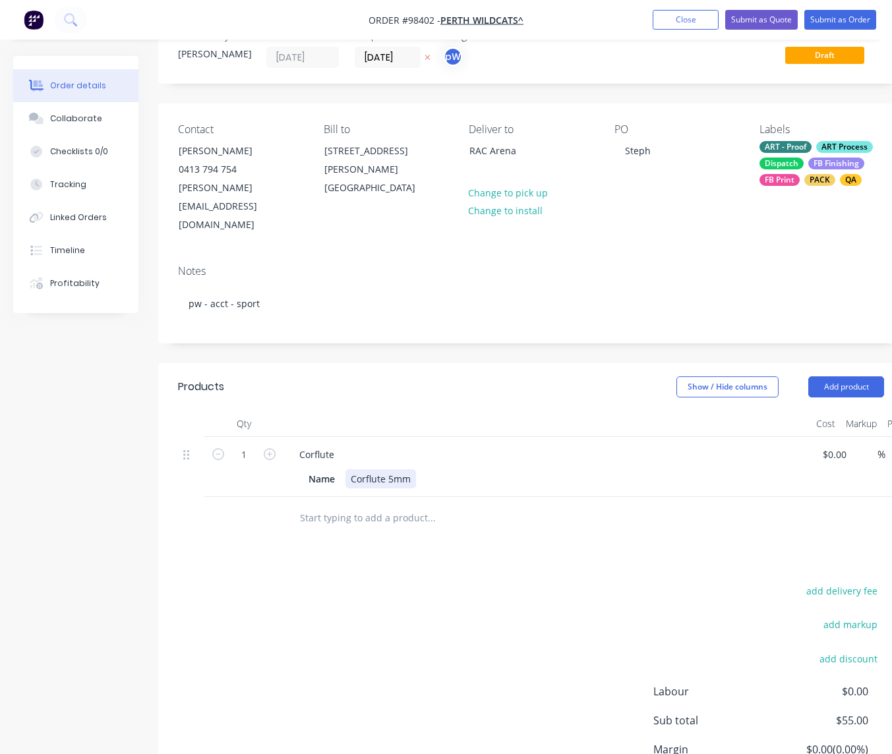
click at [413, 469] on div "Corflute 5mm" at bounding box center [380, 478] width 71 height 19
drag, startPoint x: 339, startPoint y: 415, endPoint x: 344, endPoint y: 422, distance: 9.0
click at [339, 445] on div "Corflute" at bounding box center [317, 454] width 56 height 19
drag, startPoint x: 338, startPoint y: 444, endPoint x: 293, endPoint y: 440, distance: 45.7
click at [303, 469] on div "Name" at bounding box center [321, 478] width 37 height 19
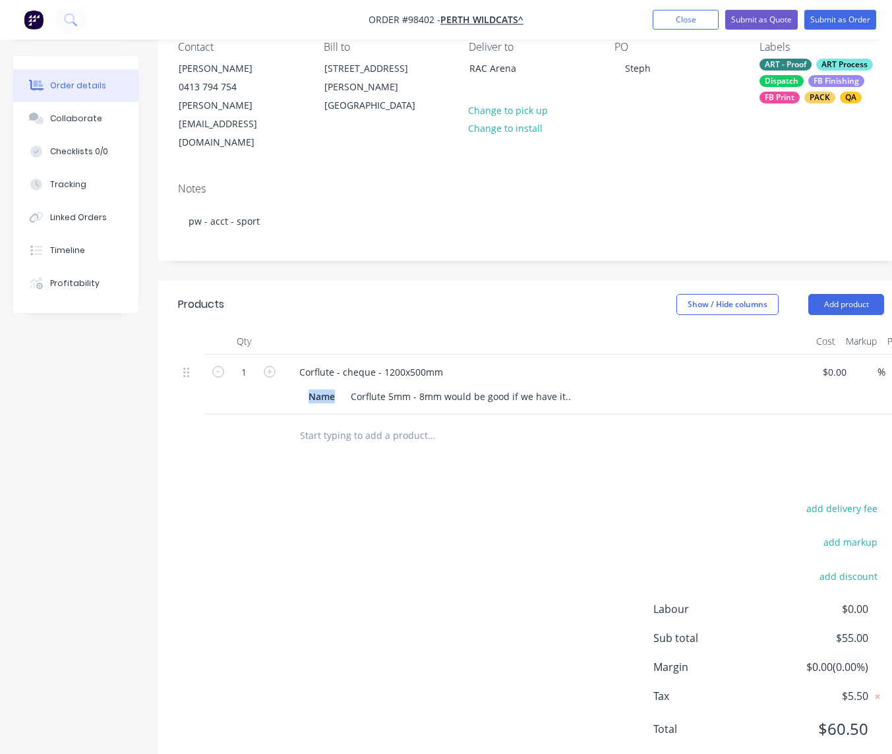
scroll to position [128, 0]
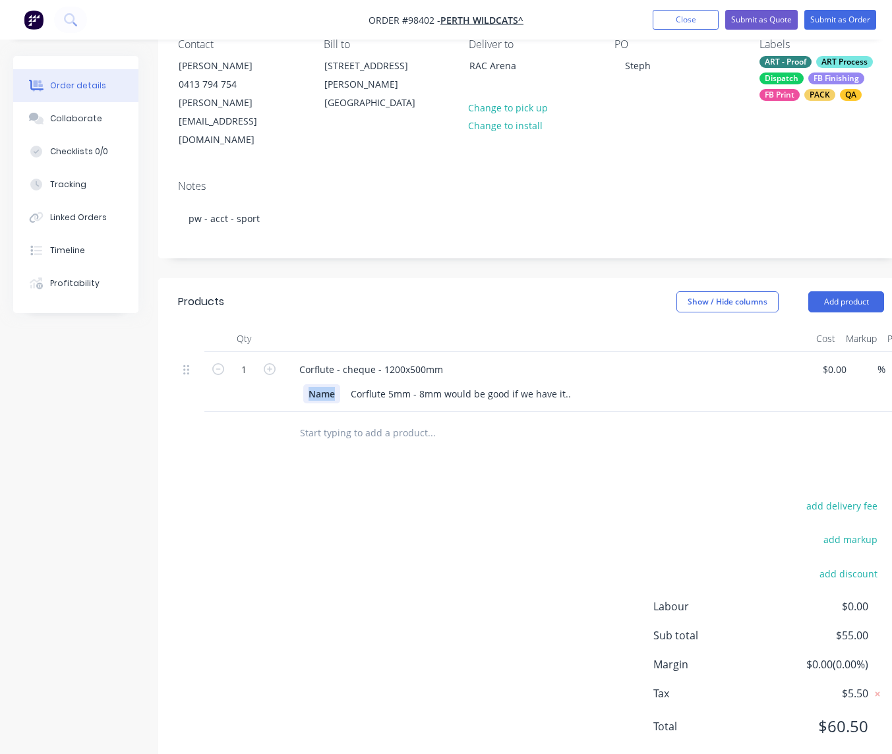
click at [330, 384] on div "Name" at bounding box center [321, 393] width 37 height 19
drag, startPoint x: 337, startPoint y: 357, endPoint x: 295, endPoint y: 358, distance: 42.2
click at [303, 384] on div "Name" at bounding box center [321, 393] width 37 height 19
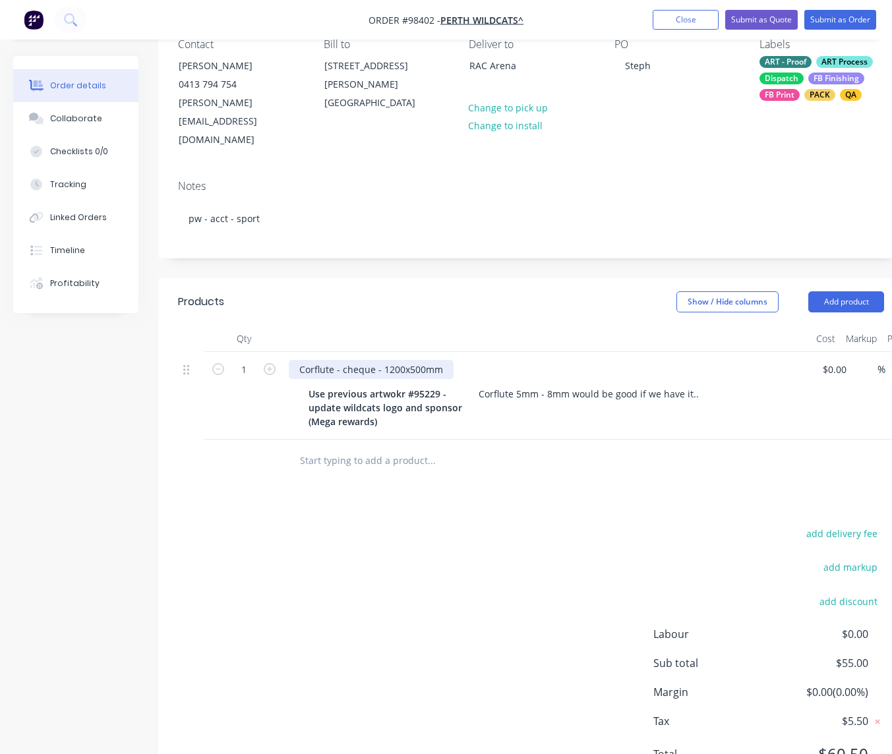
click at [444, 360] on div "Corflute - cheque - 1200x500mm" at bounding box center [371, 369] width 165 height 19
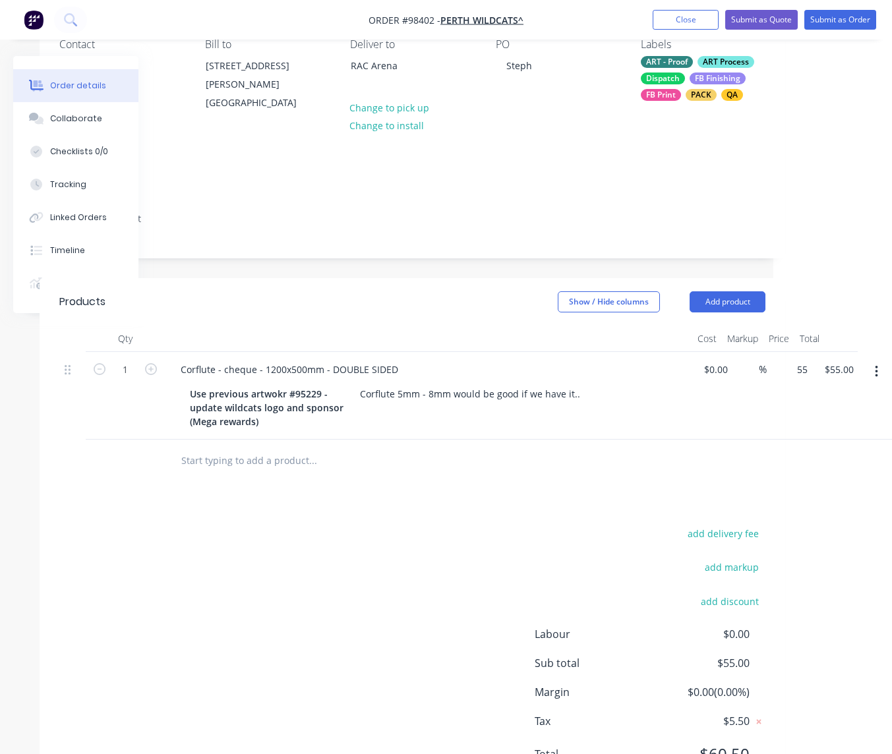
click at [785, 360] on input "55" at bounding box center [795, 369] width 36 height 19
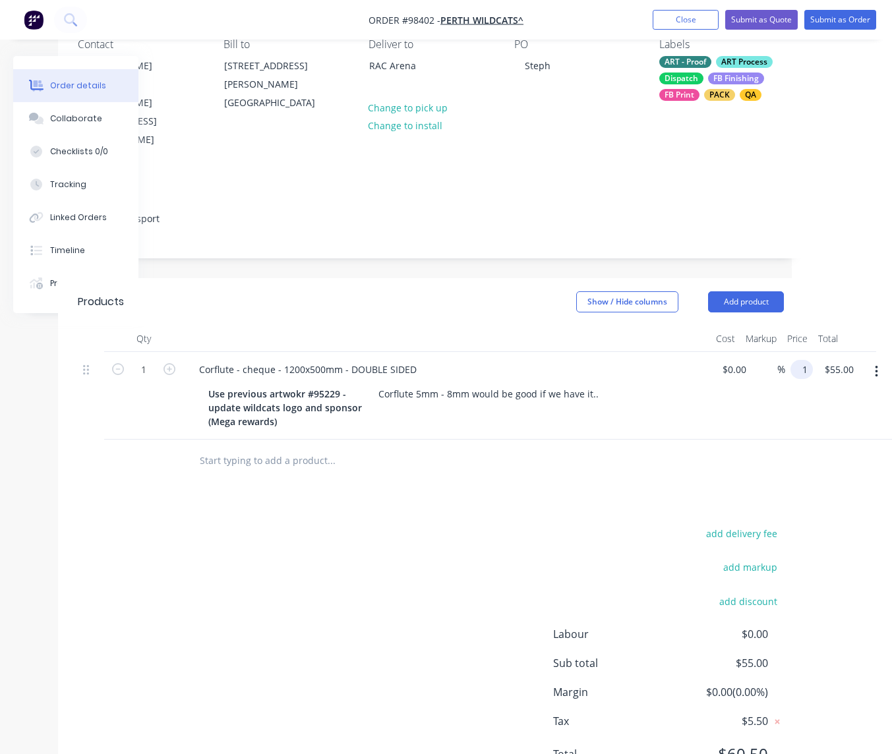
scroll to position [128, 98]
type input "$155.00"
click at [446, 384] on div "Corflute 5mm - 8mm would be good if we have it.." at bounding box center [490, 393] width 231 height 19
click at [444, 384] on div "Corflute 5mm - 8mm would be good if we have it.." at bounding box center [490, 393] width 231 height 19
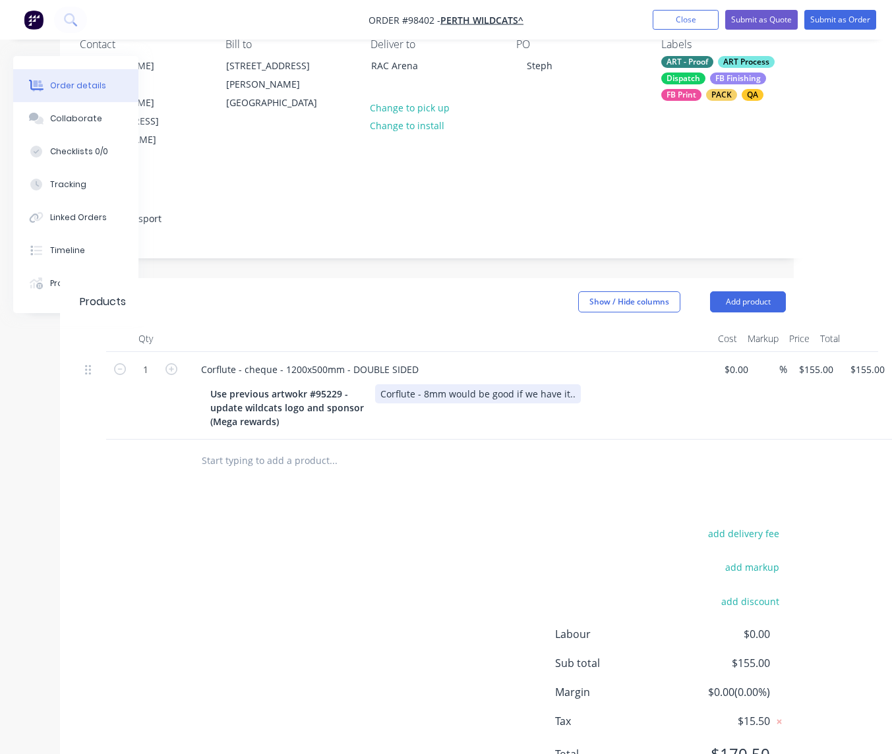
click at [569, 384] on div "Corflute - 8mm would be good if we have it.." at bounding box center [478, 393] width 206 height 19
click at [567, 384] on div "Corflute - 8mm would be good if we have it.IF NOT - 5MM" at bounding box center [507, 393] width 264 height 19
click at [247, 360] on div "Corflute - cheque - 1200x500mm - DOUBLE SIDED" at bounding box center [309, 369] width 239 height 19
click at [271, 448] on input "text" at bounding box center [333, 461] width 264 height 26
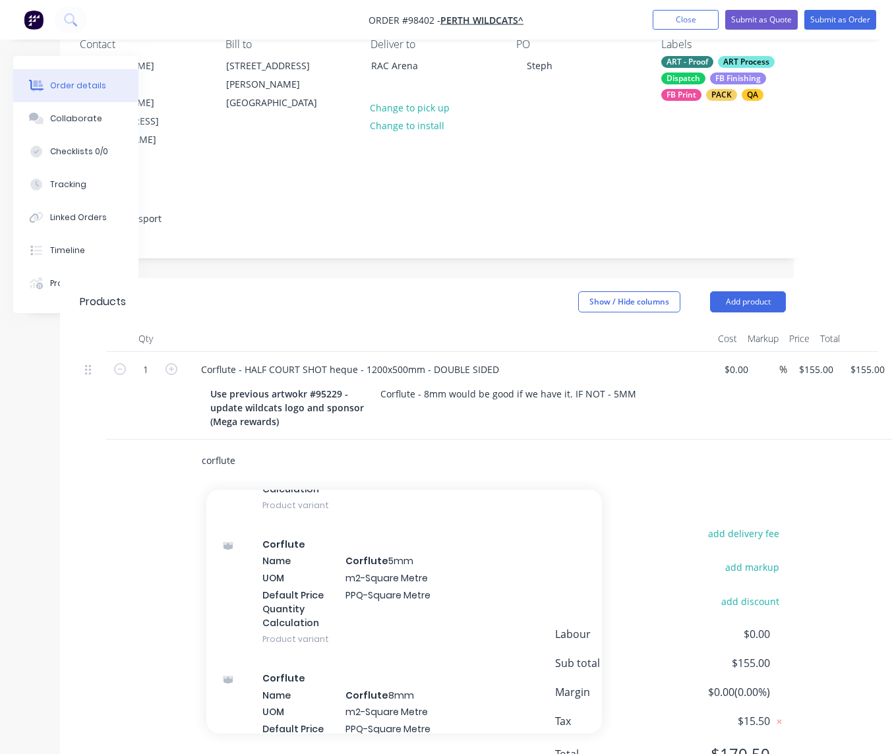
scroll to position [337, 0]
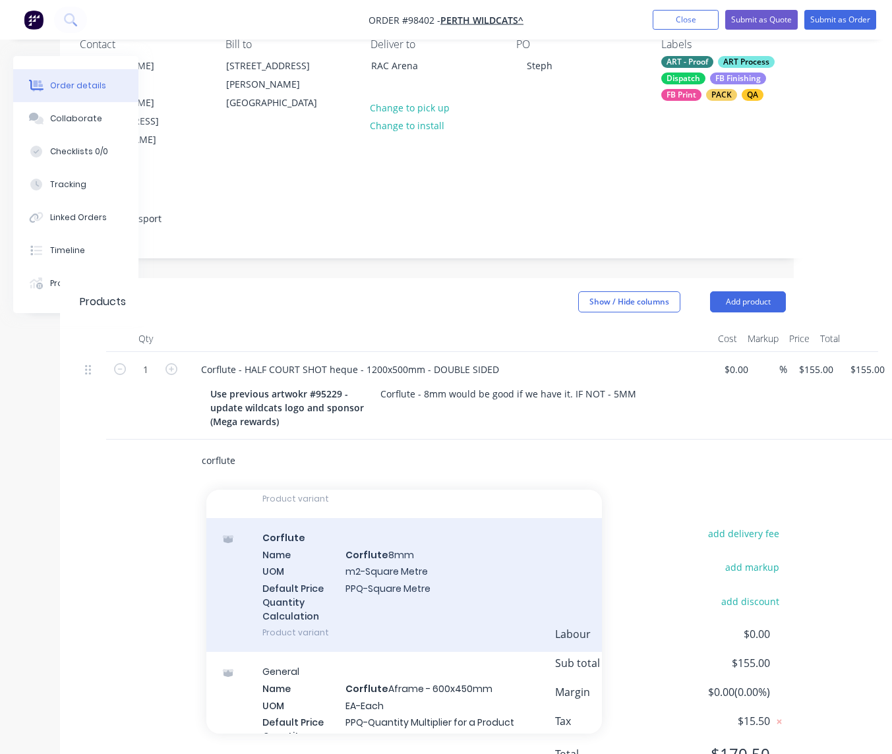
type input "corflute"
click at [375, 527] on div "Corflute Name Corflute 8mm UOM m2-Square Metre Default Price Quantity Calculati…" at bounding box center [403, 585] width 395 height 134
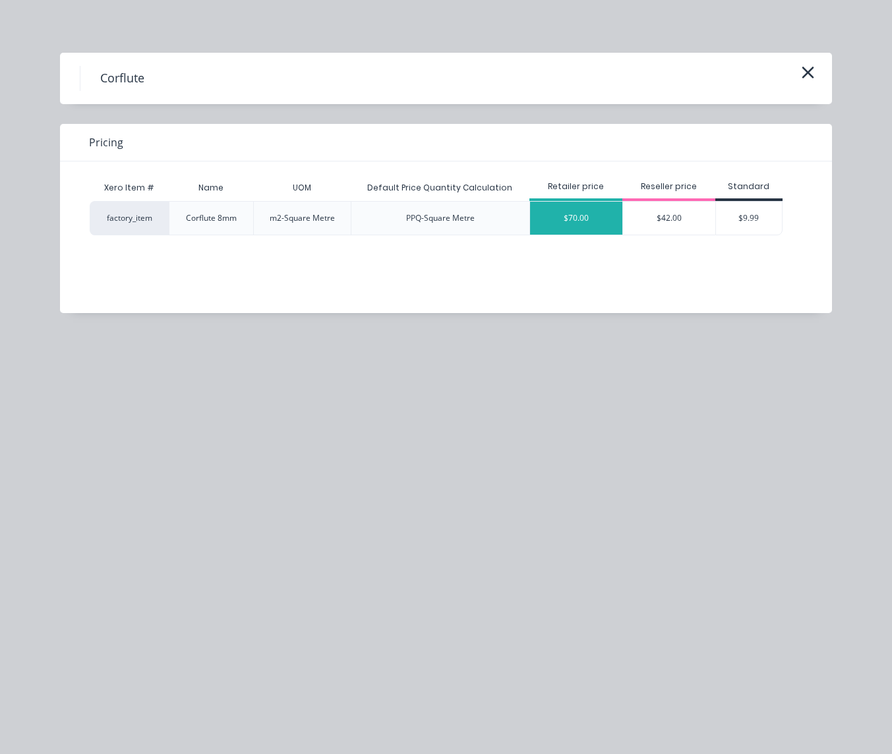
click at [587, 227] on div "$70.00" at bounding box center [576, 218] width 92 height 33
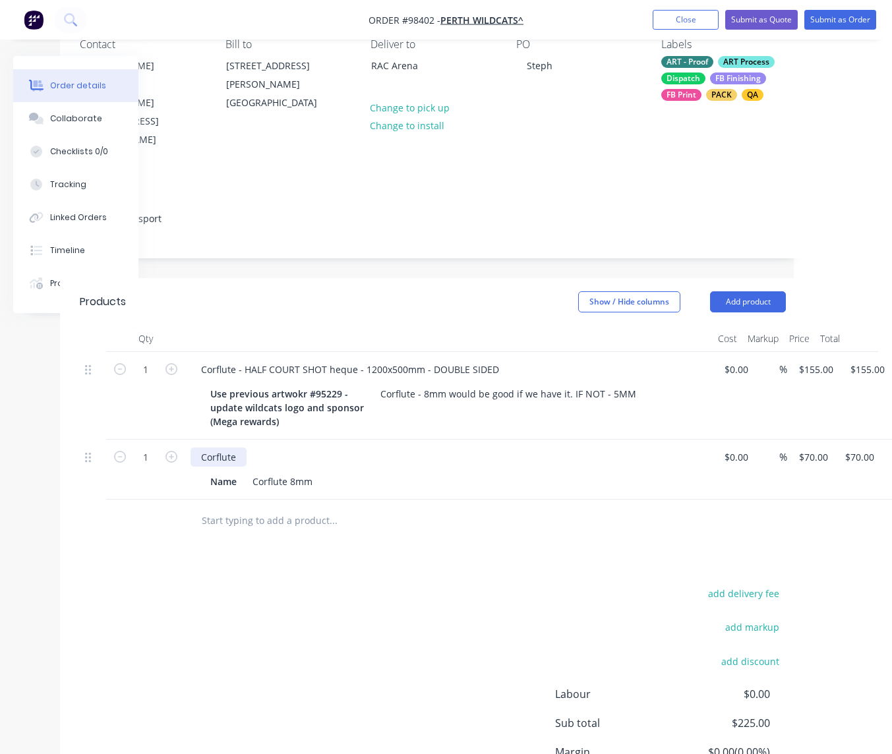
click at [241, 448] on div "Corflute" at bounding box center [218, 457] width 56 height 19
click at [169, 451] on icon "button" at bounding box center [171, 457] width 12 height 12
type input "2"
type input "$140.00"
click at [169, 451] on icon "button" at bounding box center [171, 457] width 12 height 12
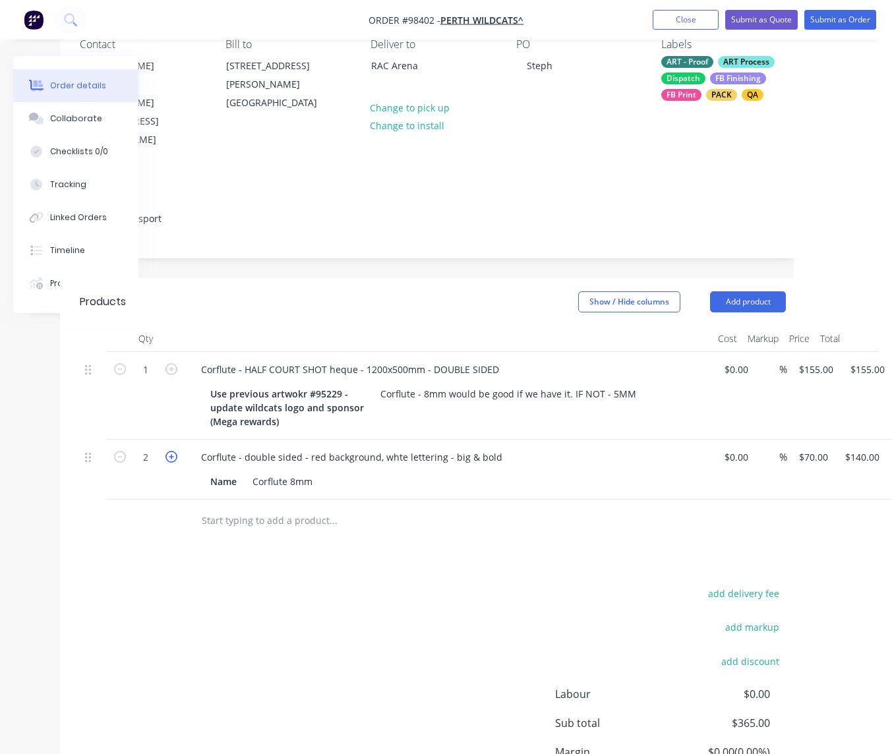
type input "3"
type input "$210.00"
click at [167, 451] on icon "button" at bounding box center [171, 457] width 12 height 12
type input "4"
type input "$280.00"
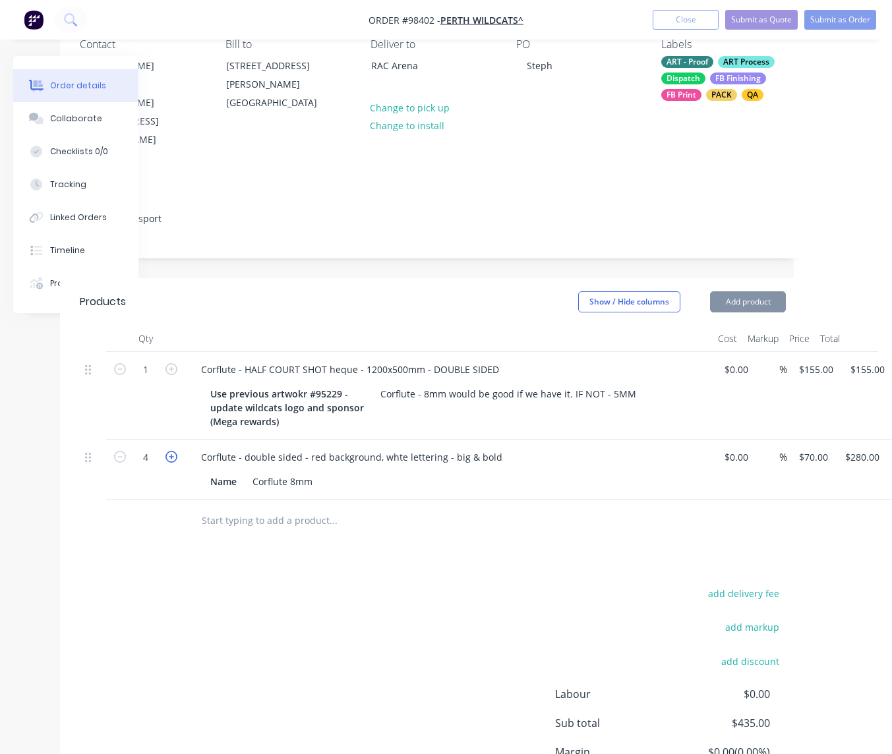
click at [167, 451] on icon "button" at bounding box center [171, 457] width 12 height 12
type input "5"
type input "$350.00"
drag, startPoint x: 239, startPoint y: 446, endPoint x: 195, endPoint y: 444, distance: 43.6
click at [205, 472] on div "Name" at bounding box center [223, 481] width 37 height 19
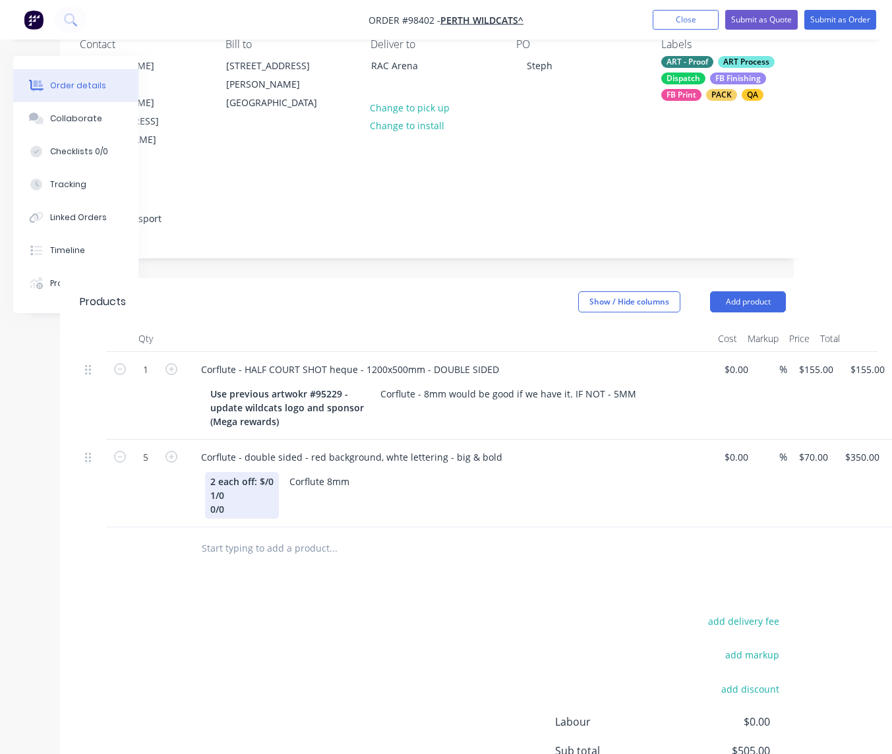
click at [258, 472] on div "2 each off: $/0 1/0 0/0" at bounding box center [242, 495] width 74 height 47
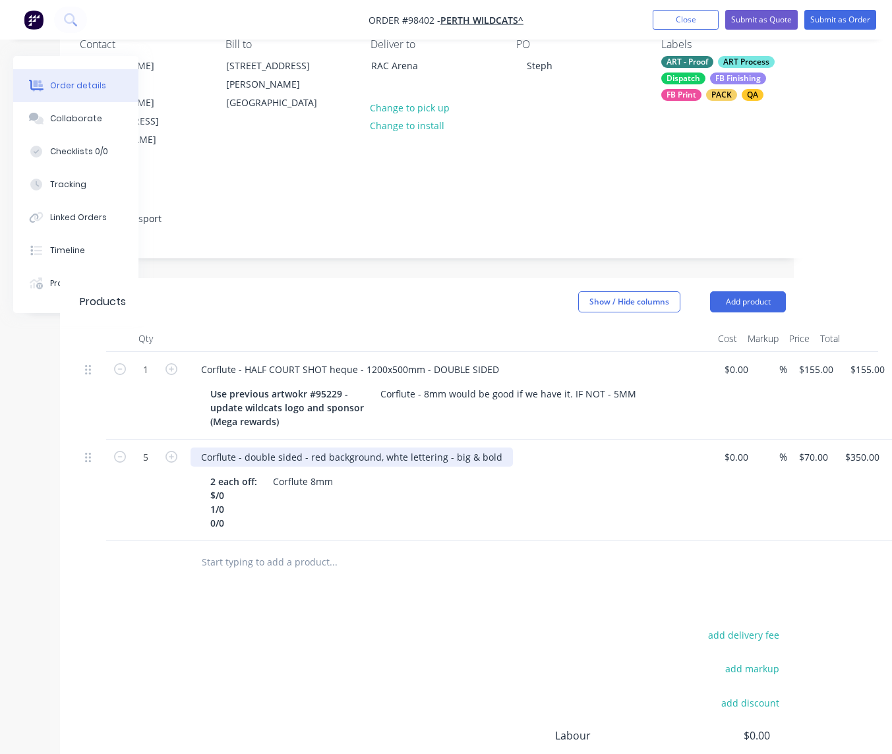
click at [392, 448] on div "Corflute - double sided - red background, whte lettering - big & bold" at bounding box center [351, 457] width 322 height 19
click at [500, 448] on div "Corflute - double sided - red background, white lettering - big & bold" at bounding box center [352, 457] width 325 height 19
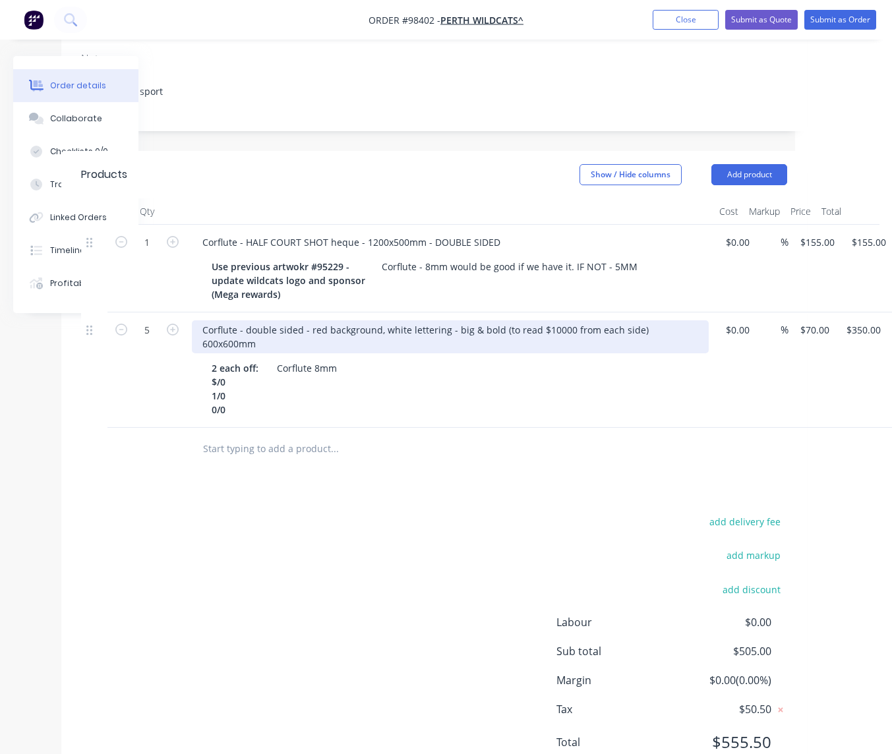
scroll to position [271, 97]
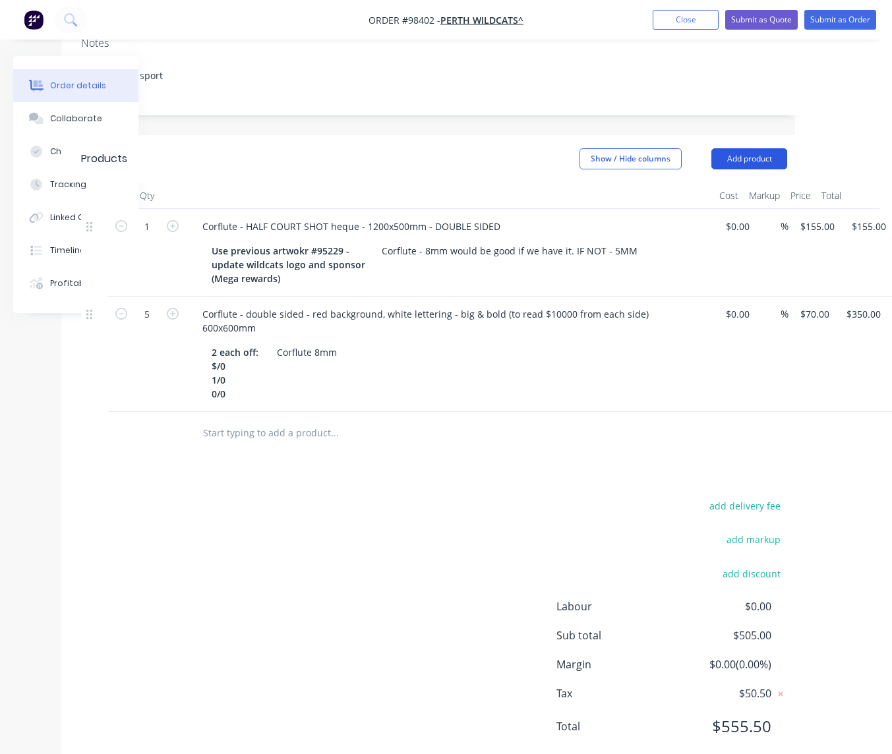
click at [737, 148] on button "Add product" at bounding box center [749, 158] width 76 height 21
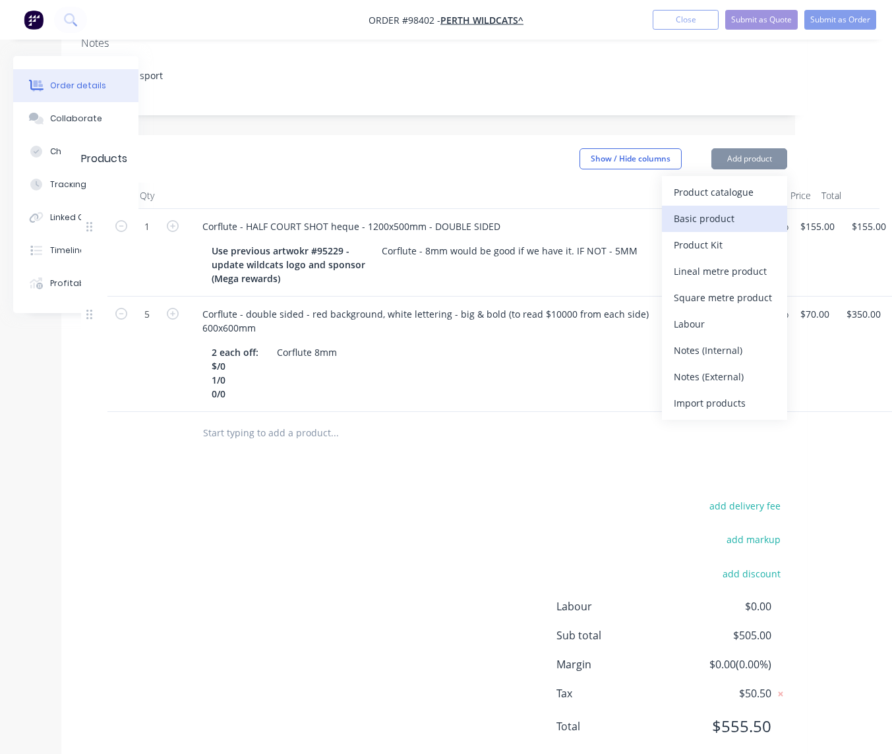
scroll to position [257, 97]
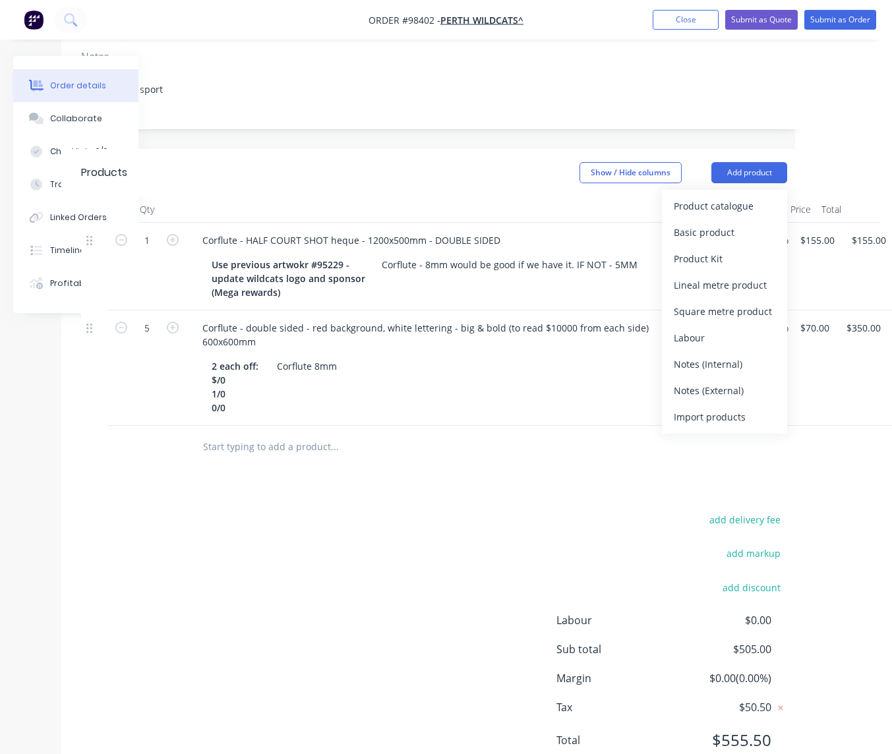
click at [699, 381] on div "Notes (External)" at bounding box center [725, 390] width 102 height 19
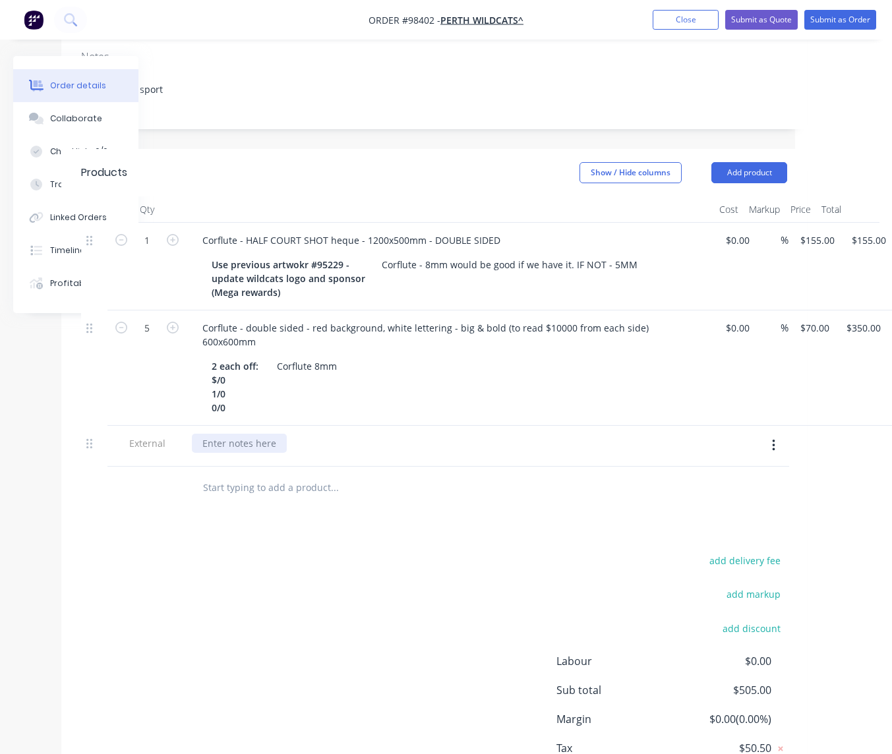
click at [245, 434] on div at bounding box center [239, 443] width 95 height 19
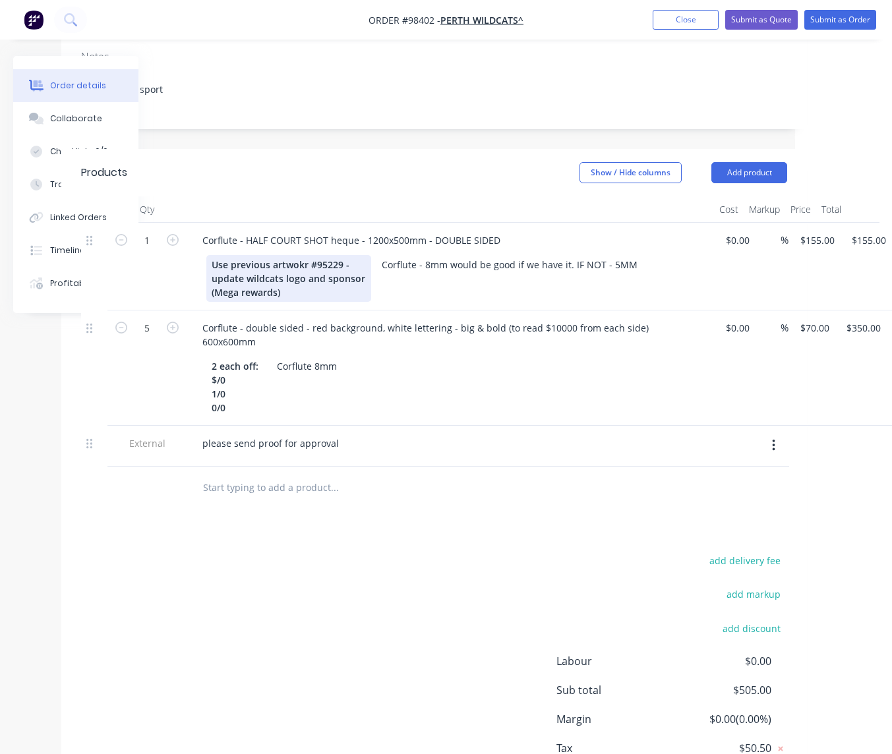
drag, startPoint x: 306, startPoint y: 228, endPoint x: 318, endPoint y: 256, distance: 29.9
click at [306, 255] on div "Use previous artwokr #95229 - update wildcats logo and sponsor (Mega rewards)" at bounding box center [288, 278] width 165 height 47
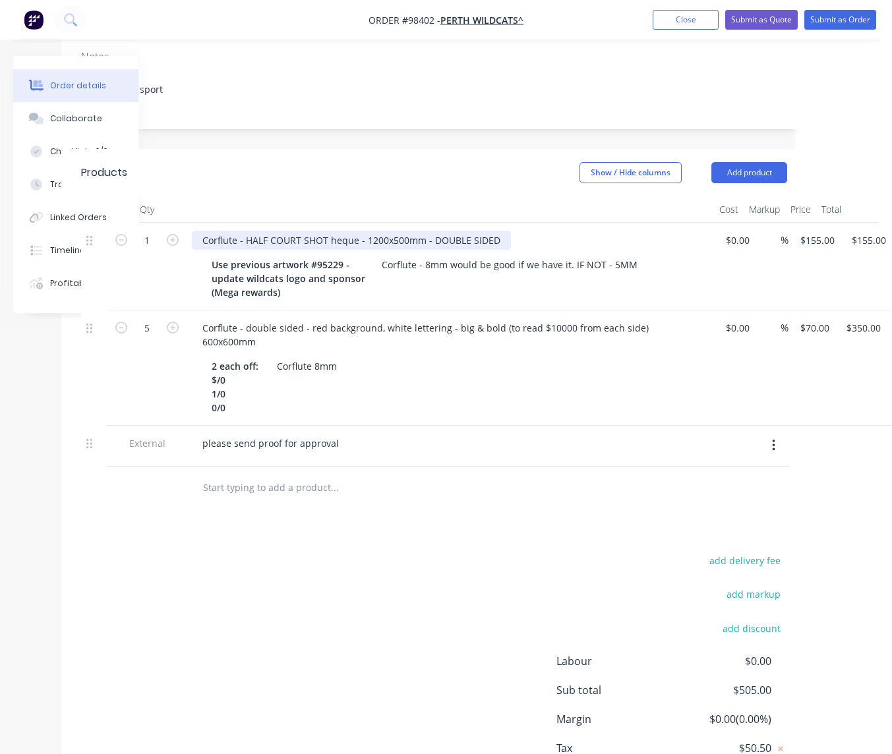
click at [329, 231] on div "Corflute - HALF COURT SHOT heque - 1200x500mm - DOUBLE SIDED" at bounding box center [351, 240] width 319 height 19
click at [691, 22] on button "Close" at bounding box center [686, 20] width 66 height 20
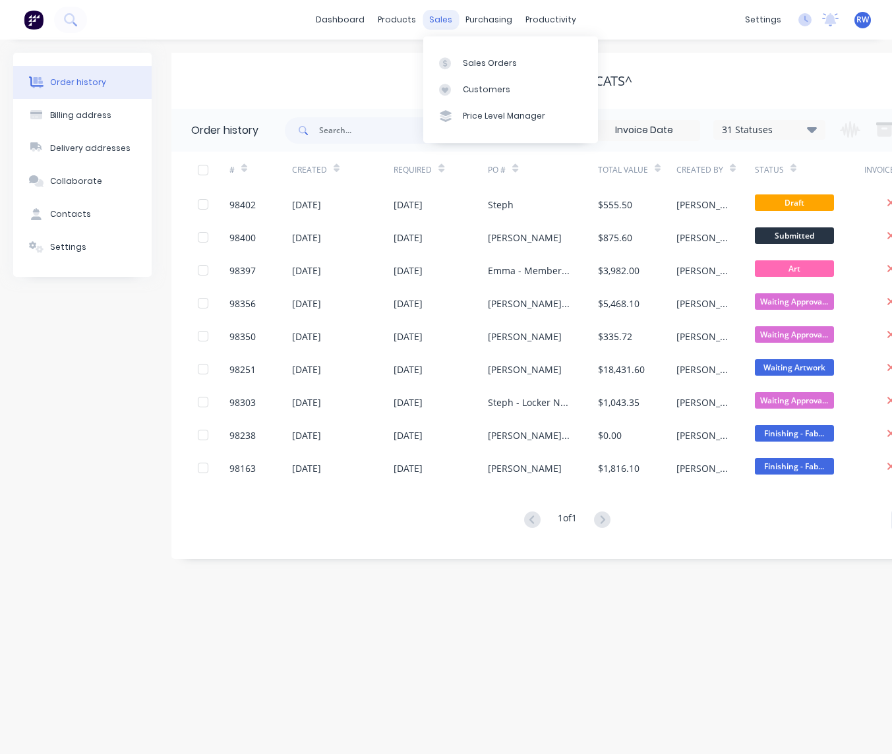
click at [437, 24] on div "sales" at bounding box center [440, 20] width 36 height 20
click at [480, 63] on div "Sales Orders" at bounding box center [490, 63] width 54 height 12
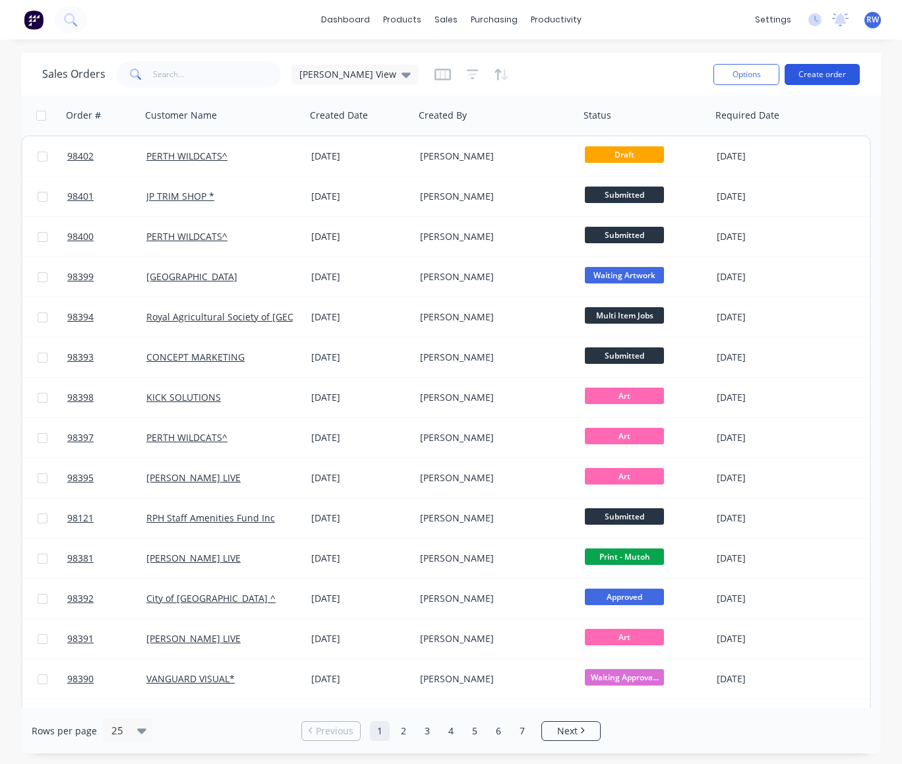
click at [835, 70] on button "Create order" at bounding box center [821, 74] width 75 height 21
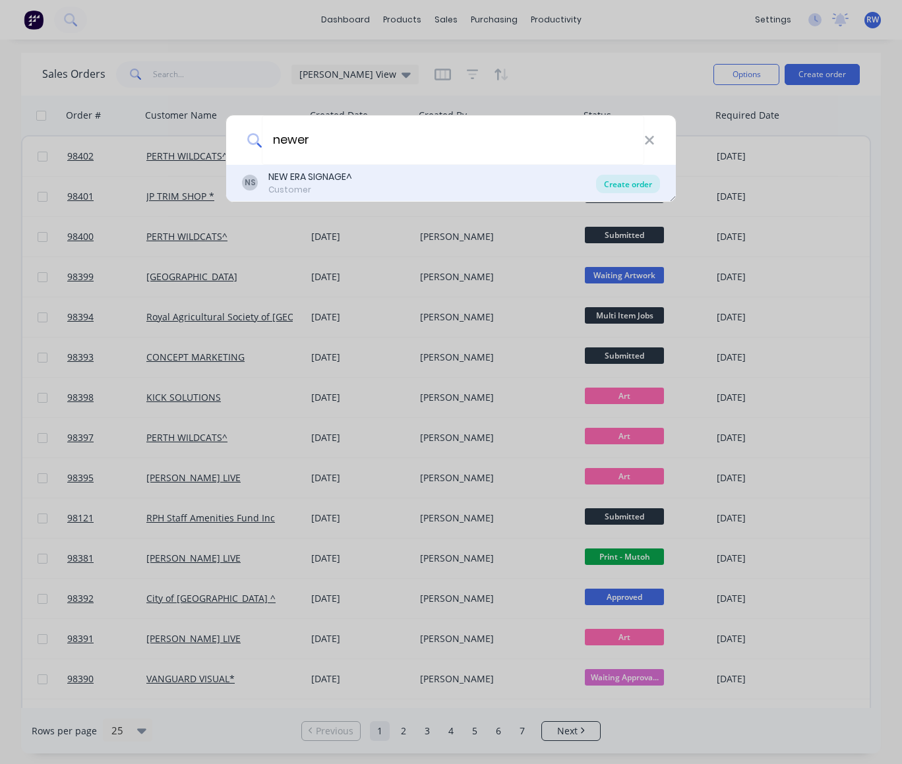
type input "newer"
click at [642, 188] on div "Create order" at bounding box center [628, 184] width 64 height 18
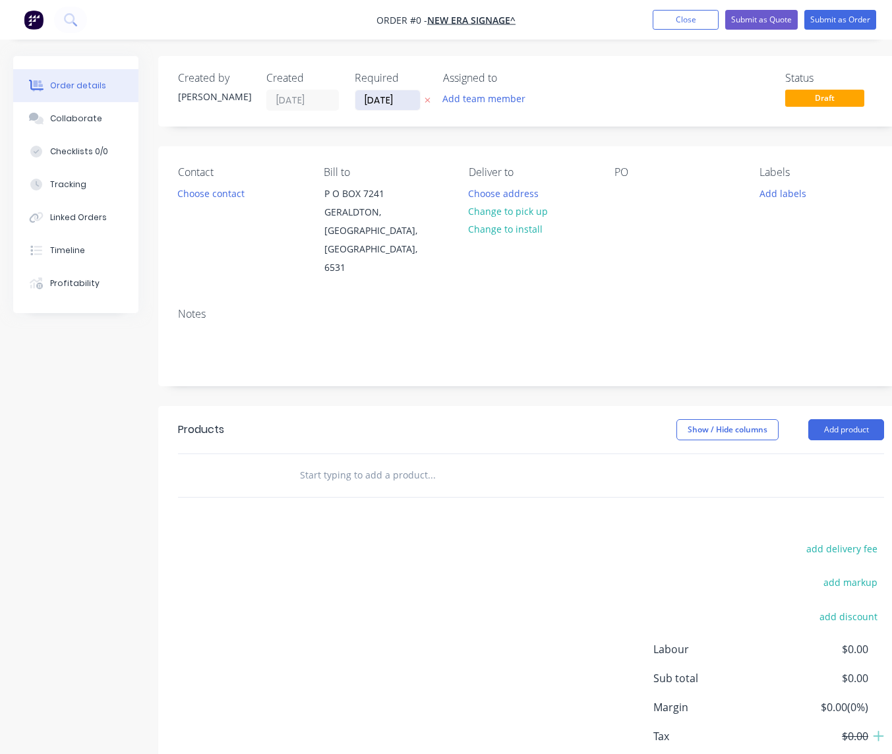
click at [413, 101] on input "[DATE]" at bounding box center [387, 100] width 65 height 20
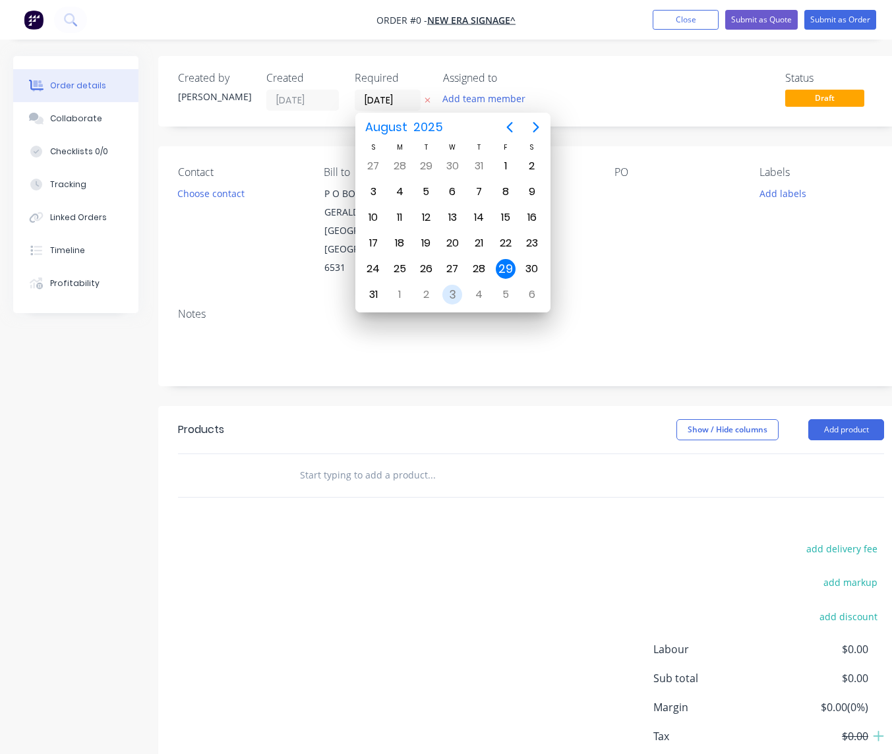
click at [451, 295] on div "3" at bounding box center [452, 295] width 20 height 20
type input "[DATE]"
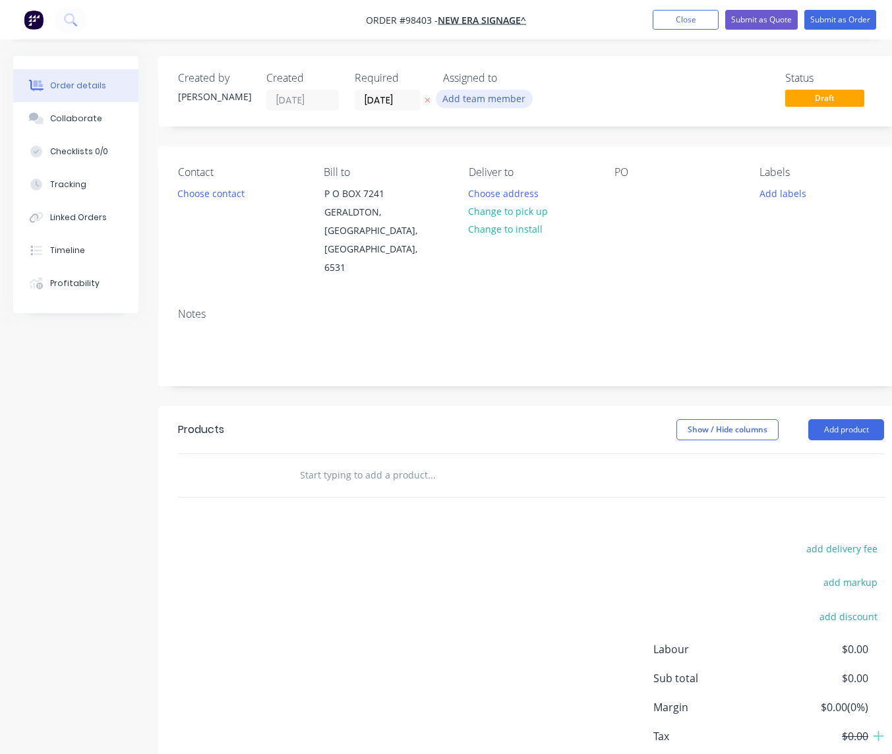
click at [504, 103] on button "Add team member" at bounding box center [484, 99] width 97 height 18
type input "[PERSON_NAME]"
click at [519, 175] on div "[PERSON_NAME]" at bounding box center [549, 172] width 132 height 14
click at [187, 194] on button "Choose contact" at bounding box center [211, 193] width 81 height 18
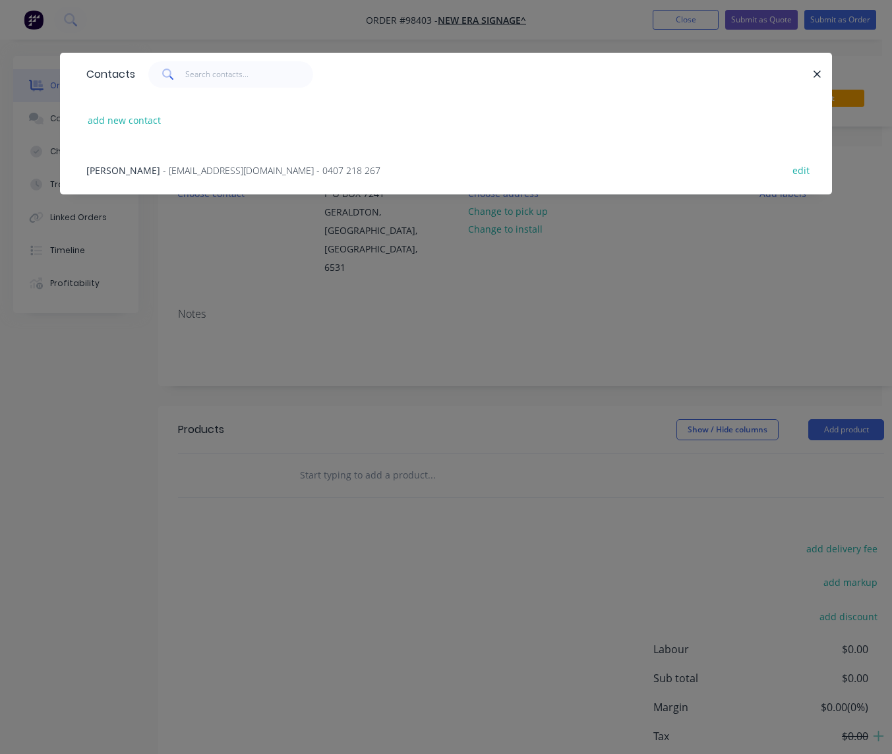
click at [138, 166] on span "[PERSON_NAME]" at bounding box center [123, 170] width 74 height 13
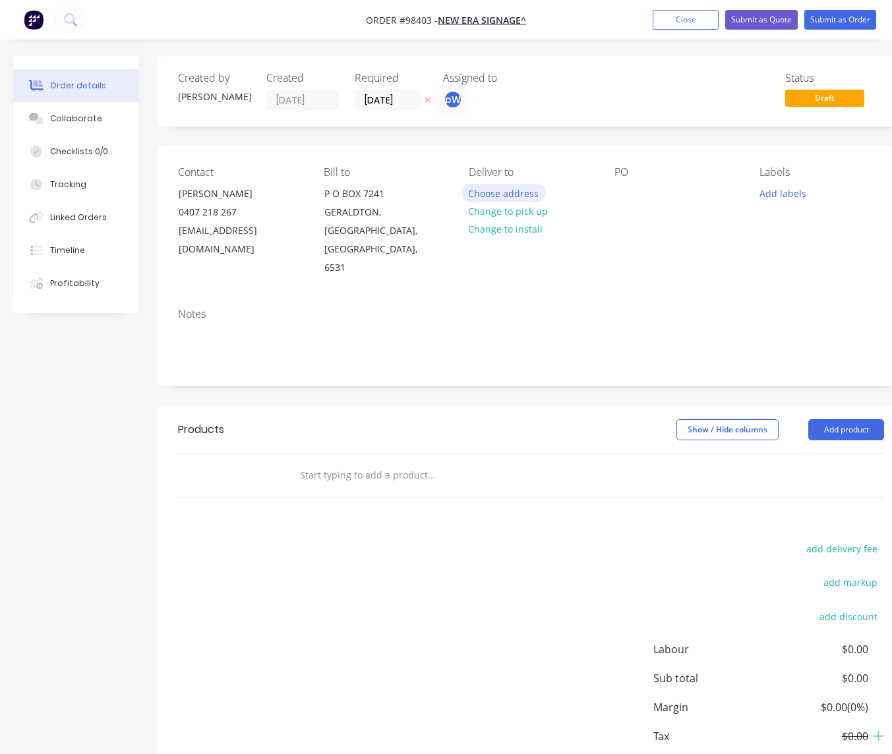
click at [505, 197] on button "Choose address" at bounding box center [503, 193] width 84 height 18
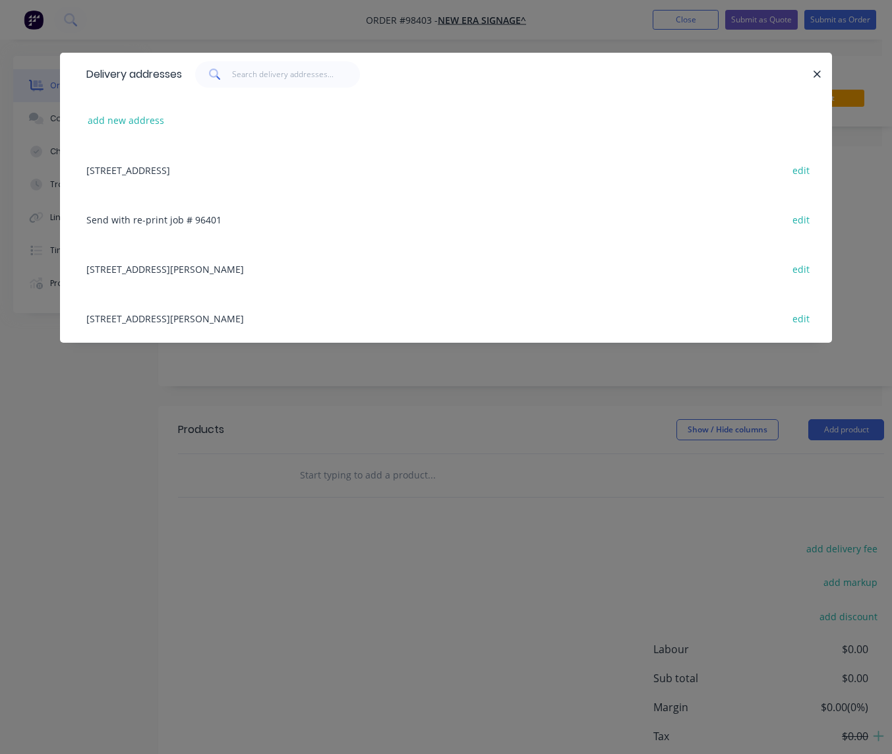
click at [145, 272] on div "[STREET_ADDRESS][PERSON_NAME] edit" at bounding box center [446, 268] width 732 height 49
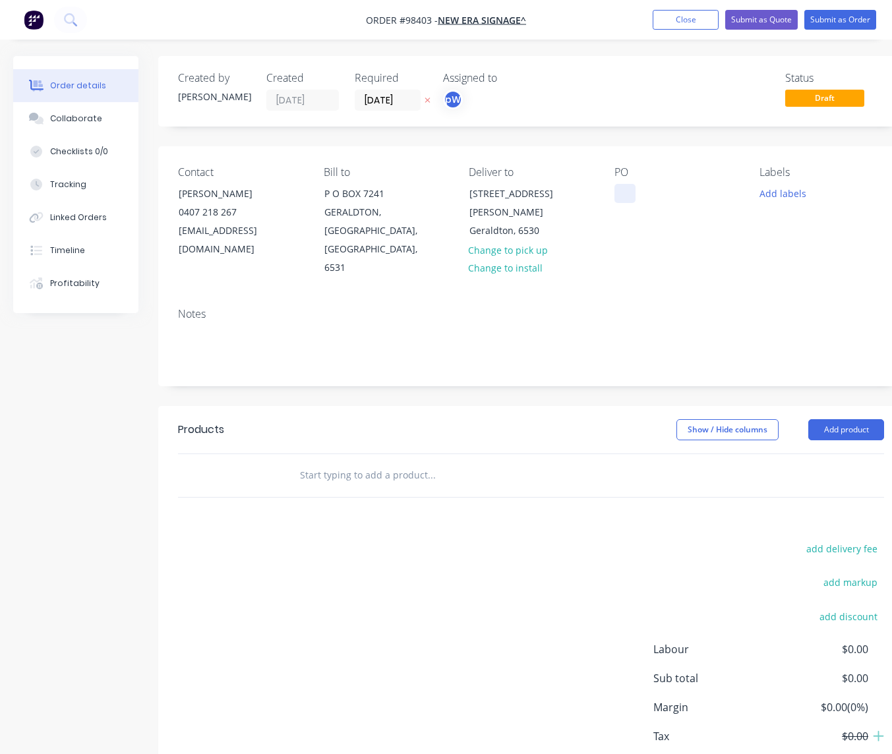
click at [621, 192] on div at bounding box center [624, 193] width 21 height 19
click at [763, 194] on button "Add labels" at bounding box center [782, 193] width 61 height 18
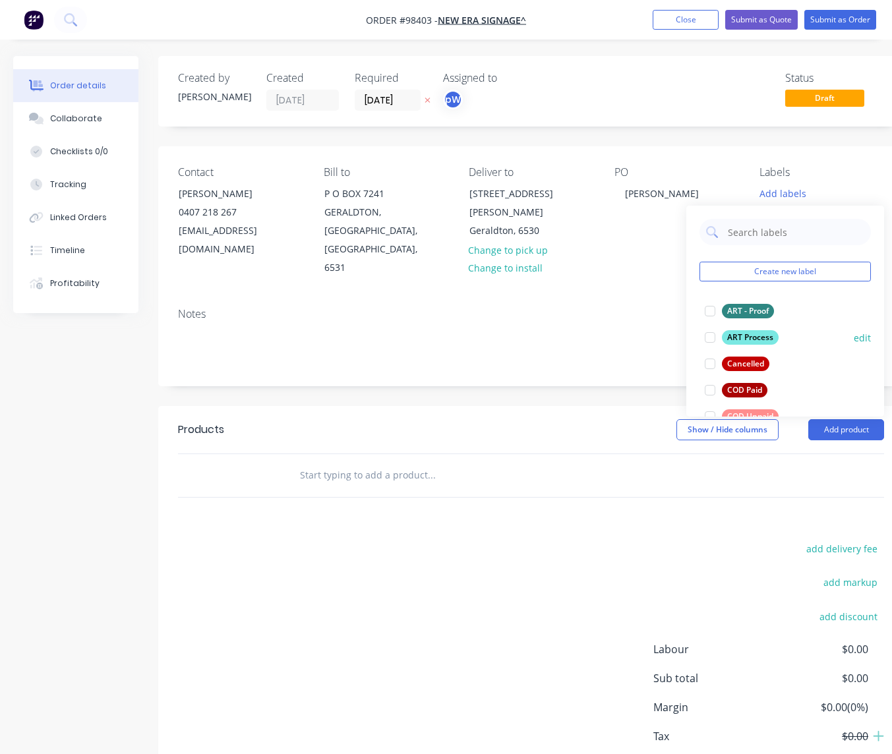
click at [736, 337] on div "ART Process" at bounding box center [750, 337] width 57 height 15
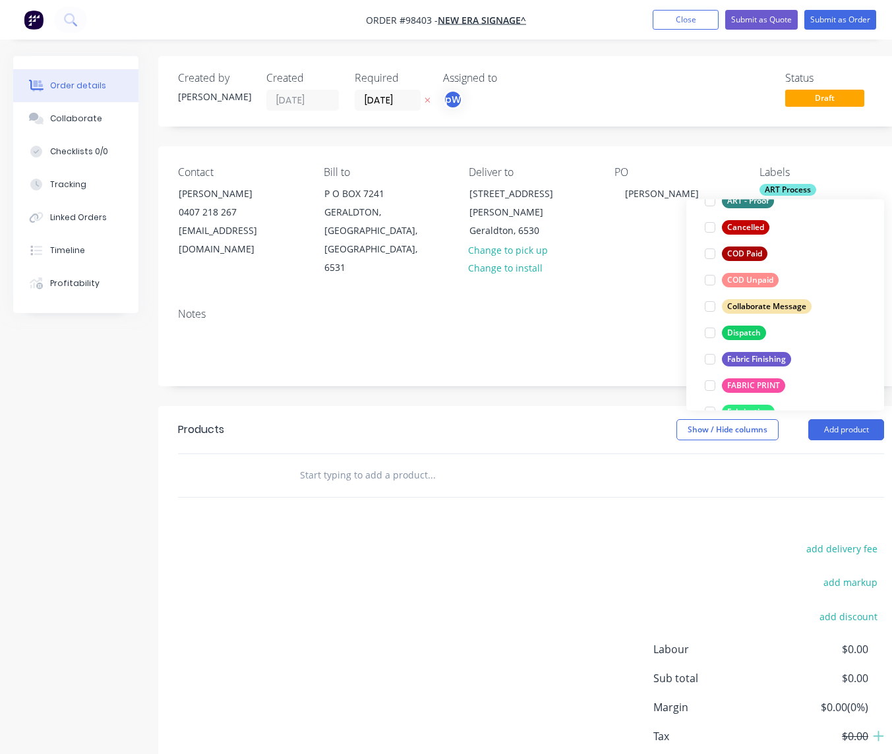
scroll to position [138, 0]
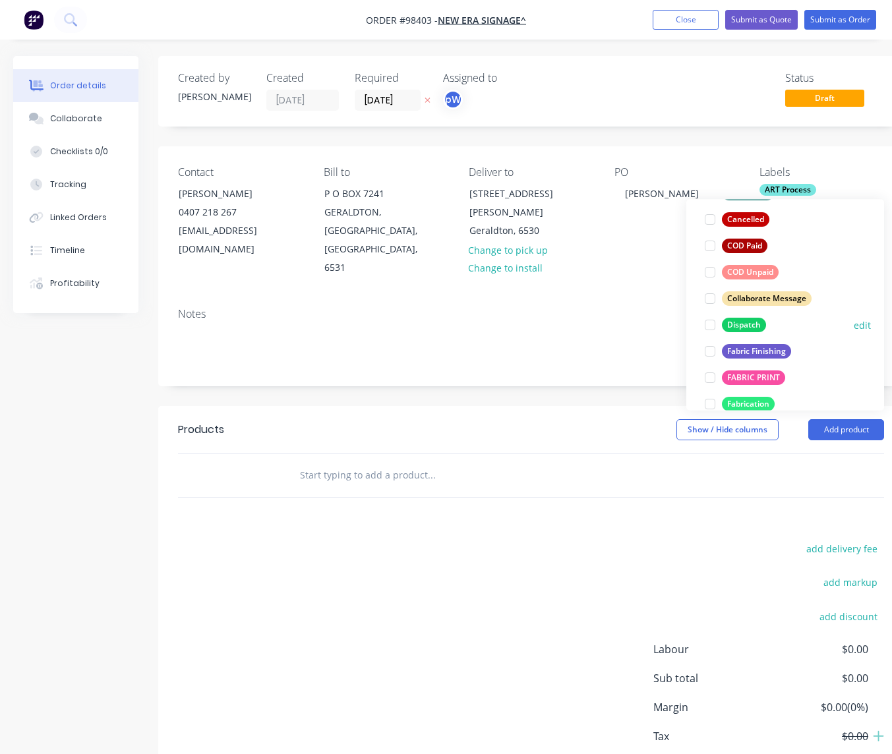
click at [737, 324] on div "Dispatch" at bounding box center [744, 325] width 44 height 15
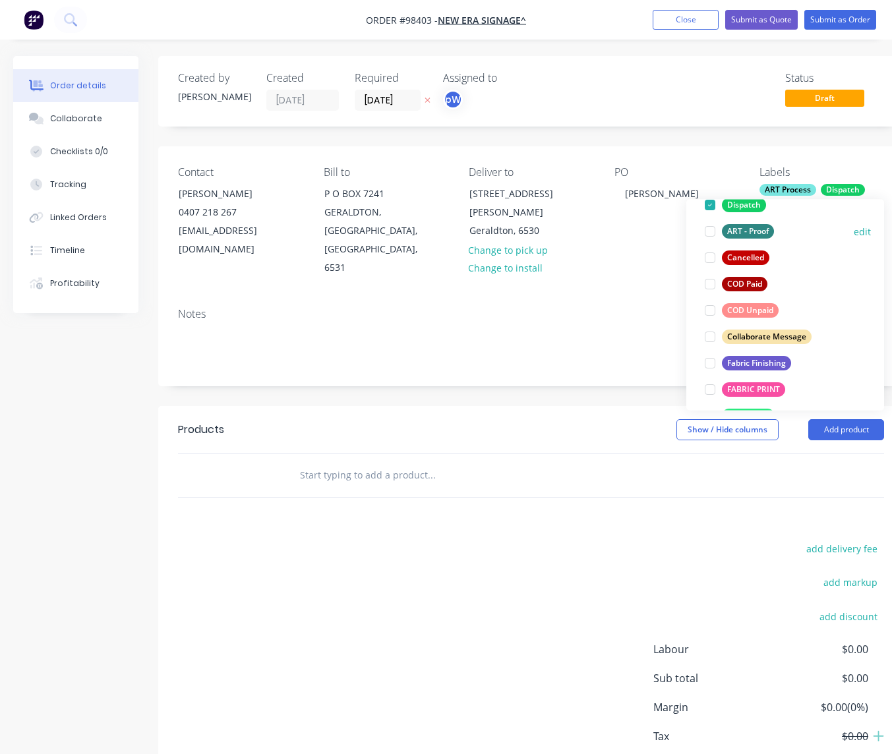
scroll to position [153, 0]
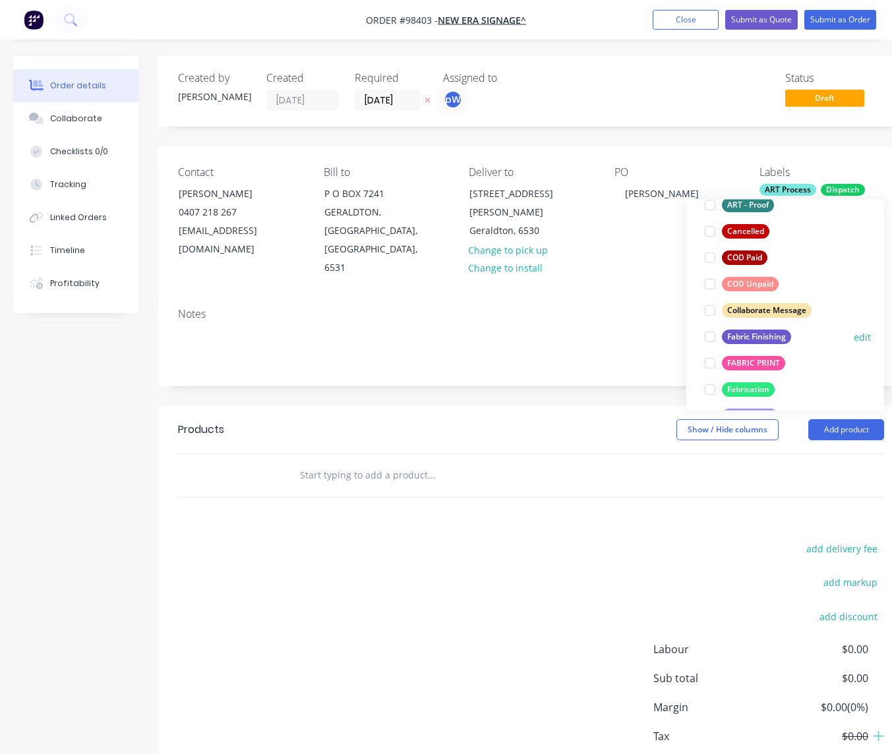
drag, startPoint x: 730, startPoint y: 337, endPoint x: 730, endPoint y: 345, distance: 8.6
click at [730, 337] on div "Fabric Finishing" at bounding box center [756, 337] width 69 height 15
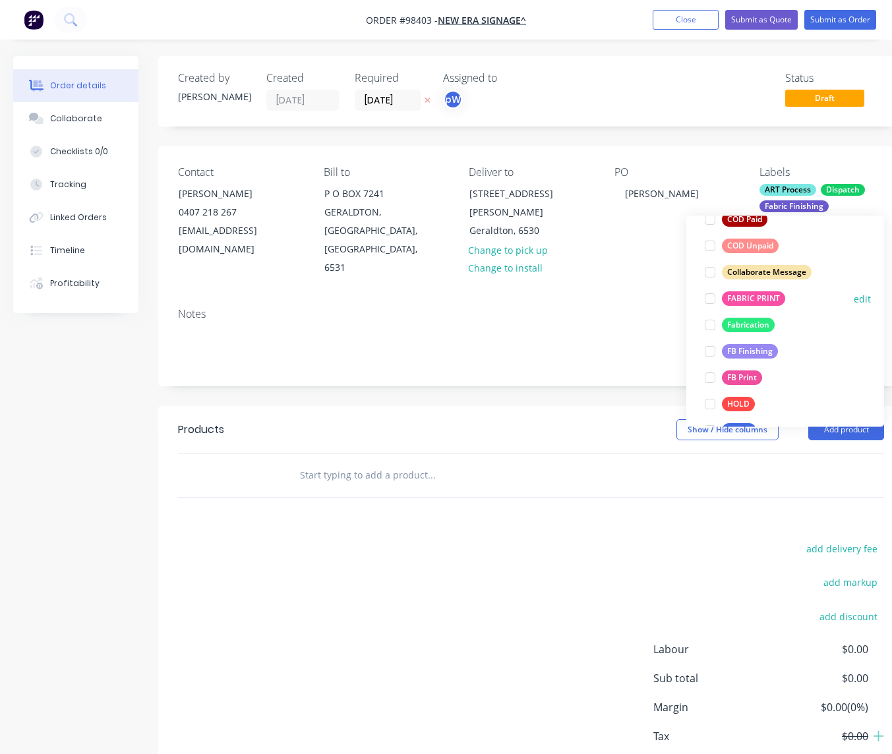
click at [737, 301] on div "FABRIC PRINT" at bounding box center [753, 299] width 63 height 15
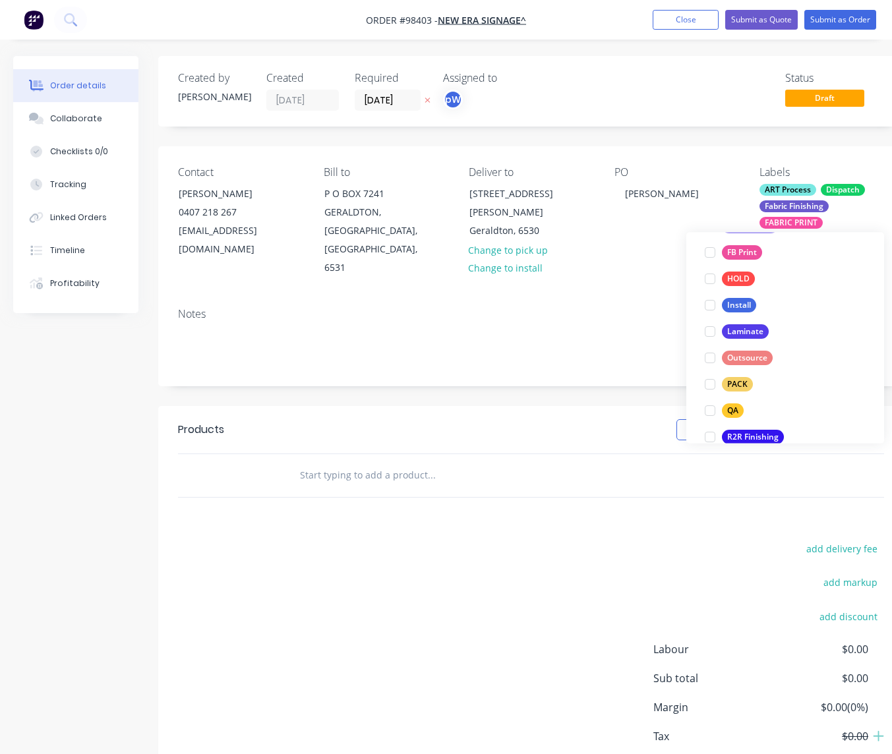
scroll to position [376, 0]
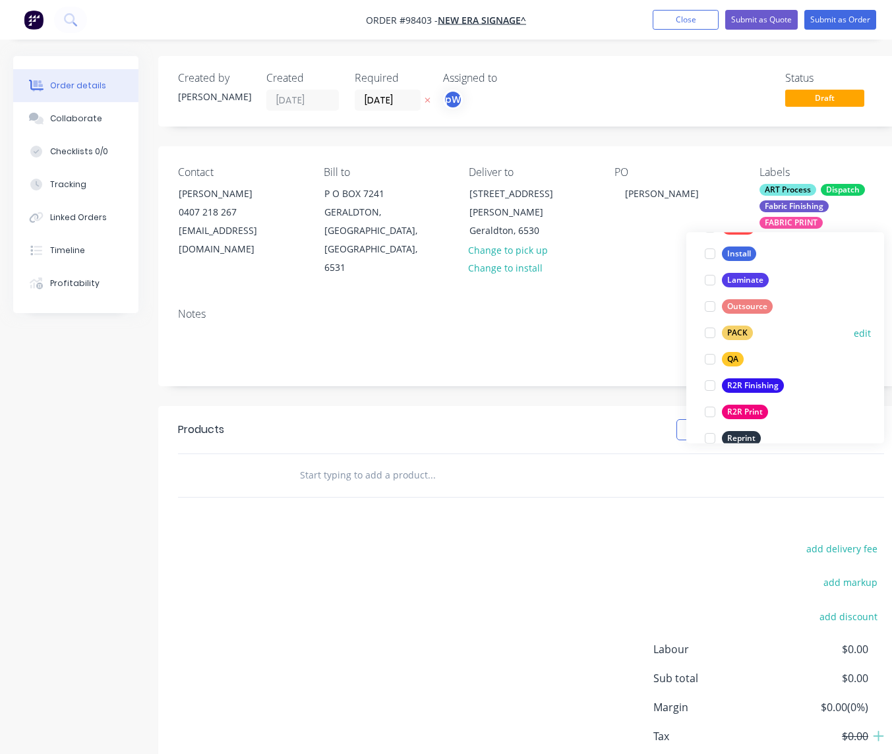
click at [734, 335] on div "PACK" at bounding box center [737, 333] width 31 height 15
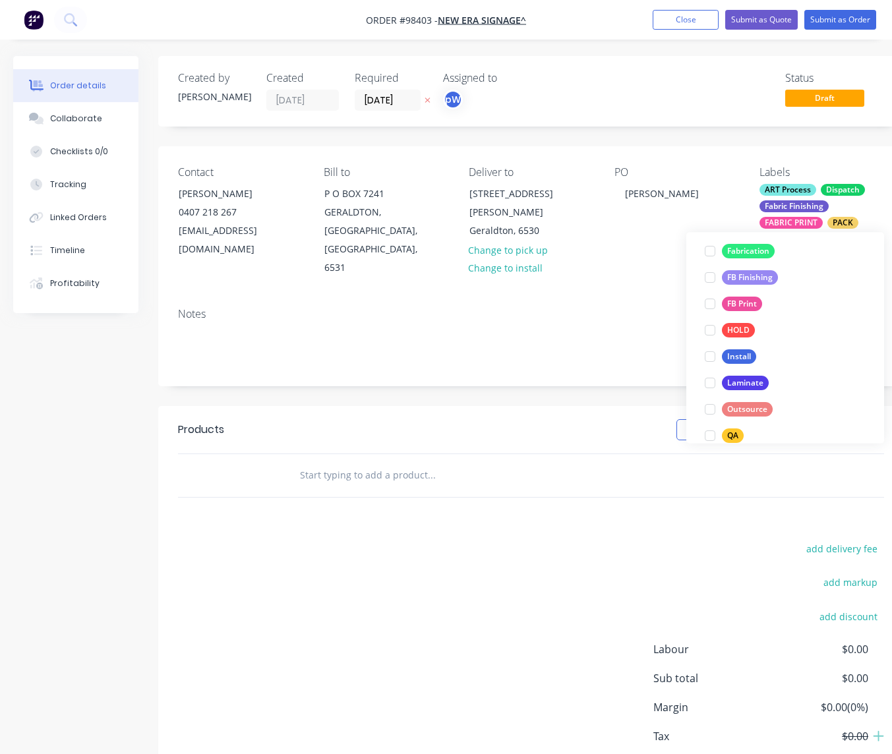
scroll to position [450, 0]
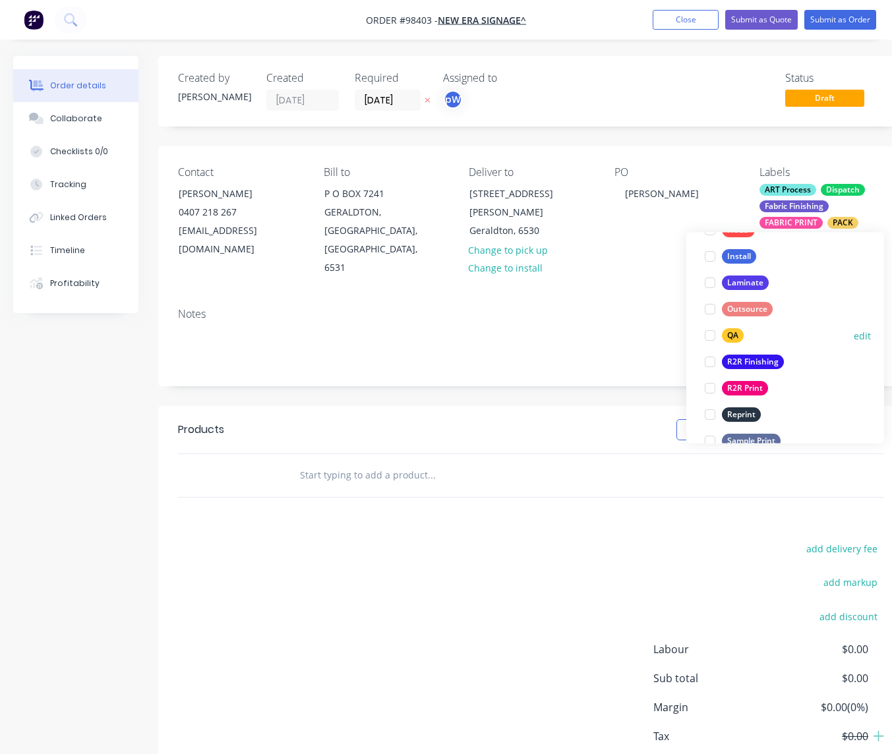
click at [732, 337] on div "QA" at bounding box center [733, 336] width 22 height 15
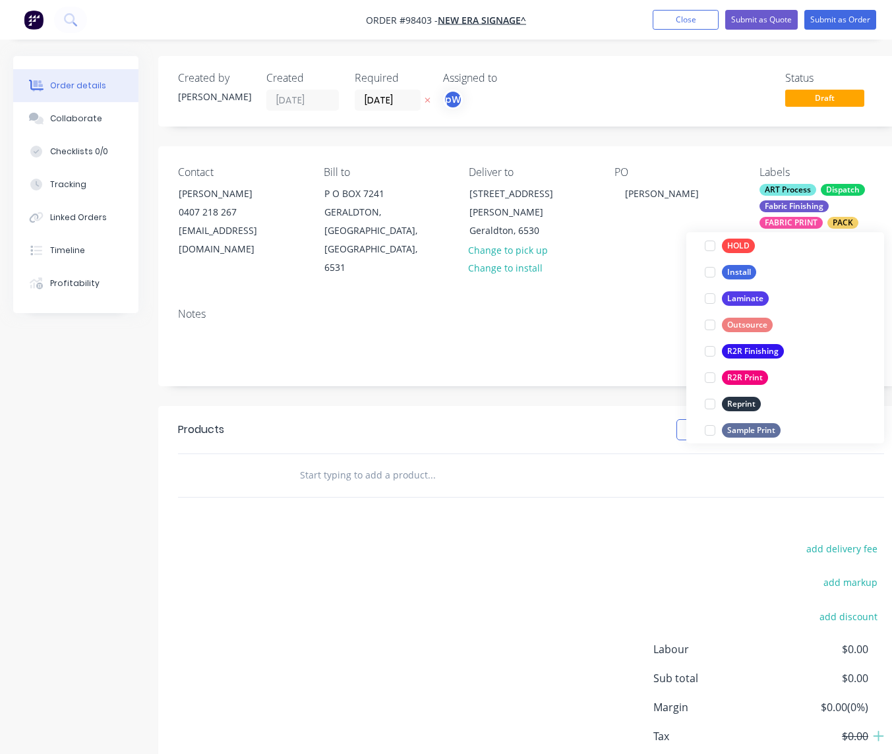
scroll to position [633, 0]
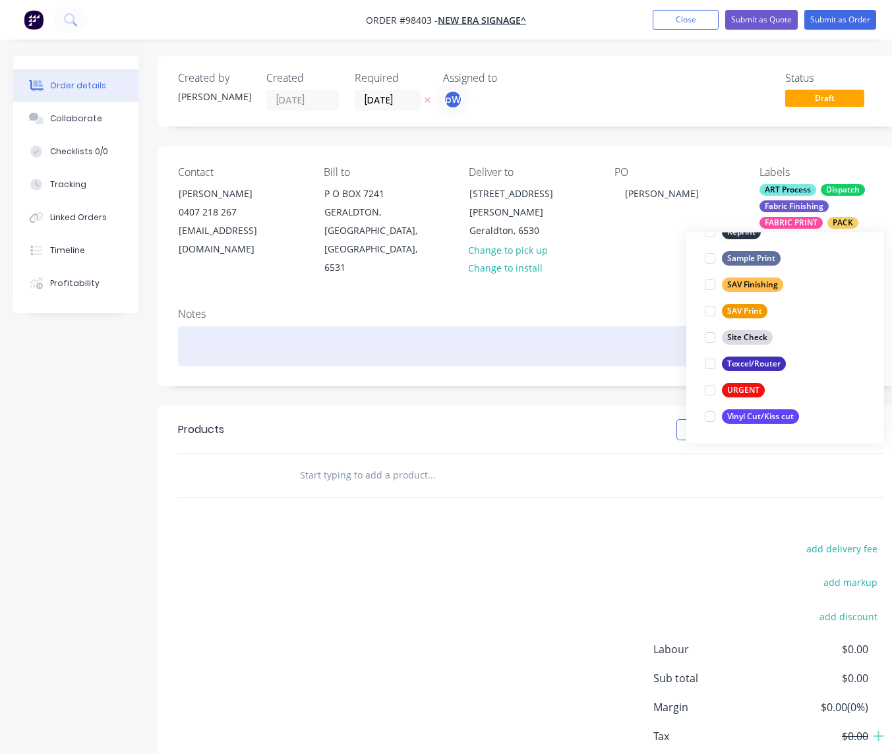
click at [271, 326] on div at bounding box center [531, 346] width 706 height 40
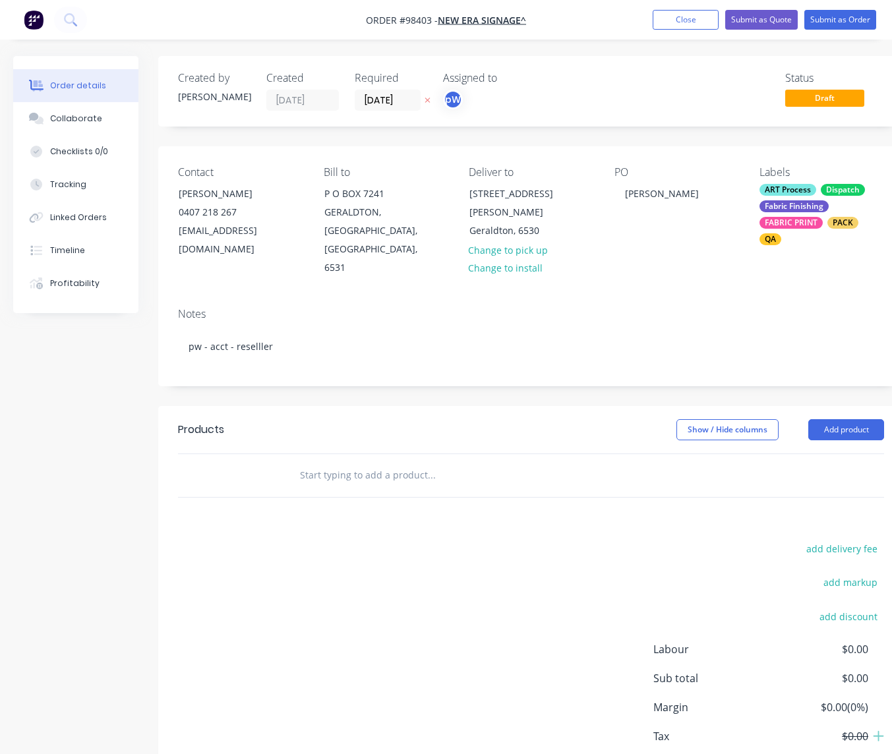
click at [322, 462] on input "text" at bounding box center [431, 475] width 264 height 26
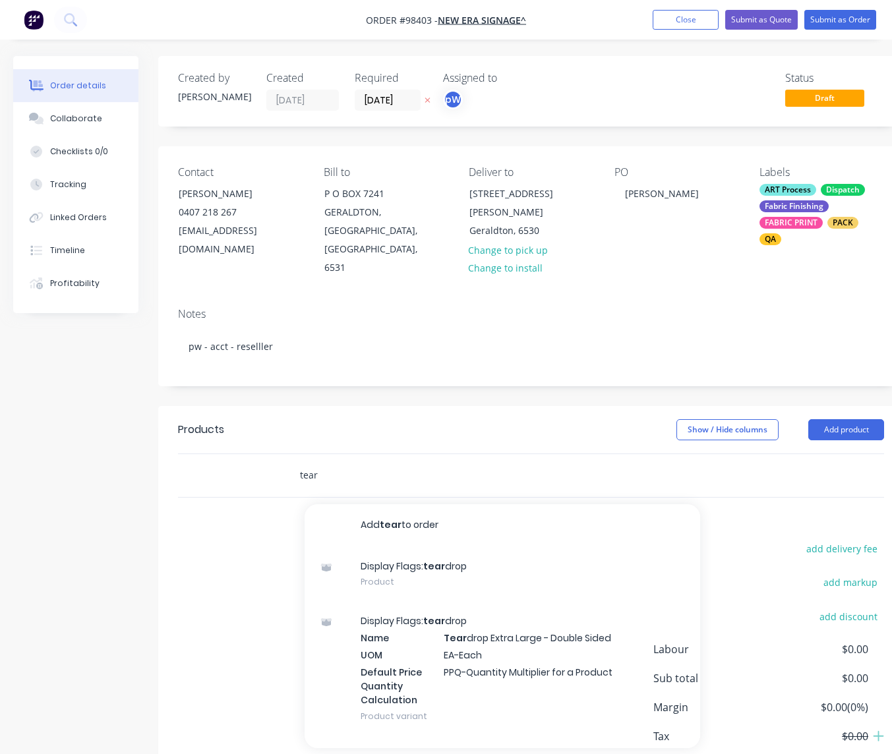
type input "tear"
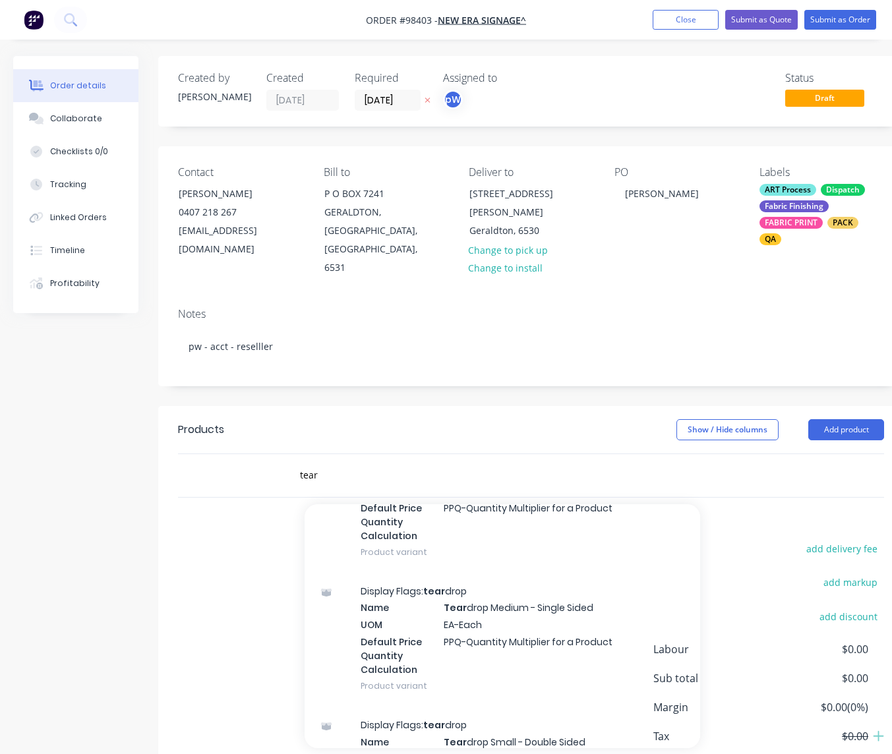
scroll to position [999, 0]
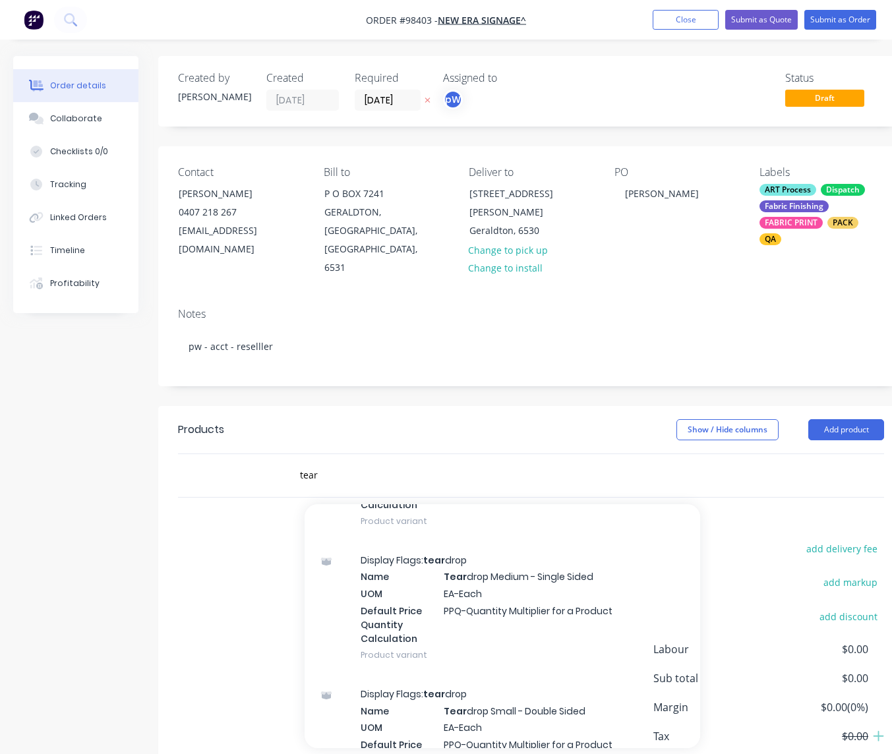
click at [484, 544] on div "Display Flags: tear drop Name Tear drop Medium - Single Sided UOM EA-Each Defau…" at bounding box center [502, 607] width 395 height 134
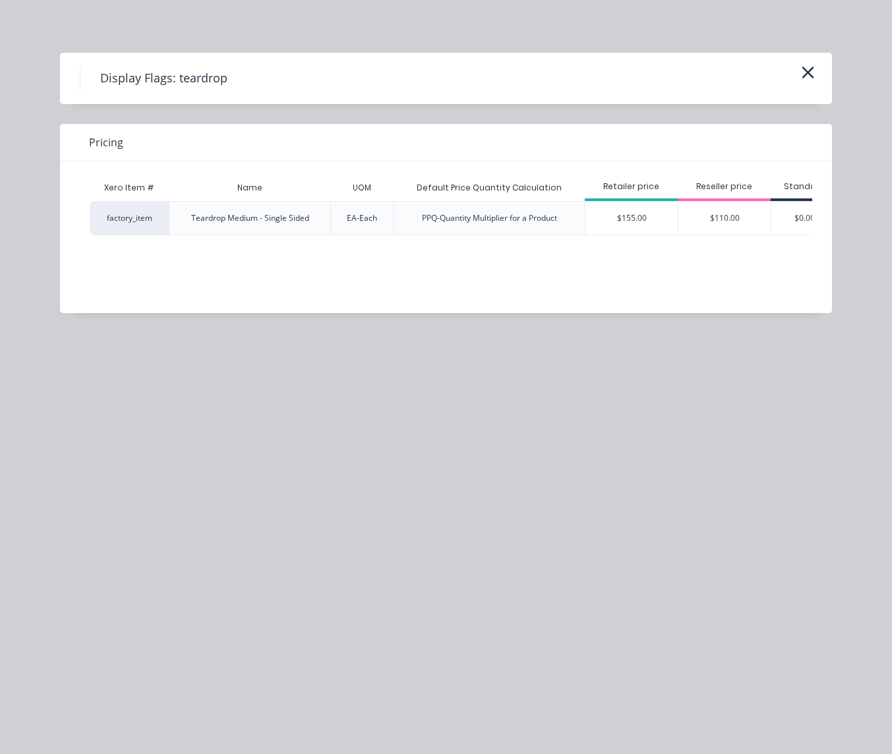
click at [630, 215] on div "$155.00" at bounding box center [631, 218] width 92 height 33
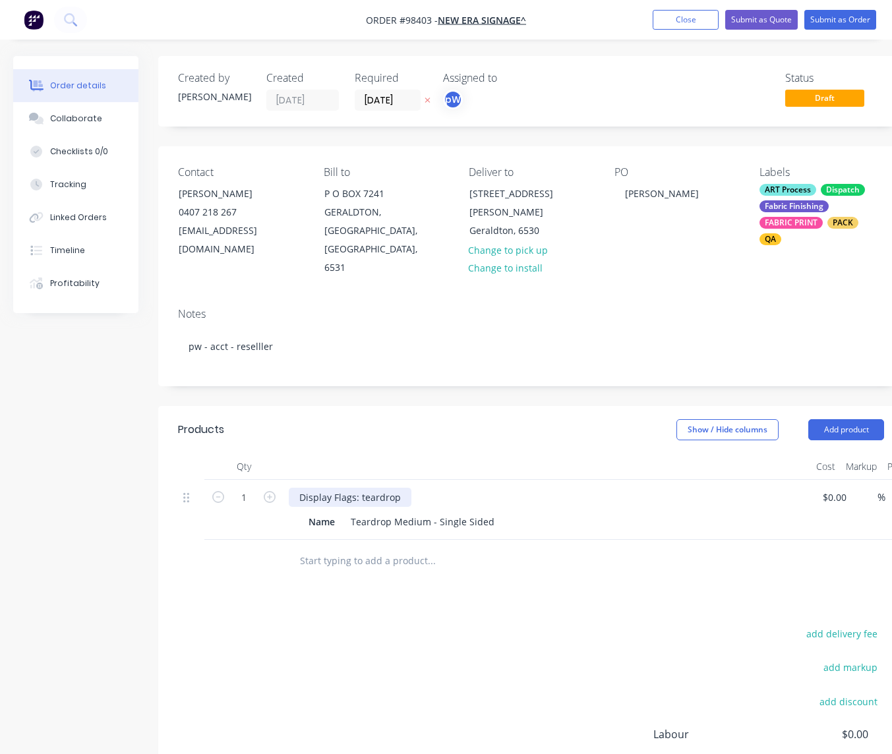
drag, startPoint x: 400, startPoint y: 459, endPoint x: 407, endPoint y: 462, distance: 7.1
click at [400, 488] on div "Display Flags: teardrop" at bounding box center [350, 497] width 123 height 19
click at [538, 488] on div "Display Flags: teardrop, single sided with pole kit & gradd spike, with indoor …" at bounding box center [492, 497] width 406 height 19
click at [335, 512] on div "Name" at bounding box center [321, 521] width 37 height 19
drag, startPoint x: 337, startPoint y: 484, endPoint x: 281, endPoint y: 482, distance: 55.4
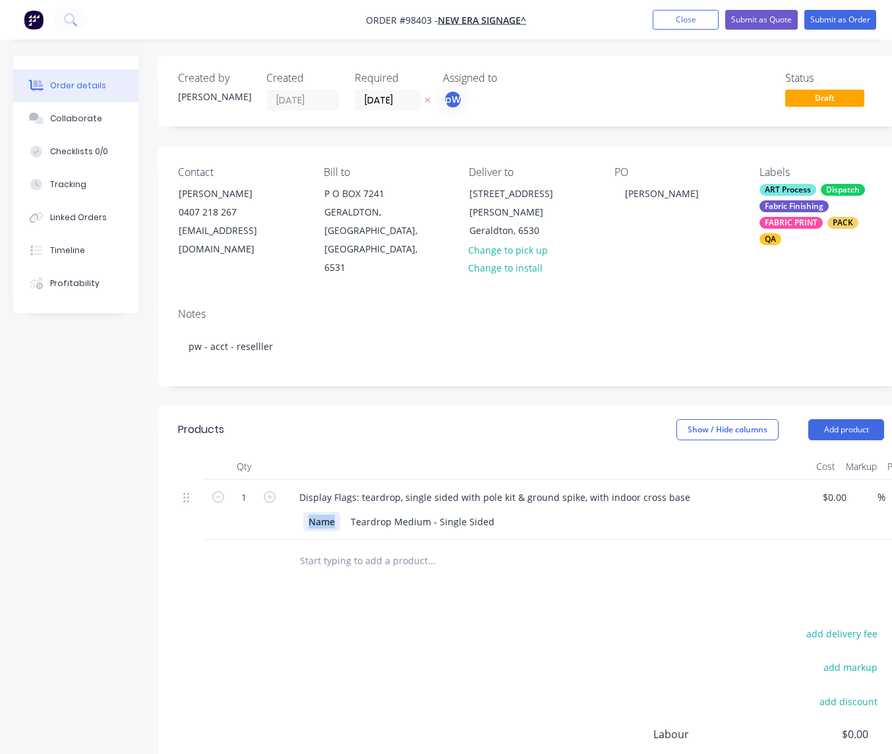
click at [303, 512] on div "Name" at bounding box center [321, 521] width 37 height 19
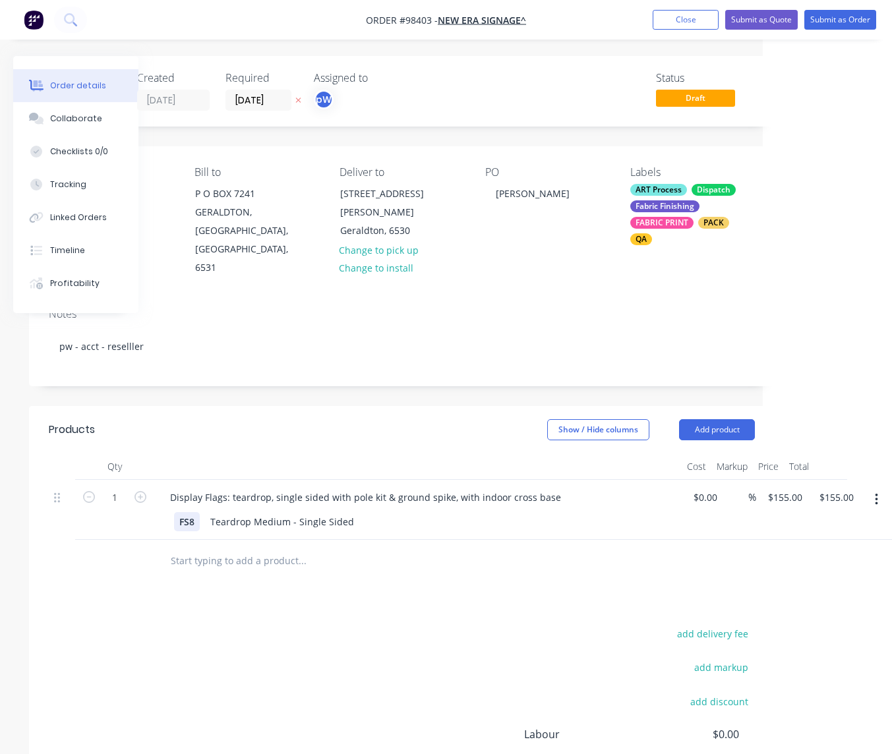
scroll to position [0, 129]
click at [792, 488] on input "$155.00" at bounding box center [787, 497] width 41 height 19
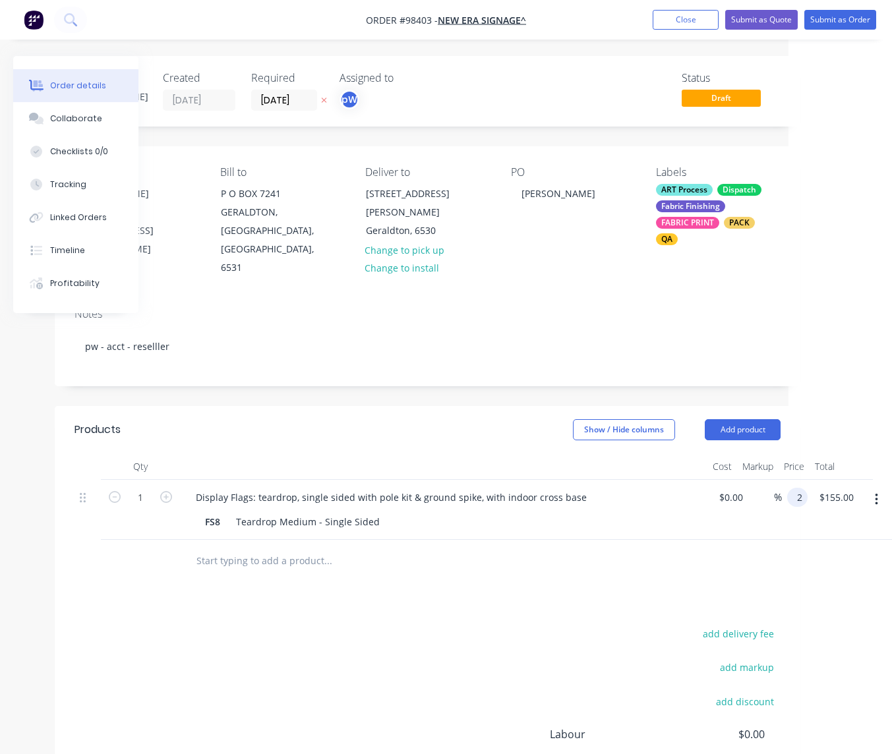
scroll to position [0, 103]
type input "$235.00"
click at [740, 625] on button "add delivery fee" at bounding box center [737, 634] width 85 height 18
type input "70"
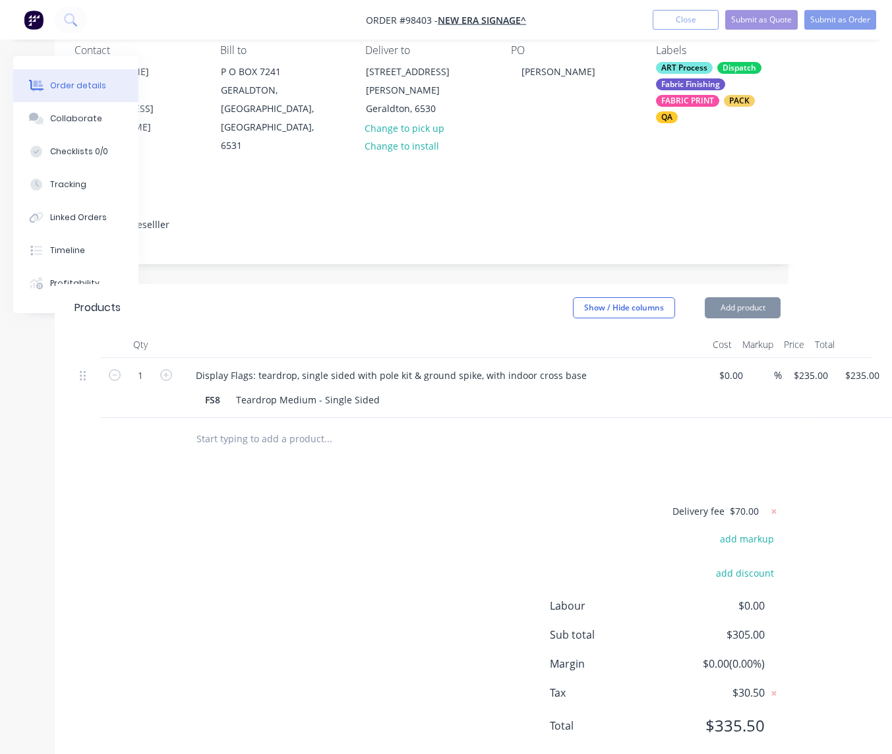
scroll to position [121, 103]
click at [749, 531] on div "add markup" at bounding box center [698, 548] width 165 height 34
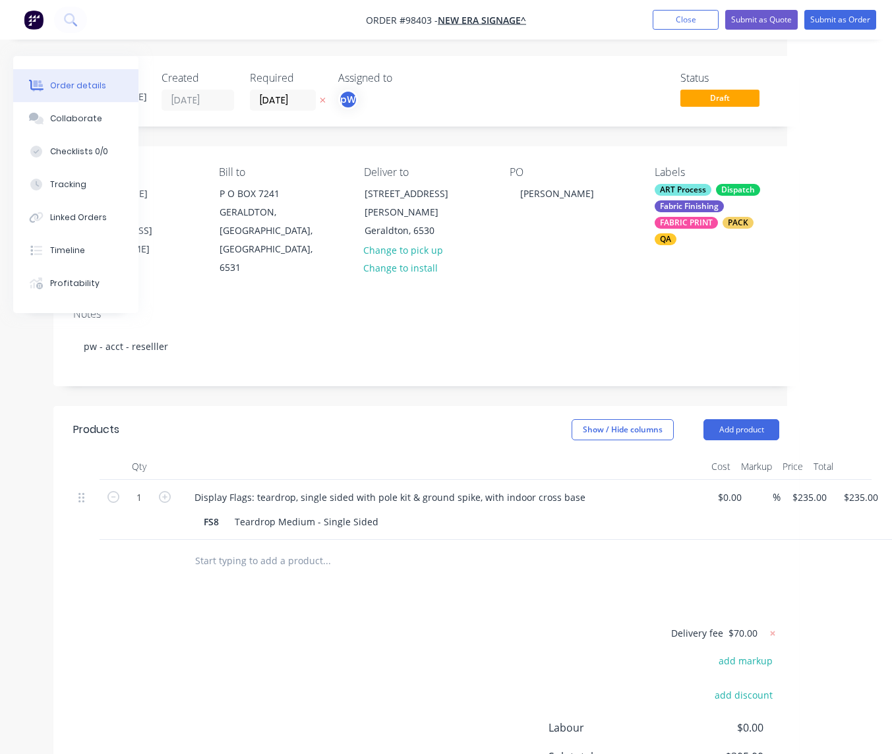
scroll to position [0, 105]
